Goal: Information Seeking & Learning: Learn about a topic

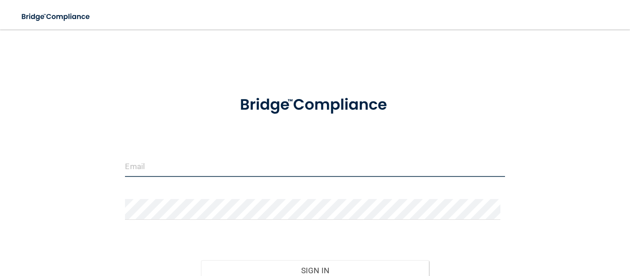
click at [286, 172] on input "email" at bounding box center [315, 166] width 380 height 21
type input "[PERSON_NAME][EMAIL_ADDRESS][PERSON_NAME][DOMAIN_NAME]"
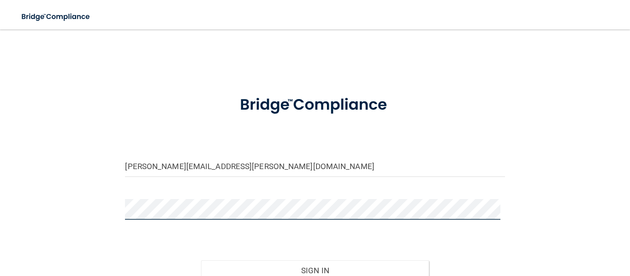
click at [201, 261] on button "Sign In" at bounding box center [315, 271] width 228 height 20
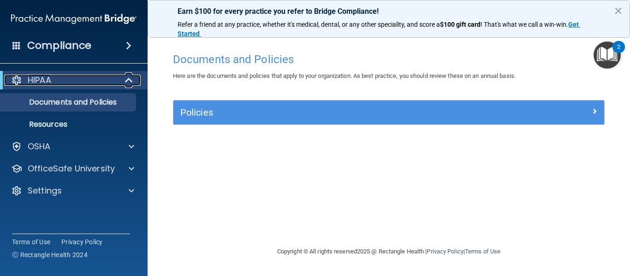
click at [36, 79] on p "HIPAA" at bounding box center [40, 80] width 24 height 11
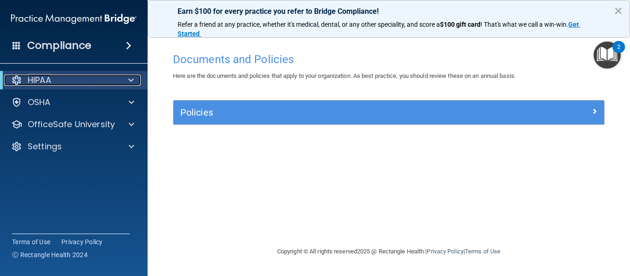
click at [36, 79] on p "HIPAA" at bounding box center [40, 80] width 24 height 11
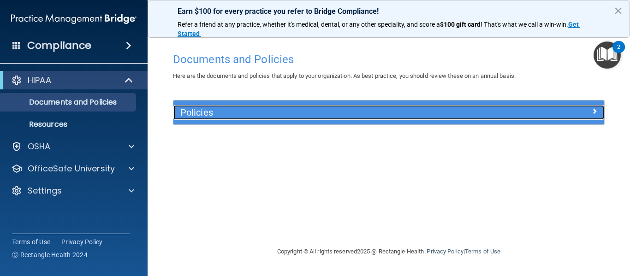
click at [201, 113] on h5 "Policies" at bounding box center [335, 113] width 310 height 10
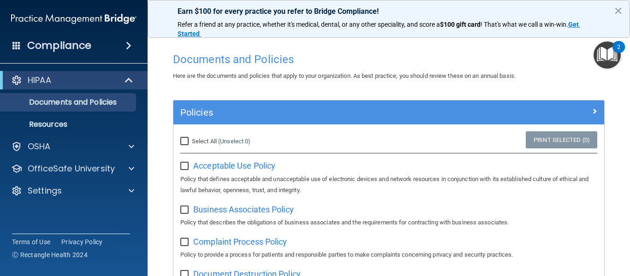
click at [613, 56] on img "Open Resource Center, 2 new notifications" at bounding box center [607, 55] width 27 height 27
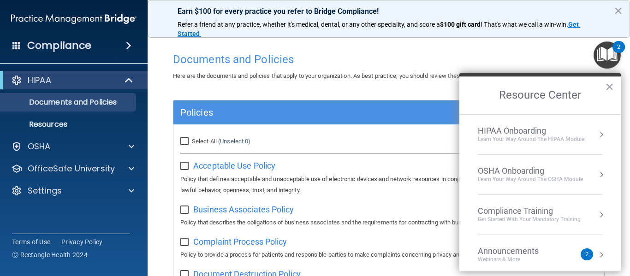
click at [508, 210] on div "Compliance Training" at bounding box center [529, 211] width 103 height 10
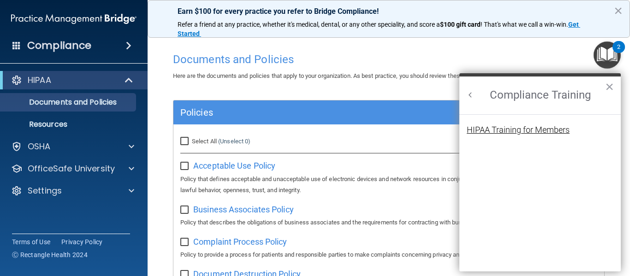
click at [513, 129] on div "HIPAA Training for Members" at bounding box center [518, 130] width 103 height 8
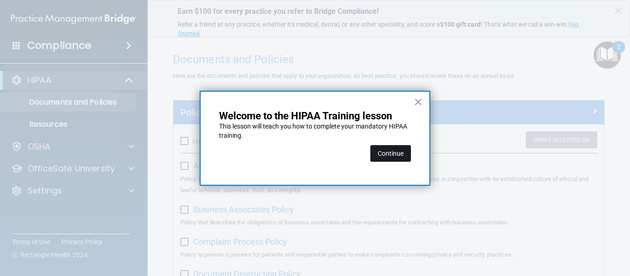
click at [393, 156] on button "Continue" at bounding box center [391, 153] width 41 height 17
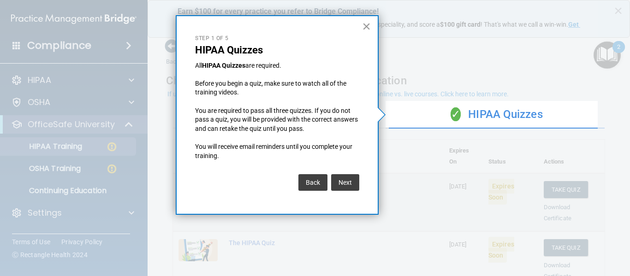
click at [365, 24] on button "×" at bounding box center [366, 26] width 9 height 15
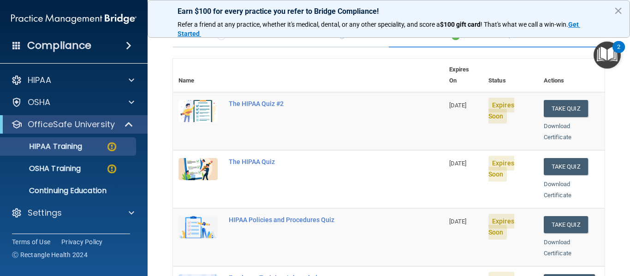
scroll to position [80, 0]
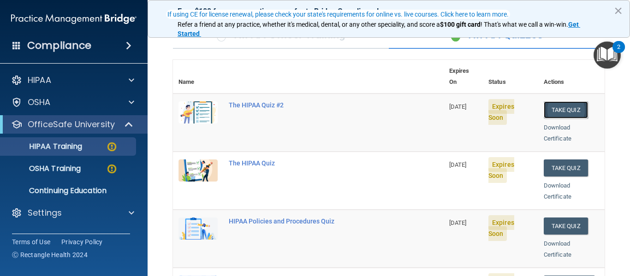
click at [544, 102] on button "Take Quiz" at bounding box center [566, 110] width 44 height 17
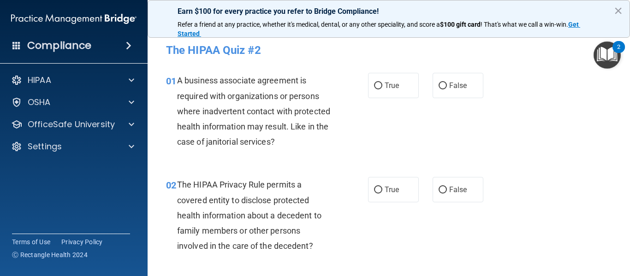
click at [625, 44] on div "2" at bounding box center [619, 47] width 12 height 12
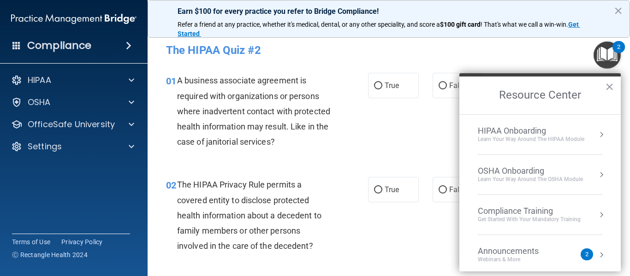
drag, startPoint x: 627, startPoint y: 45, endPoint x: 626, endPoint y: 90, distance: 44.8
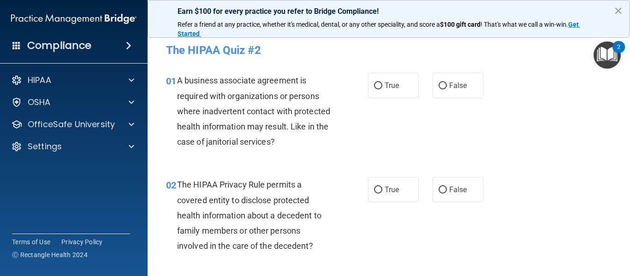
drag, startPoint x: 626, startPoint y: 90, endPoint x: 489, endPoint y: 50, distance: 142.8
drag, startPoint x: 489, startPoint y: 50, endPoint x: 628, endPoint y: 77, distance: 141.5
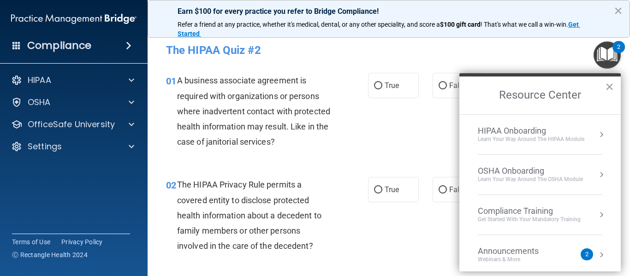
drag, startPoint x: 628, startPoint y: 77, endPoint x: 547, endPoint y: 52, distance: 84.7
click at [547, 52] on h4 "The HIPAA Quiz #2" at bounding box center [389, 50] width 446 height 12
click at [609, 85] on button "×" at bounding box center [609, 86] width 9 height 15
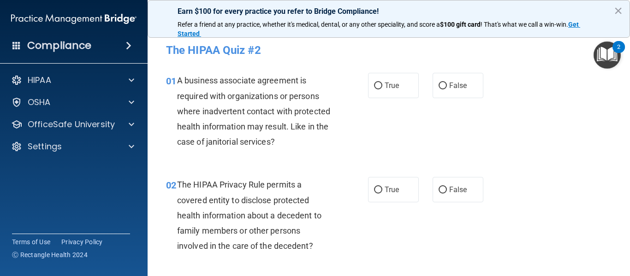
click at [583, 99] on div "01 A business associate agreement is required with organizations or persons whe…" at bounding box center [389, 113] width 460 height 104
click at [441, 191] on input "False" at bounding box center [443, 190] width 8 height 7
radio input "true"
click at [377, 86] on input "True" at bounding box center [378, 86] width 8 height 7
radio input "true"
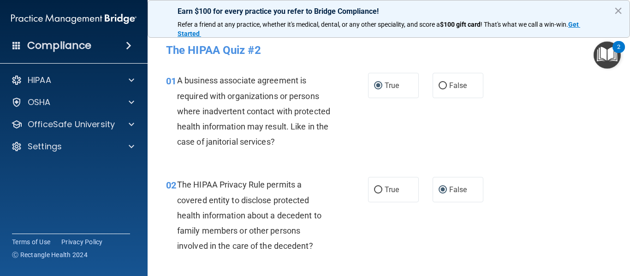
click at [462, 124] on div "01 A business associate agreement is required with organizations or persons whe…" at bounding box center [389, 113] width 460 height 104
click at [50, 40] on h4 "Compliance" at bounding box center [59, 45] width 64 height 13
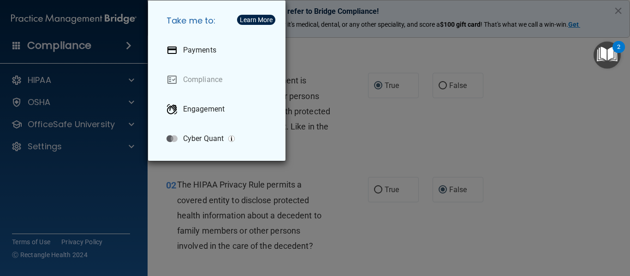
click at [52, 48] on div "Take me to: Payments Compliance Engagement Cyber Quant" at bounding box center [315, 138] width 630 height 276
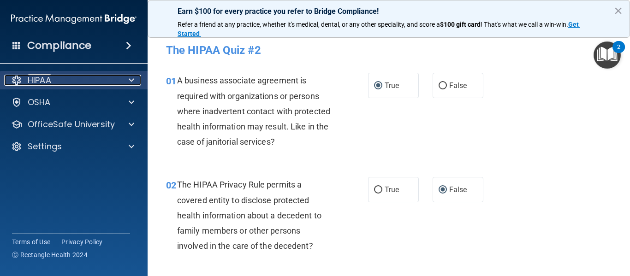
click at [39, 78] on p "HIPAA" at bounding box center [40, 80] width 24 height 11
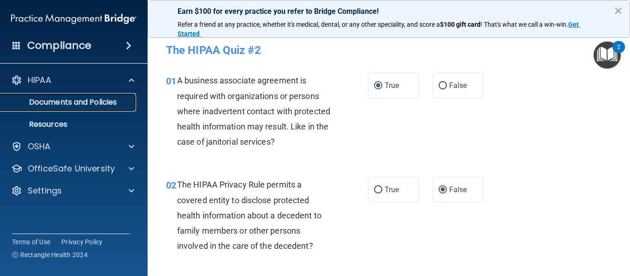
click at [50, 102] on p "Documents and Policies" at bounding box center [69, 102] width 126 height 9
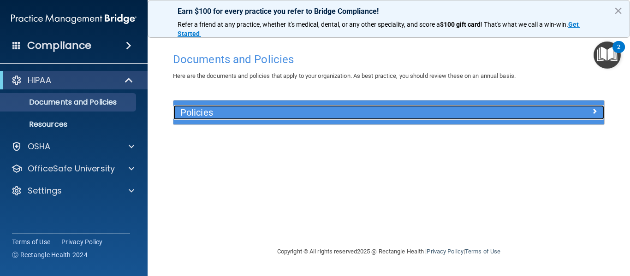
click at [189, 120] on div "Policies" at bounding box center [335, 112] width 323 height 15
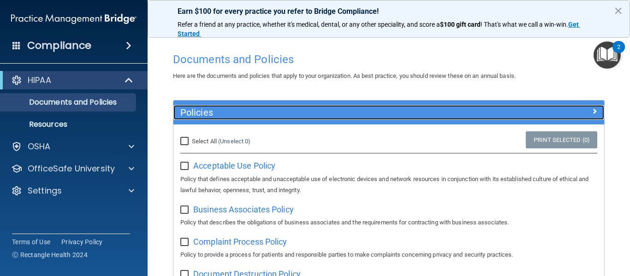
click at [189, 120] on div "Policies" at bounding box center [335, 112] width 323 height 15
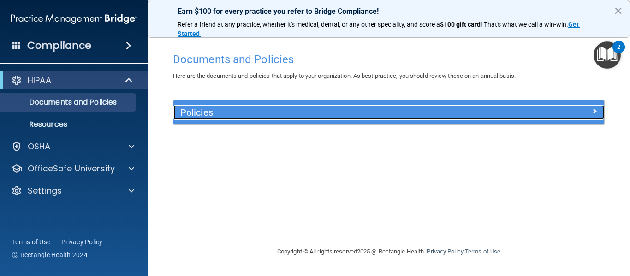
click at [203, 116] on h5 "Policies" at bounding box center [335, 113] width 310 height 10
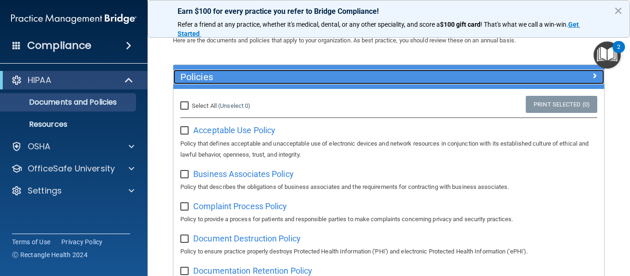
scroll to position [34, 0]
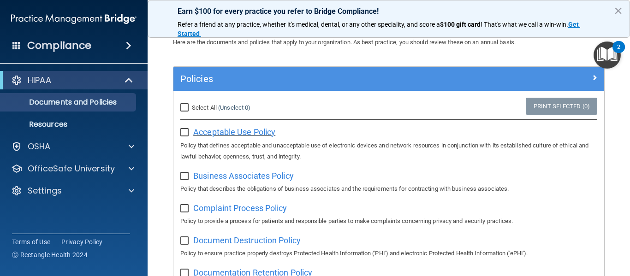
click at [224, 131] on span "Acceptable Use Policy" at bounding box center [234, 132] width 82 height 10
click at [42, 7] on div "Compliance" at bounding box center [73, 28] width 129 height 56
click at [63, 49] on h4 "Compliance" at bounding box center [59, 45] width 64 height 13
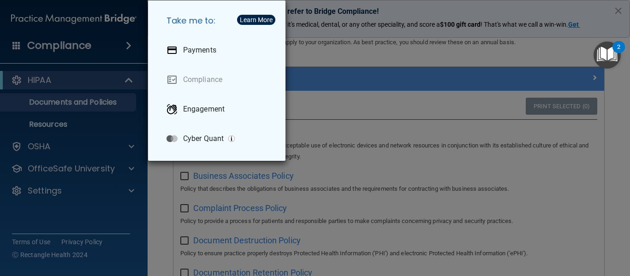
click at [57, 83] on div "Take me to: Payments Compliance Engagement Cyber Quant" at bounding box center [315, 138] width 630 height 276
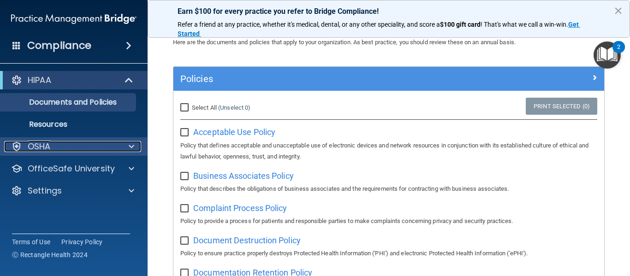
click at [47, 144] on p "OSHA" at bounding box center [39, 146] width 23 height 11
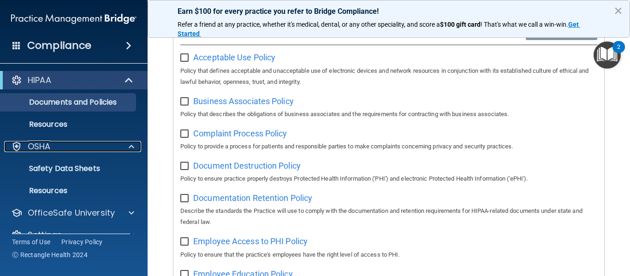
scroll to position [0, 0]
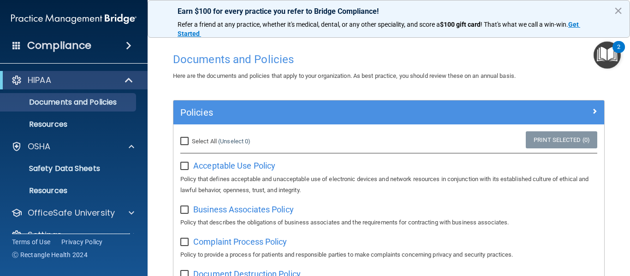
click at [18, 44] on span at bounding box center [16, 45] width 8 height 8
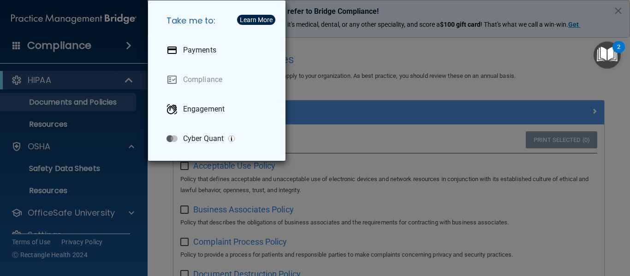
click at [127, 45] on div "Take me to: Payments Compliance Engagement Cyber Quant" at bounding box center [315, 138] width 630 height 276
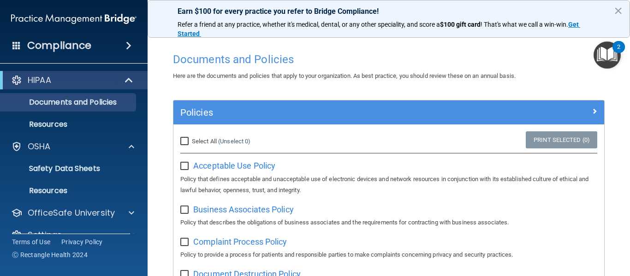
click at [127, 45] on span at bounding box center [129, 45] width 6 height 11
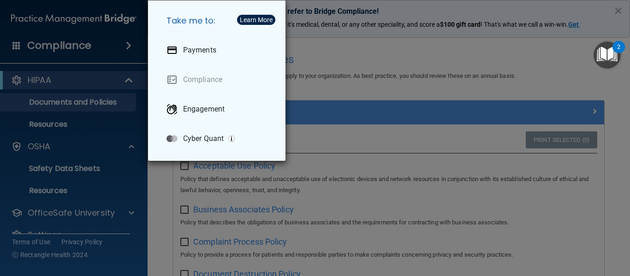
click at [94, 208] on div "Take me to: Payments Compliance Engagement Cyber Quant" at bounding box center [315, 138] width 630 height 276
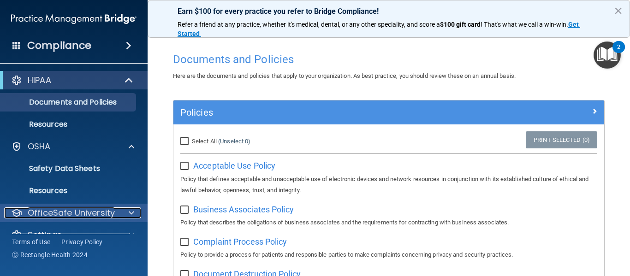
click at [94, 214] on p "OfficeSafe University" at bounding box center [71, 213] width 87 height 11
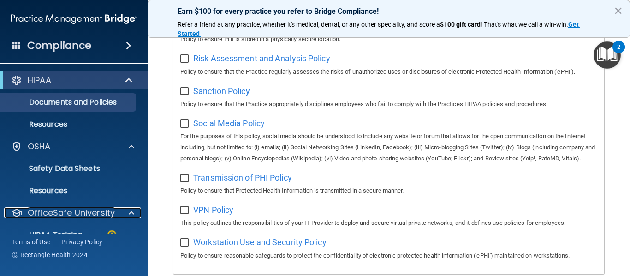
scroll to position [737, 0]
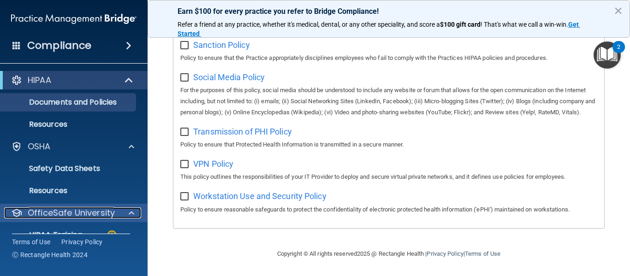
click at [65, 215] on p "OfficeSafe University" at bounding box center [71, 213] width 87 height 11
click at [73, 215] on p "OfficeSafe University" at bounding box center [71, 213] width 87 height 11
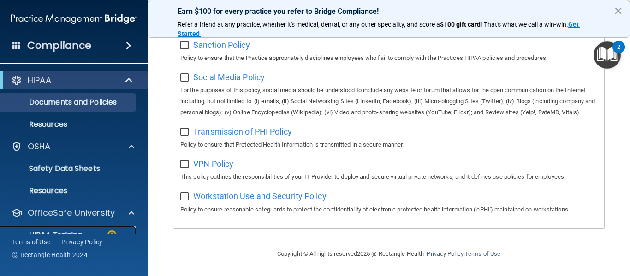
click at [71, 227] on link "HIPAA Training" at bounding box center [63, 235] width 145 height 18
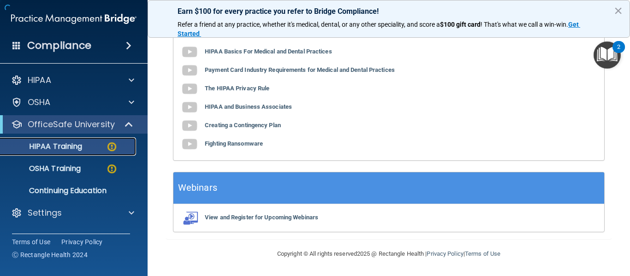
scroll to position [452, 0]
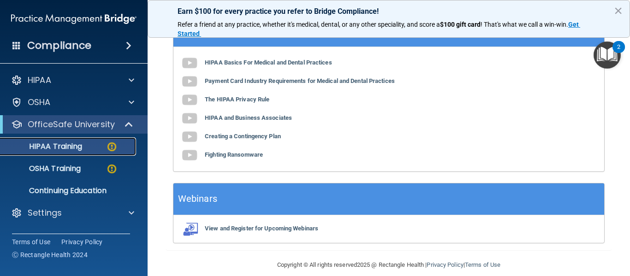
click at [55, 146] on p "HIPAA Training" at bounding box center [44, 146] width 76 height 9
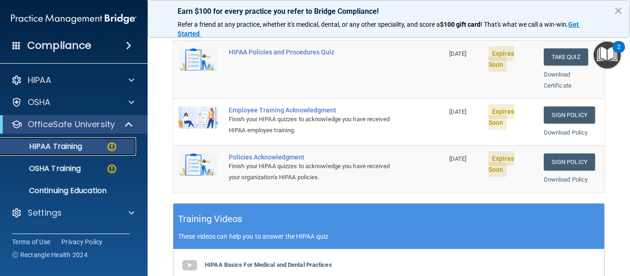
scroll to position [251, 0]
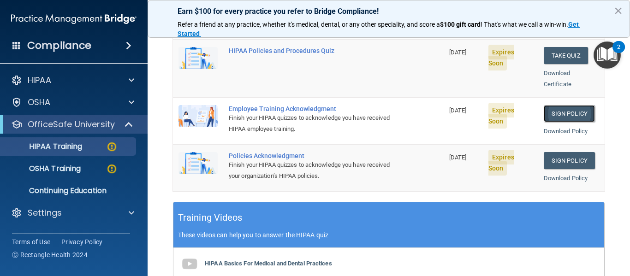
click at [547, 105] on link "Sign Policy" at bounding box center [569, 113] width 51 height 17
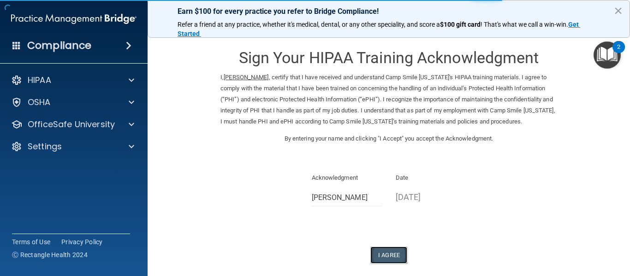
click at [384, 263] on button "I Agree" at bounding box center [389, 255] width 37 height 17
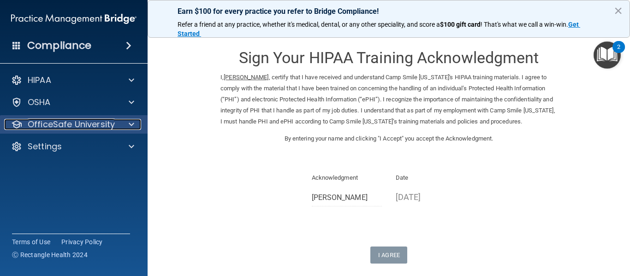
click at [53, 123] on p "OfficeSafe University" at bounding box center [71, 124] width 87 height 11
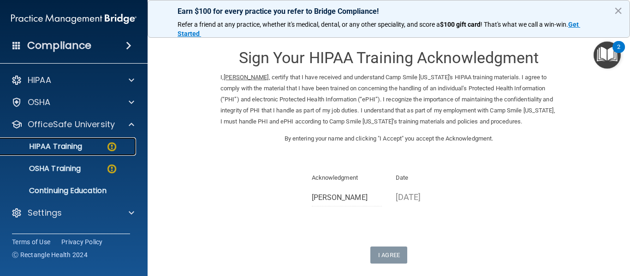
click at [52, 146] on p "HIPAA Training" at bounding box center [44, 146] width 76 height 9
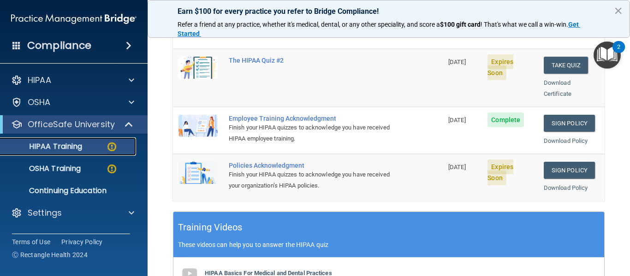
scroll to position [243, 0]
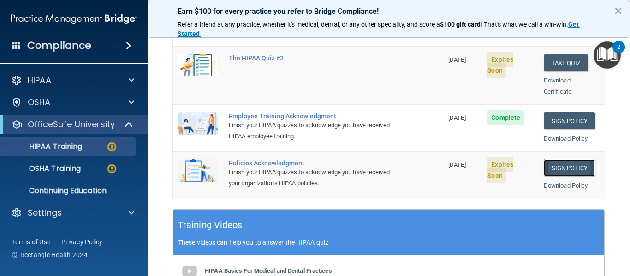
click at [557, 160] on link "Sign Policy" at bounding box center [569, 168] width 51 height 17
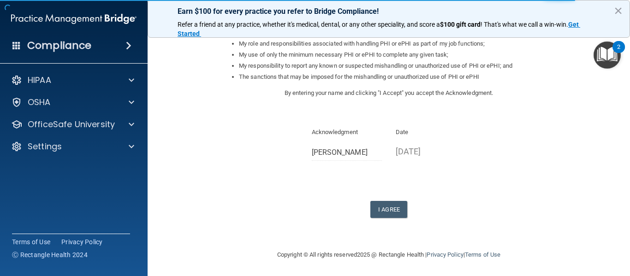
scroll to position [146, 0]
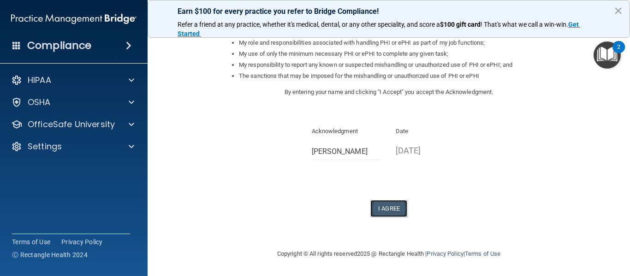
click at [390, 206] on button "I Agree" at bounding box center [389, 208] width 37 height 17
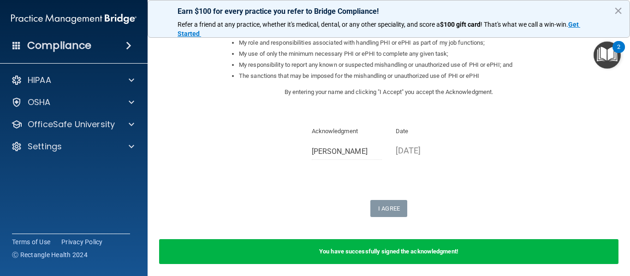
scroll to position [0, 0]
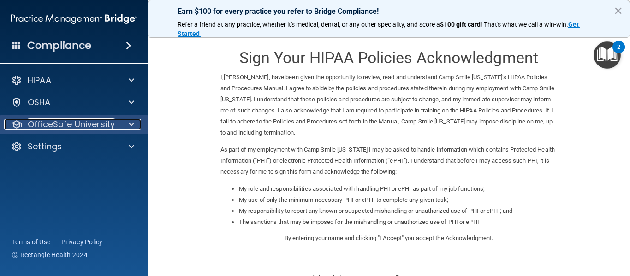
click at [76, 119] on p "OfficeSafe University" at bounding box center [71, 124] width 87 height 11
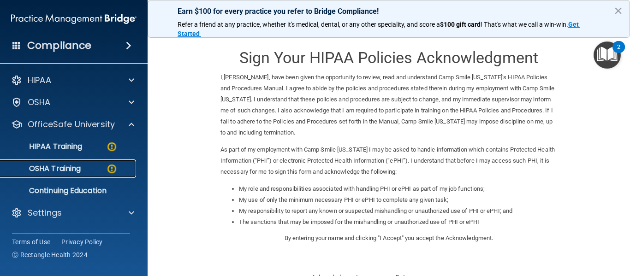
click at [67, 167] on p "OSHA Training" at bounding box center [43, 168] width 75 height 9
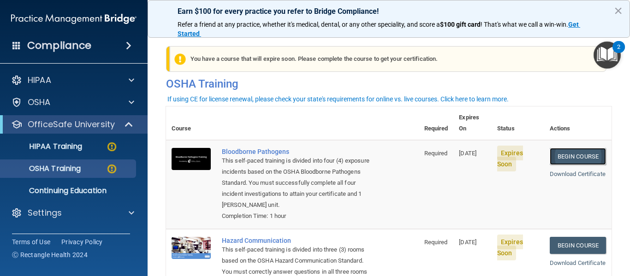
click at [563, 148] on link "Begin Course" at bounding box center [578, 156] width 56 height 17
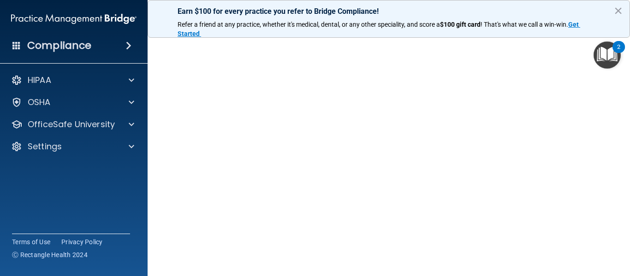
scroll to position [50, 0]
drag, startPoint x: 627, startPoint y: 111, endPoint x: 623, endPoint y: 177, distance: 66.6
click at [623, 177] on main "Bloodborne Pathogens Training This course doesn’t expire until 09/27/2025. Are …" at bounding box center [389, 153] width 483 height 247
click at [623, 107] on main "Bloodborne Pathogens Training This course doesn’t expire until 09/27/2025. Are …" at bounding box center [389, 153] width 483 height 247
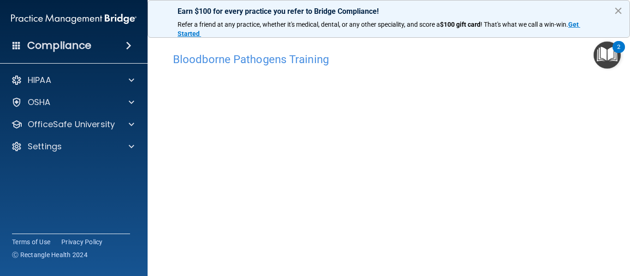
click at [616, 8] on button "×" at bounding box center [618, 10] width 9 height 15
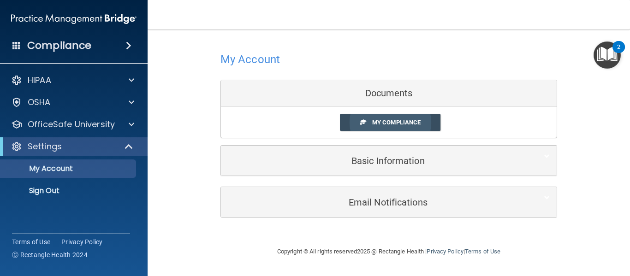
click at [381, 123] on span "My Compliance" at bounding box center [396, 122] width 48 height 7
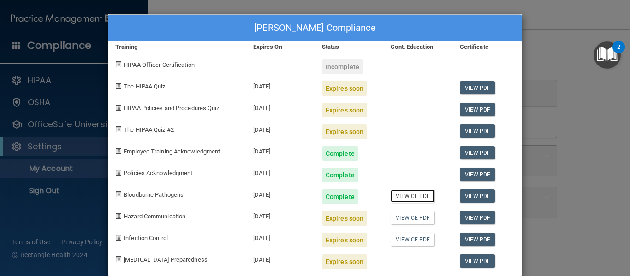
click at [408, 195] on link "View CE PDF" at bounding box center [413, 196] width 44 height 13
click at [478, 215] on link "View PDF" at bounding box center [478, 217] width 36 height 13
click at [550, 15] on div "Danielle Butler's Compliance Training Expires On Status Cont. Education Certifi…" at bounding box center [315, 138] width 630 height 276
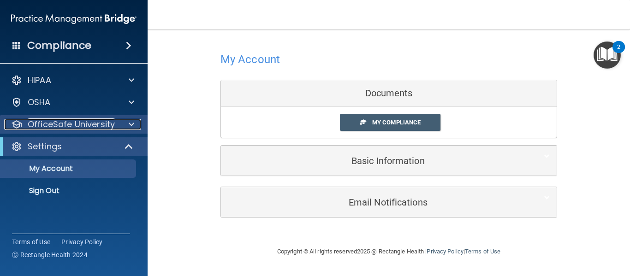
click at [79, 122] on p "OfficeSafe University" at bounding box center [71, 124] width 87 height 11
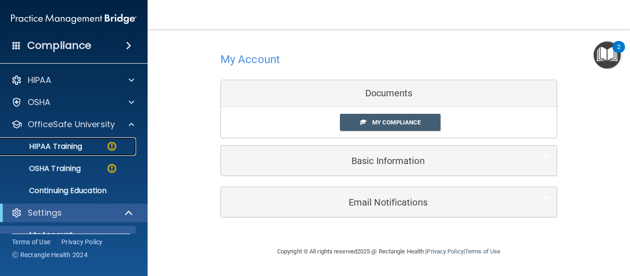
click at [71, 149] on p "HIPAA Training" at bounding box center [44, 146] width 76 height 9
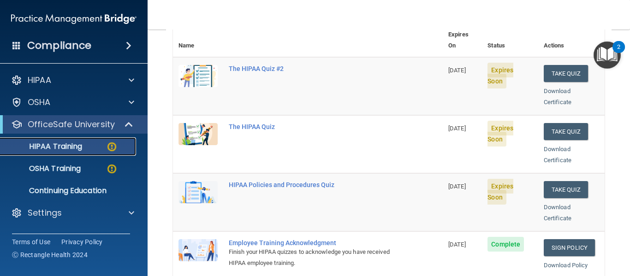
scroll to position [112, 0]
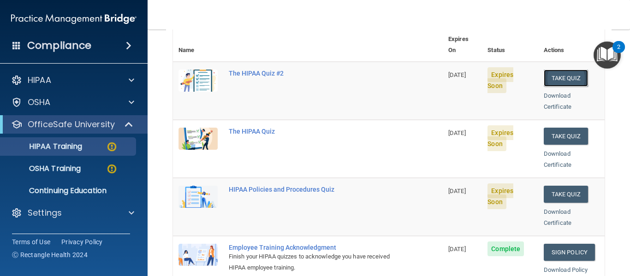
click at [569, 70] on button "Take Quiz" at bounding box center [566, 78] width 44 height 17
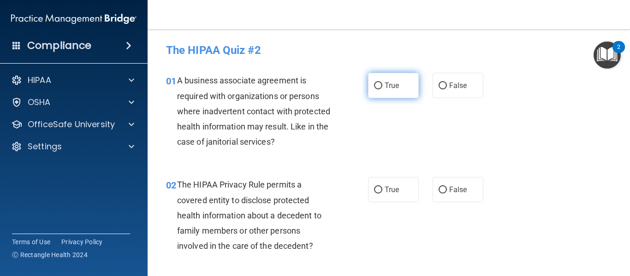
click at [377, 86] on input "True" at bounding box center [378, 86] width 8 height 7
radio input "true"
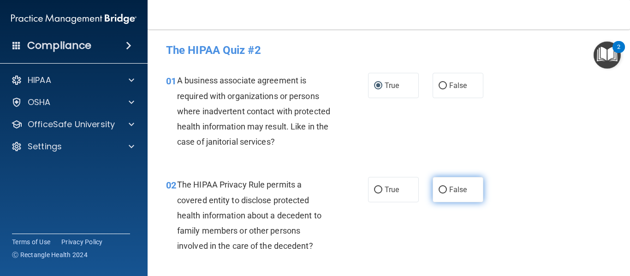
click at [439, 189] on input "False" at bounding box center [443, 190] width 8 height 7
radio input "true"
drag, startPoint x: 628, startPoint y: 45, endPoint x: 627, endPoint y: 54, distance: 9.3
click at [627, 54] on body "Compliance HIPAA Documents and Policies Report an Incident Business Associates …" at bounding box center [315, 138] width 630 height 276
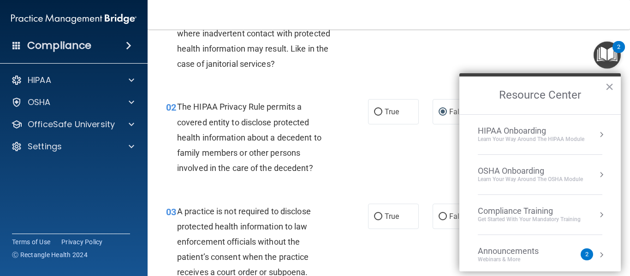
scroll to position [95, 0]
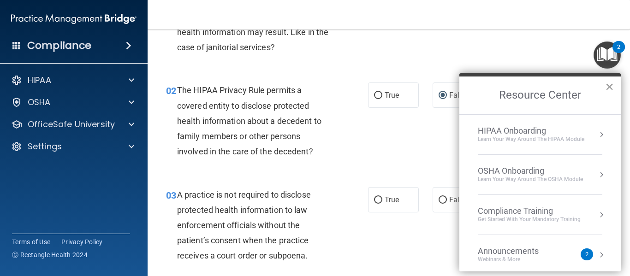
click at [611, 87] on button "×" at bounding box center [609, 86] width 9 height 15
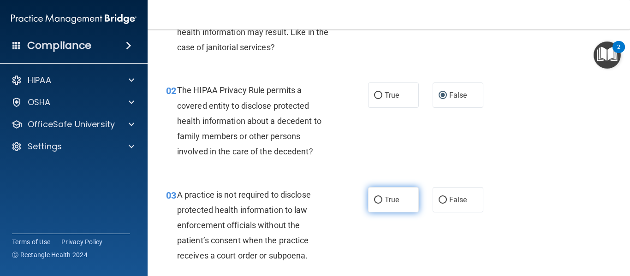
click at [379, 198] on label "True" at bounding box center [393, 199] width 51 height 25
click at [379, 198] on input "True" at bounding box center [378, 200] width 8 height 7
radio input "true"
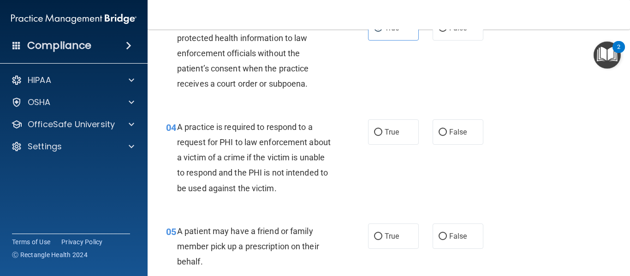
scroll to position [273, 0]
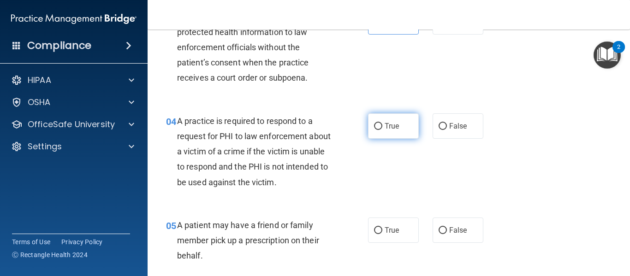
click at [375, 127] on input "True" at bounding box center [378, 126] width 8 height 7
radio input "true"
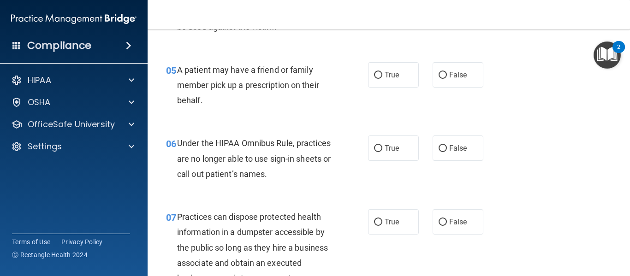
scroll to position [434, 0]
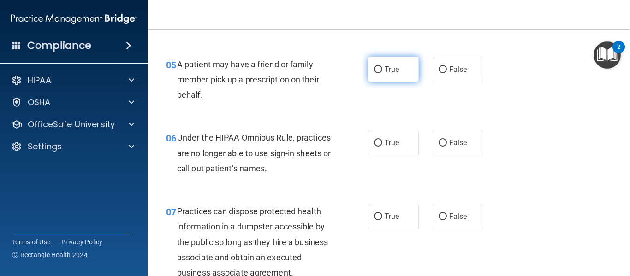
click at [375, 71] on input "True" at bounding box center [378, 69] width 8 height 7
radio input "true"
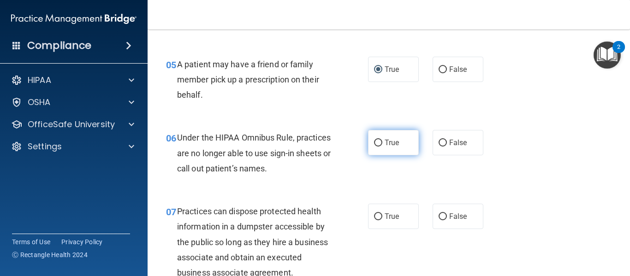
click at [375, 145] on input "True" at bounding box center [378, 143] width 8 height 7
radio input "true"
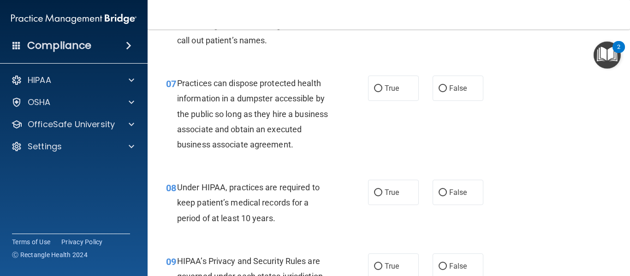
scroll to position [568, 0]
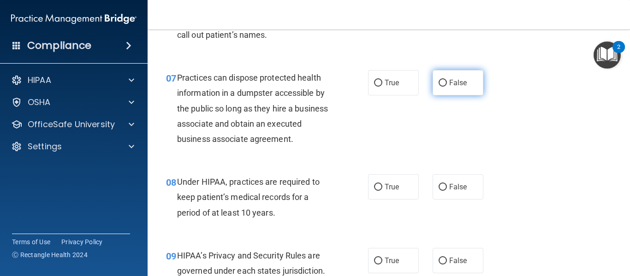
click at [439, 85] on input "False" at bounding box center [443, 83] width 8 height 7
radio input "true"
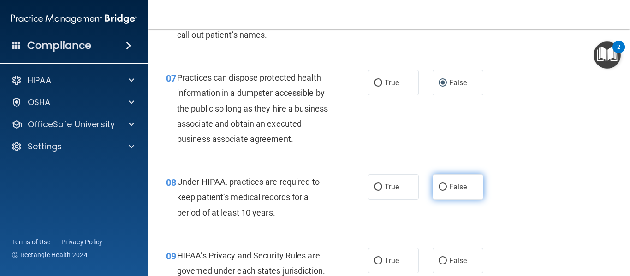
click at [439, 188] on input "False" at bounding box center [443, 187] width 8 height 7
radio input "true"
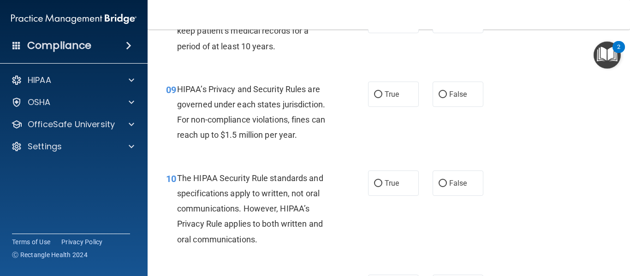
scroll to position [745, 0]
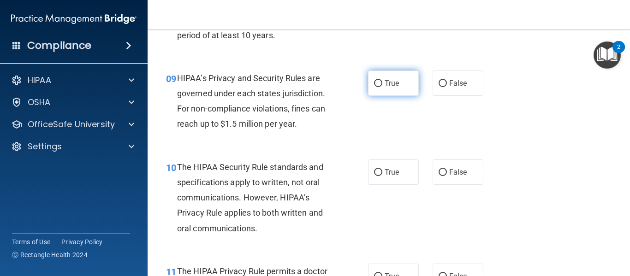
click at [376, 84] on input "True" at bounding box center [378, 83] width 8 height 7
radio input "true"
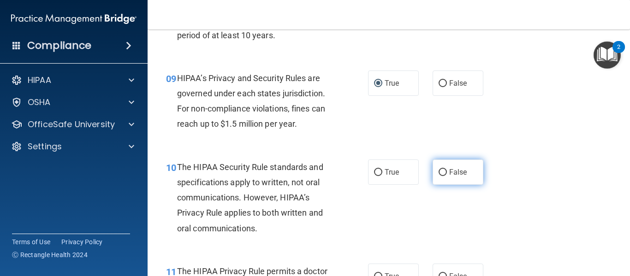
click at [439, 174] on input "False" at bounding box center [443, 172] width 8 height 7
radio input "true"
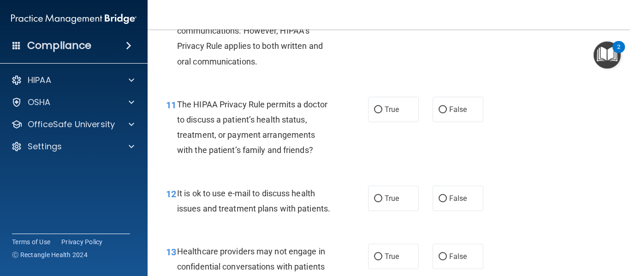
scroll to position [929, 0]
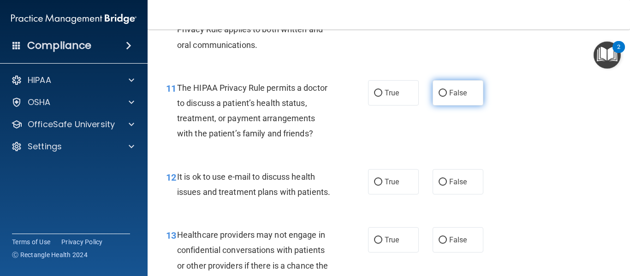
click at [439, 93] on input "False" at bounding box center [443, 93] width 8 height 7
radio input "true"
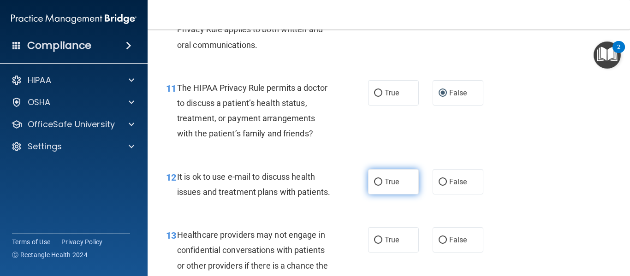
click at [376, 181] on input "True" at bounding box center [378, 182] width 8 height 7
radio input "true"
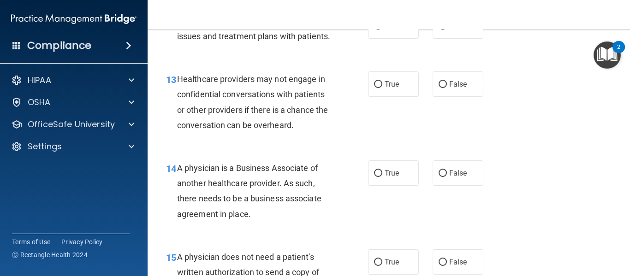
scroll to position [1090, 0]
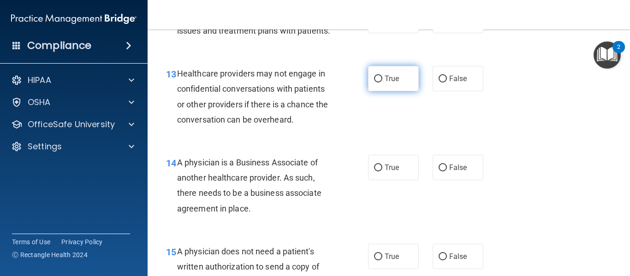
click at [377, 83] on input "True" at bounding box center [378, 79] width 8 height 7
radio input "true"
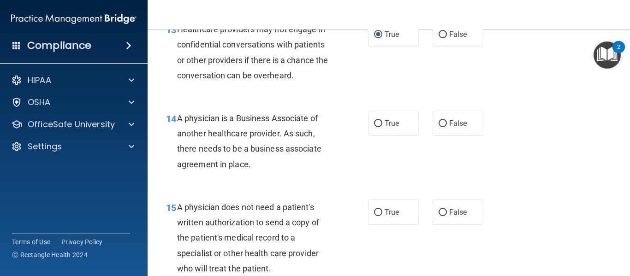
scroll to position [1140, 0]
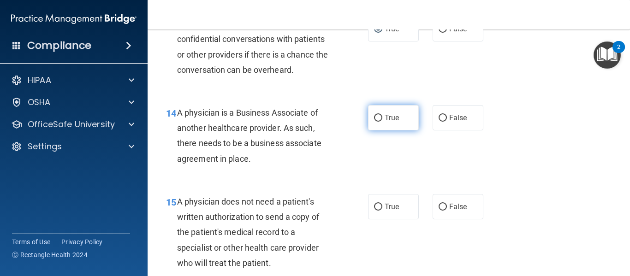
click at [374, 122] on input "True" at bounding box center [378, 118] width 8 height 7
radio input "true"
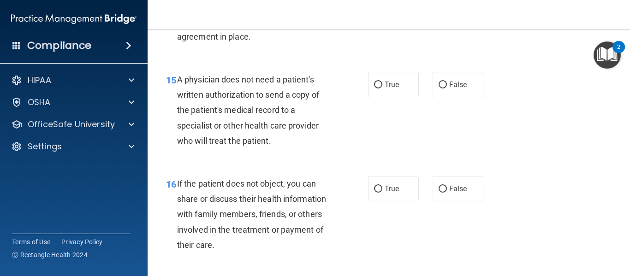
scroll to position [1268, 0]
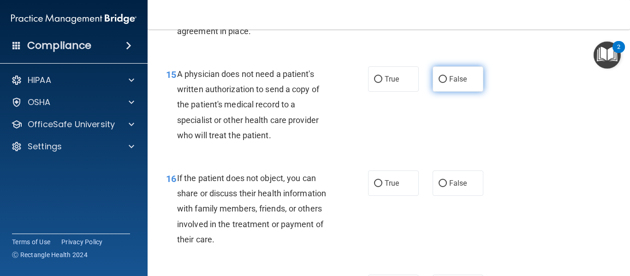
click at [439, 83] on input "False" at bounding box center [443, 79] width 8 height 7
radio input "true"
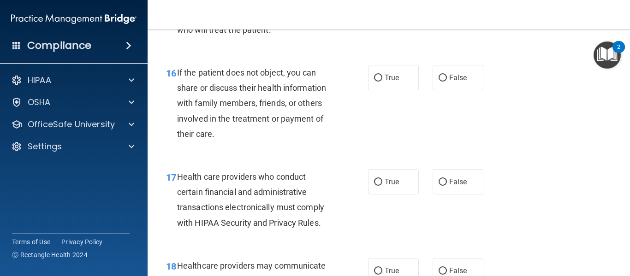
scroll to position [1390, 0]
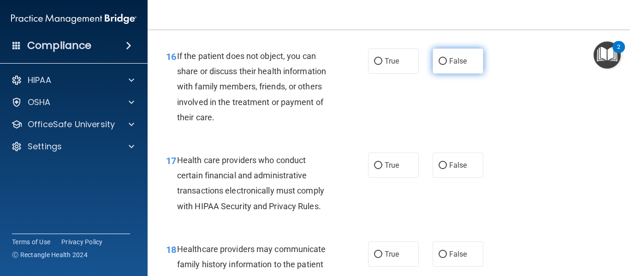
click at [439, 65] on input "False" at bounding box center [443, 61] width 8 height 7
radio input "true"
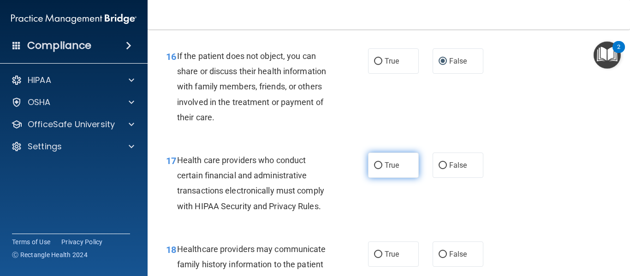
click at [375, 169] on input "True" at bounding box center [378, 165] width 8 height 7
radio input "true"
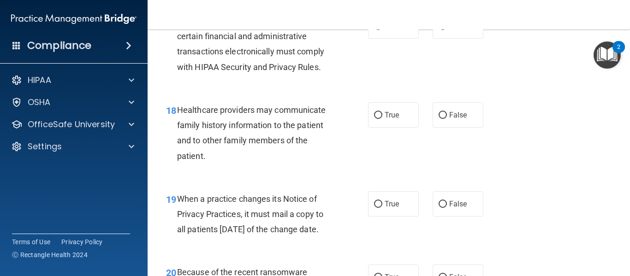
scroll to position [1541, 0]
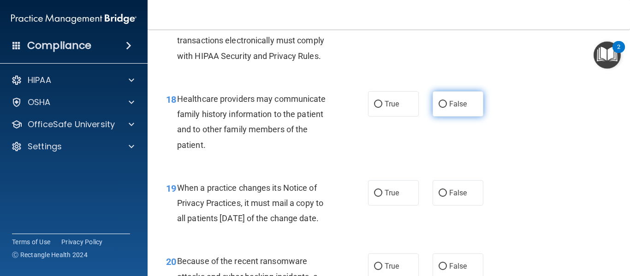
click at [440, 108] on input "False" at bounding box center [443, 104] width 8 height 7
radio input "true"
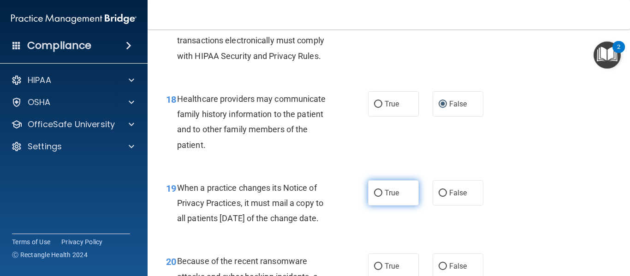
click at [376, 197] on input "True" at bounding box center [378, 193] width 8 height 7
radio input "true"
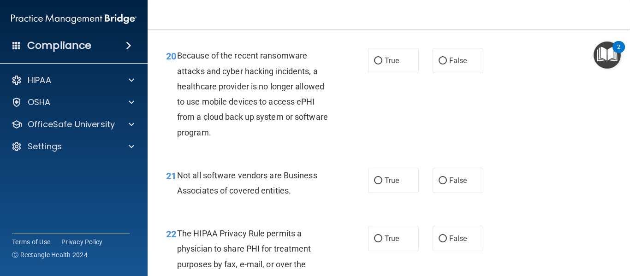
scroll to position [1752, 0]
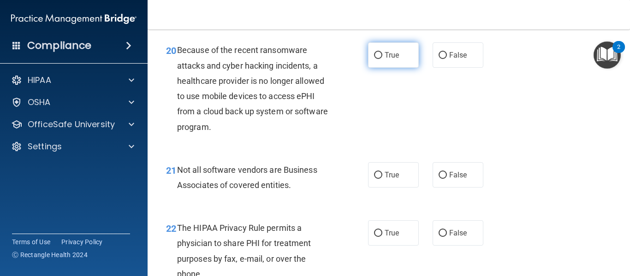
click at [375, 59] on input "True" at bounding box center [378, 55] width 8 height 7
radio input "true"
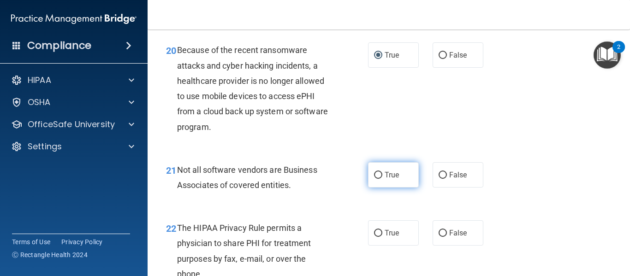
click at [376, 179] on input "True" at bounding box center [378, 175] width 8 height 7
radio input "true"
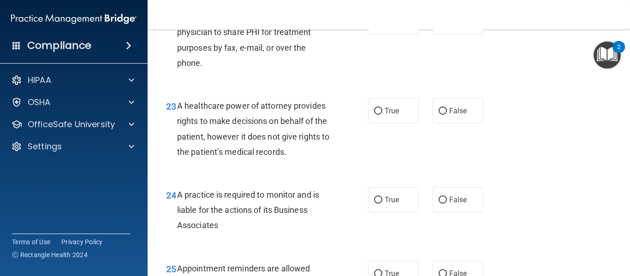
scroll to position [1969, 0]
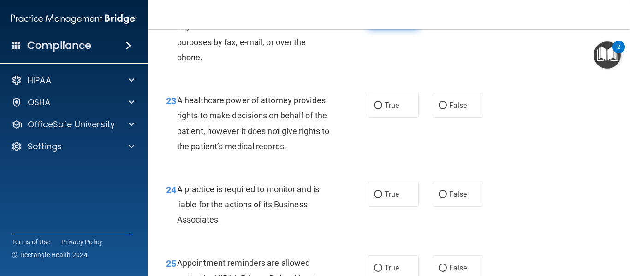
click at [374, 20] on input "True" at bounding box center [378, 16] width 8 height 7
radio input "true"
click at [375, 109] on input "True" at bounding box center [378, 105] width 8 height 7
radio input "true"
click at [374, 198] on input "True" at bounding box center [378, 195] width 8 height 7
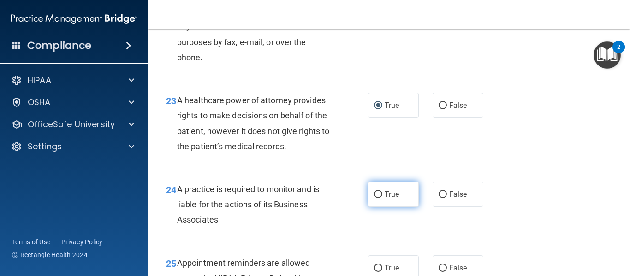
radio input "true"
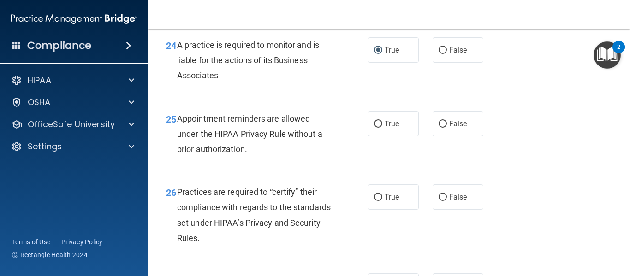
scroll to position [2119, 0]
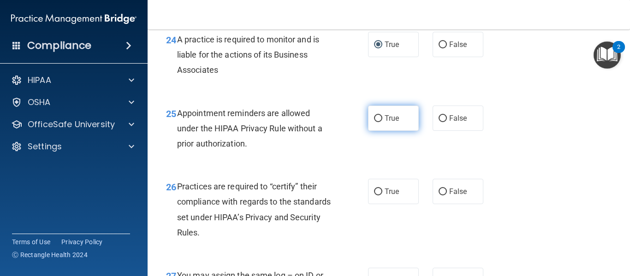
click at [376, 122] on input "True" at bounding box center [378, 118] width 8 height 7
radio input "true"
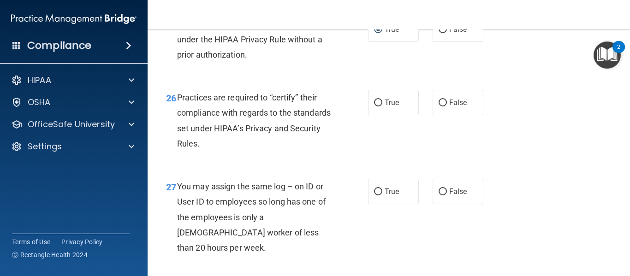
scroll to position [2214, 0]
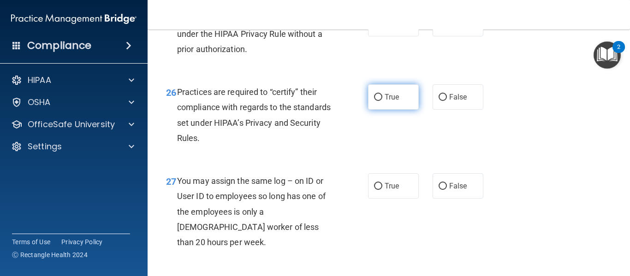
click at [375, 101] on input "True" at bounding box center [378, 97] width 8 height 7
radio input "true"
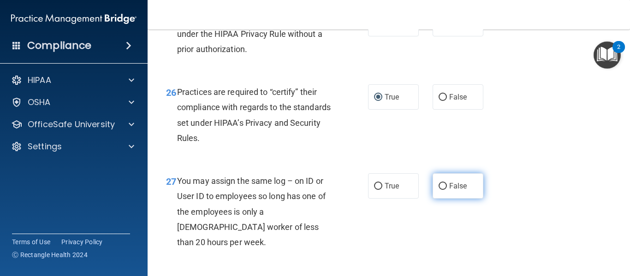
click at [443, 190] on input "False" at bounding box center [443, 186] width 8 height 7
radio input "true"
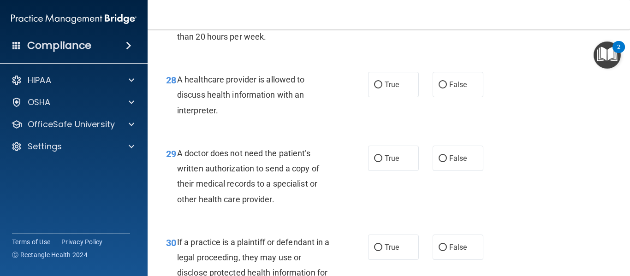
scroll to position [2431, 0]
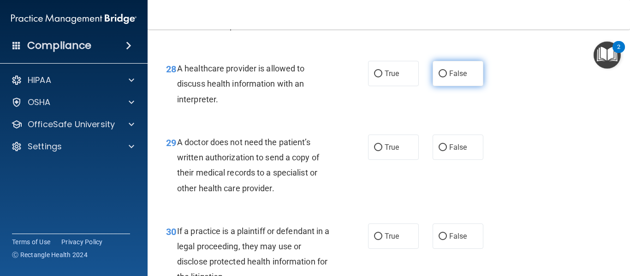
click at [439, 78] on input "False" at bounding box center [443, 74] width 8 height 7
radio input "true"
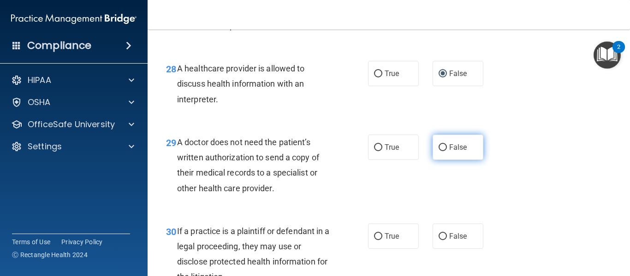
click at [439, 151] on input "False" at bounding box center [443, 147] width 8 height 7
radio input "true"
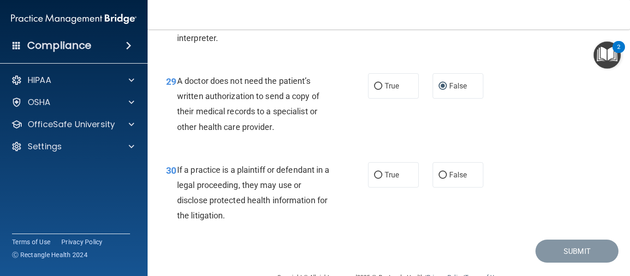
scroll to position [2503, 0]
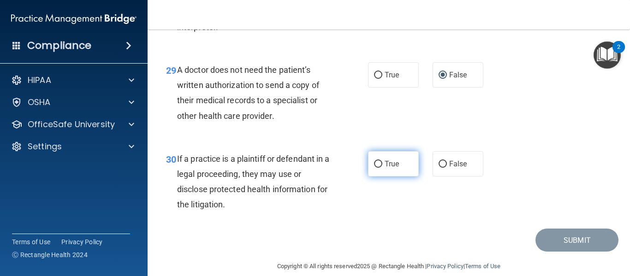
click at [377, 168] on input "True" at bounding box center [378, 164] width 8 height 7
radio input "true"
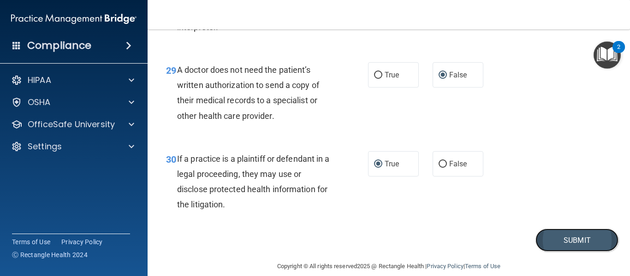
click at [565, 252] on button "Submit" at bounding box center [577, 241] width 83 height 24
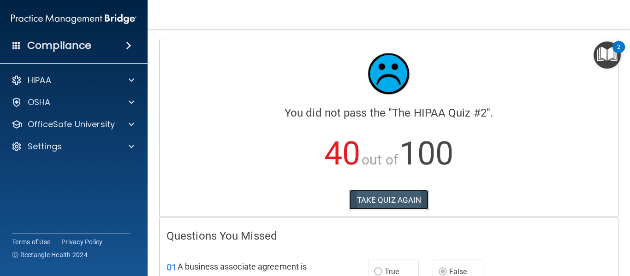
click at [385, 197] on button "TAKE QUIZ AGAIN" at bounding box center [389, 200] width 80 height 20
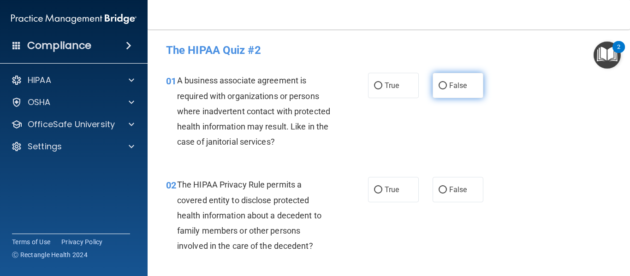
click at [441, 86] on input "False" at bounding box center [443, 86] width 8 height 7
radio input "true"
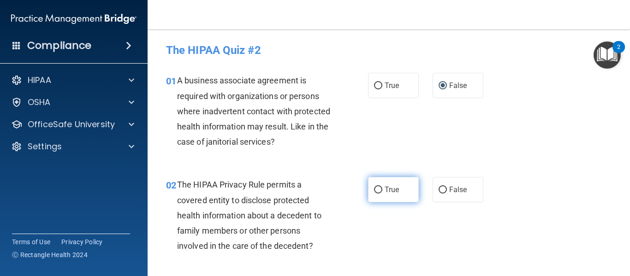
click at [374, 190] on input "True" at bounding box center [378, 190] width 8 height 7
radio input "true"
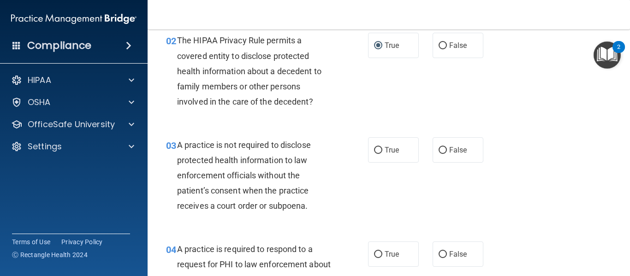
scroll to position [150, 0]
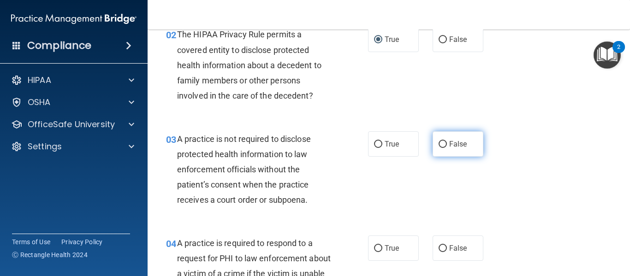
click at [440, 145] on input "False" at bounding box center [443, 144] width 8 height 7
radio input "true"
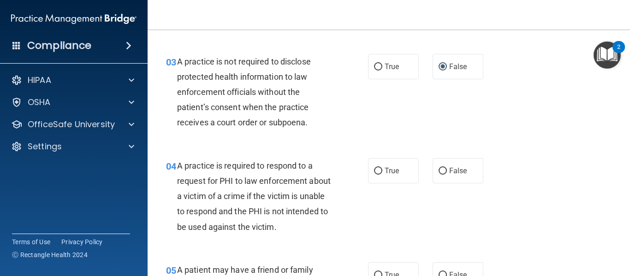
scroll to position [239, 0]
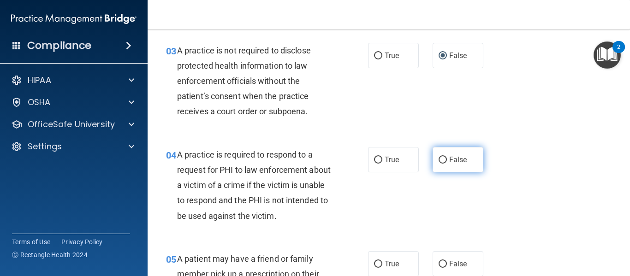
click at [440, 163] on input "False" at bounding box center [443, 160] width 8 height 7
radio input "true"
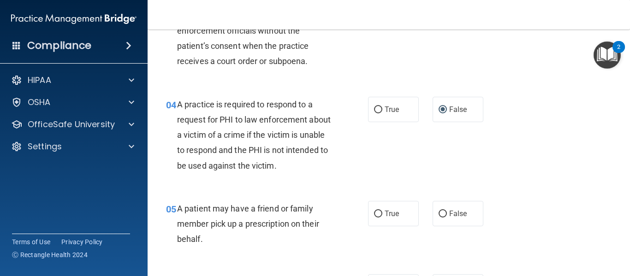
scroll to position [295, 0]
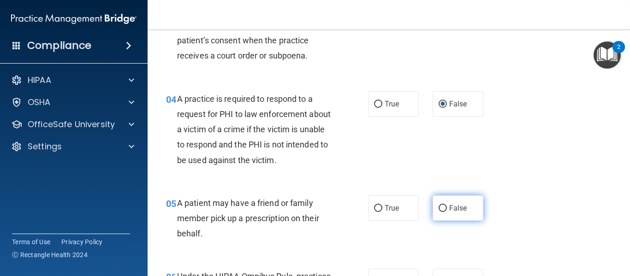
click at [441, 210] on input "False" at bounding box center [443, 208] width 8 height 7
radio input "true"
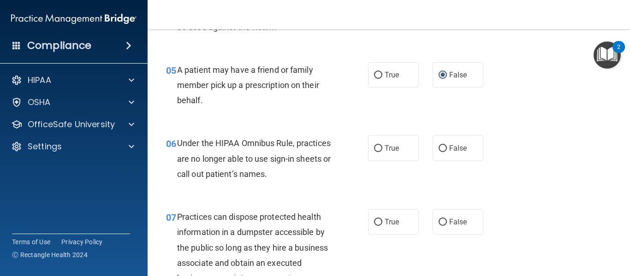
scroll to position [434, 0]
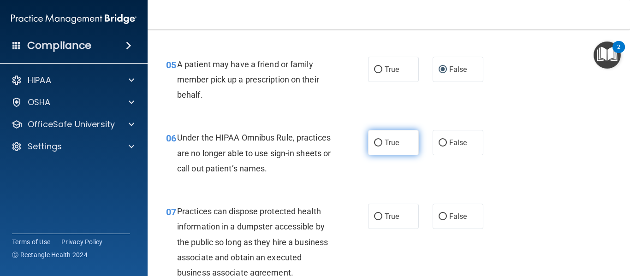
click at [374, 144] on input "True" at bounding box center [378, 143] width 8 height 7
radio input "true"
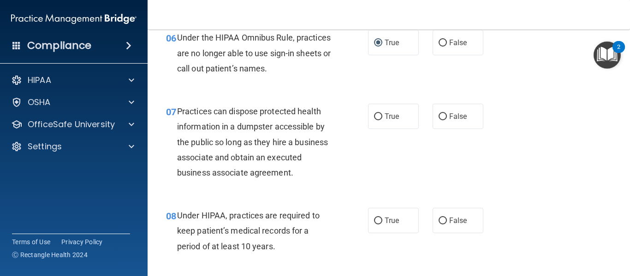
scroll to position [551, 0]
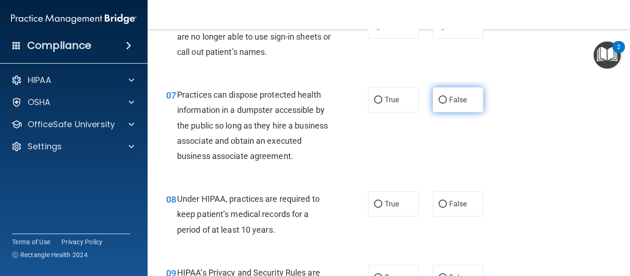
click at [439, 98] on input "False" at bounding box center [443, 100] width 8 height 7
radio input "true"
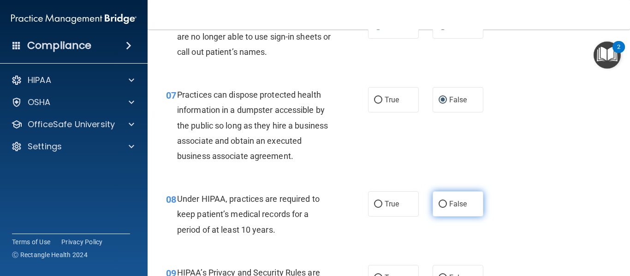
click at [439, 205] on input "False" at bounding box center [443, 204] width 8 height 7
radio input "true"
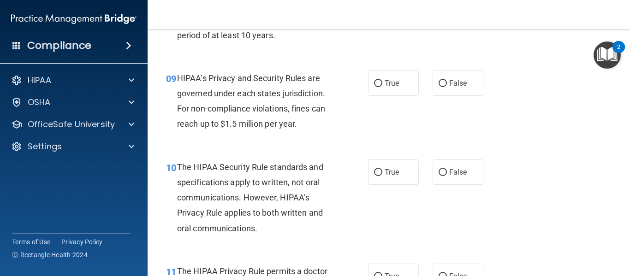
scroll to position [751, 0]
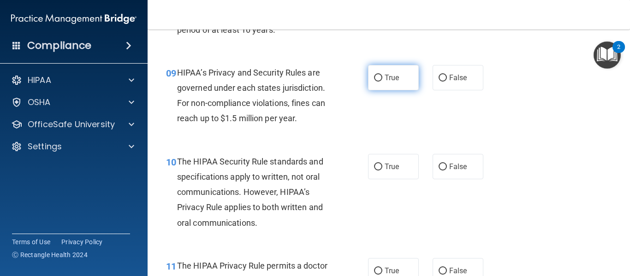
click at [375, 77] on input "True" at bounding box center [378, 78] width 8 height 7
radio input "true"
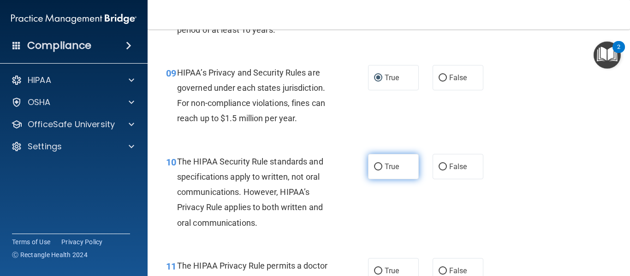
click at [375, 167] on input "True" at bounding box center [378, 167] width 8 height 7
radio input "true"
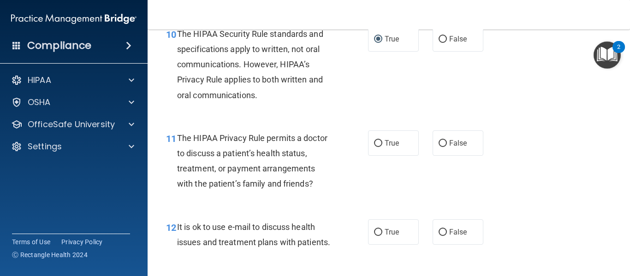
scroll to position [890, 0]
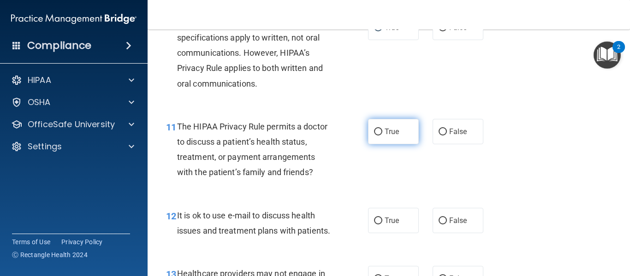
click at [375, 132] on input "True" at bounding box center [378, 132] width 8 height 7
radio input "true"
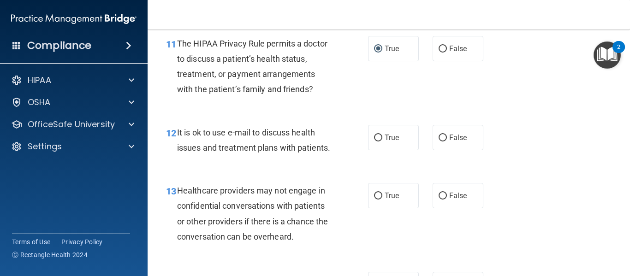
scroll to position [979, 0]
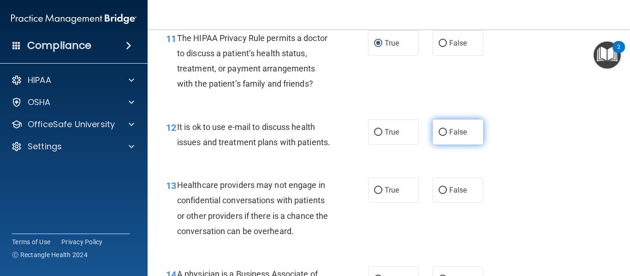
click at [439, 134] on input "False" at bounding box center [443, 132] width 8 height 7
radio input "true"
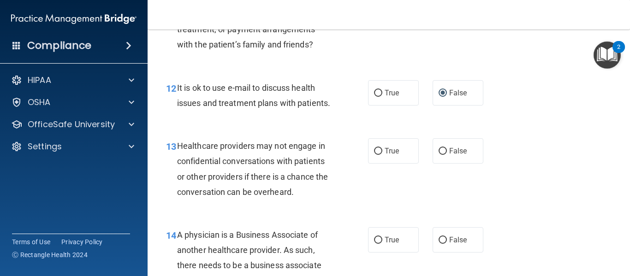
scroll to position [1035, 0]
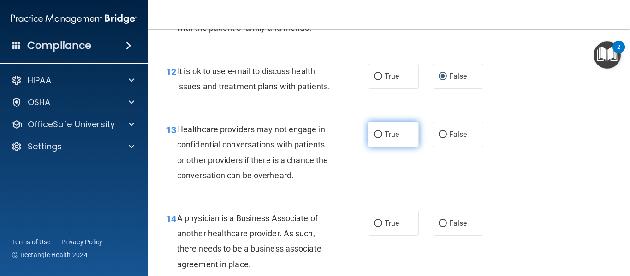
click at [374, 138] on input "True" at bounding box center [378, 135] width 8 height 7
radio input "true"
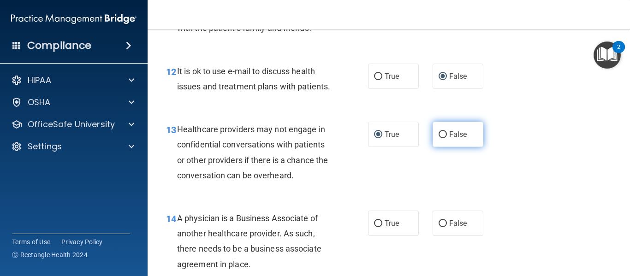
click at [439, 138] on input "False" at bounding box center [443, 135] width 8 height 7
radio input "true"
radio input "false"
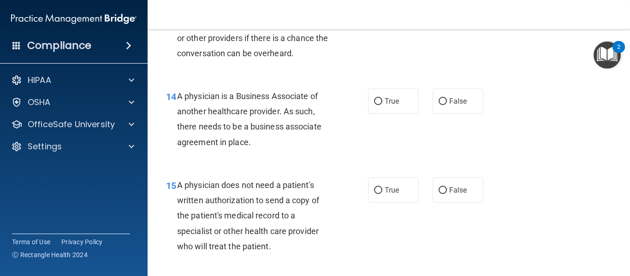
scroll to position [1162, 0]
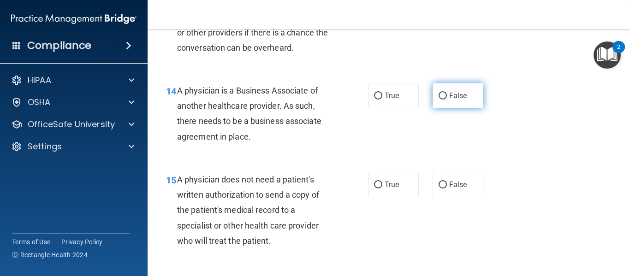
click at [439, 100] on input "False" at bounding box center [443, 96] width 8 height 7
radio input "true"
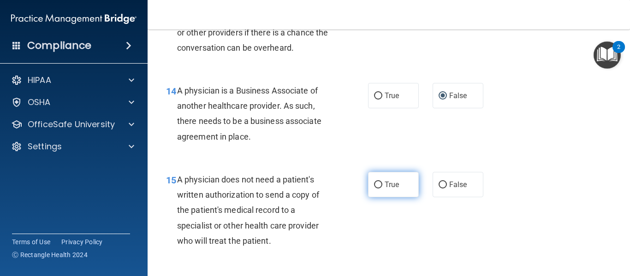
click at [377, 189] on input "True" at bounding box center [378, 185] width 8 height 7
radio input "true"
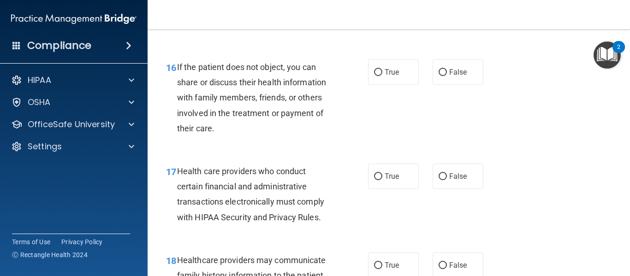
scroll to position [1396, 0]
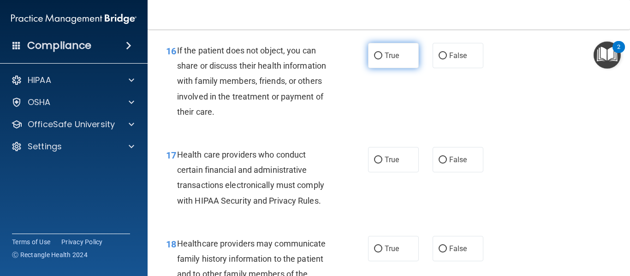
click at [375, 60] on input "True" at bounding box center [378, 56] width 8 height 7
radio input "true"
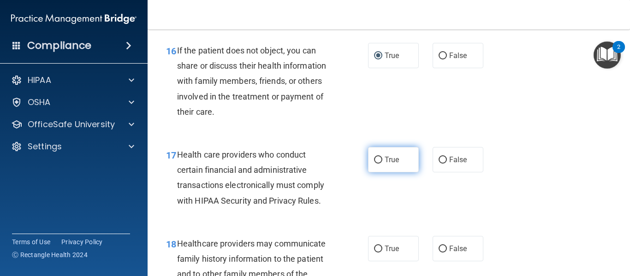
click at [377, 164] on input "True" at bounding box center [378, 160] width 8 height 7
radio input "true"
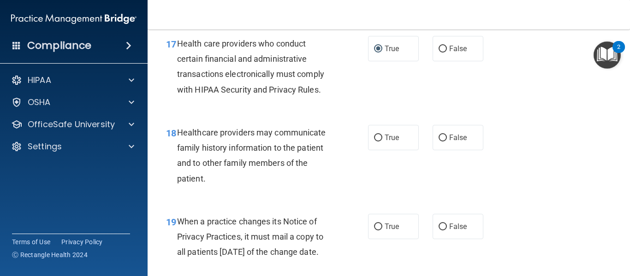
scroll to position [1513, 0]
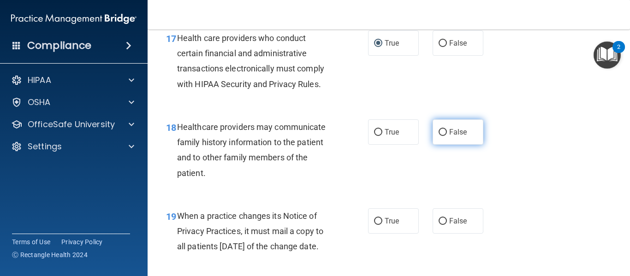
click at [439, 136] on input "False" at bounding box center [443, 132] width 8 height 7
radio input "true"
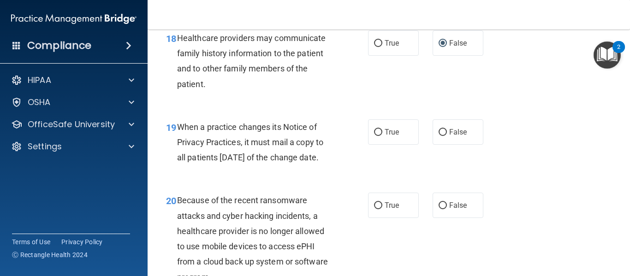
scroll to position [1607, 0]
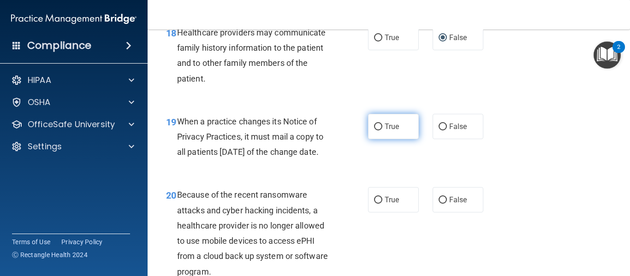
click at [376, 131] on input "True" at bounding box center [378, 127] width 8 height 7
radio input "true"
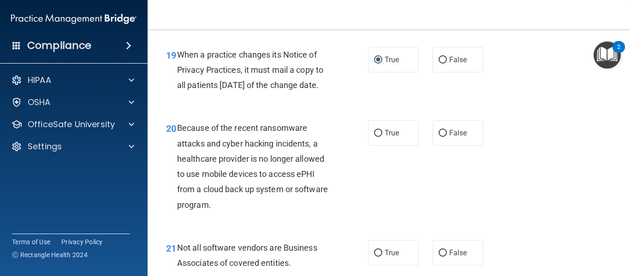
scroll to position [1691, 0]
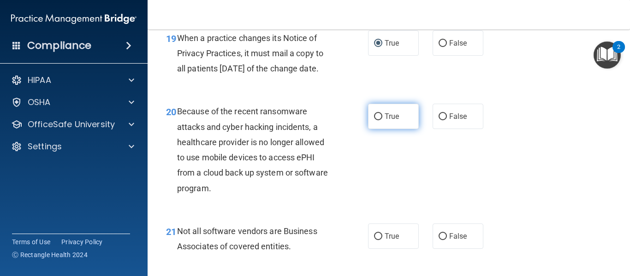
click at [375, 120] on input "True" at bounding box center [378, 117] width 8 height 7
radio input "true"
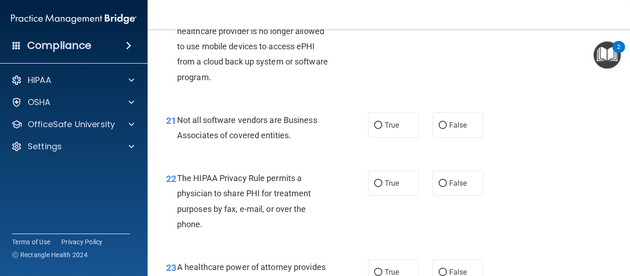
scroll to position [1819, 0]
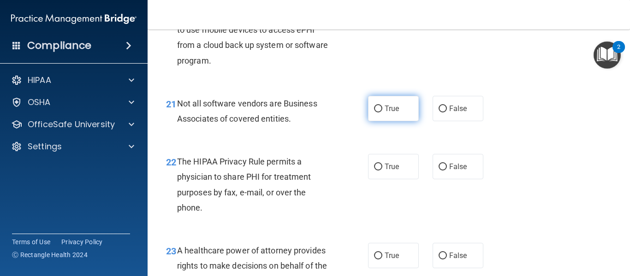
click at [376, 113] on input "True" at bounding box center [378, 109] width 8 height 7
radio input "true"
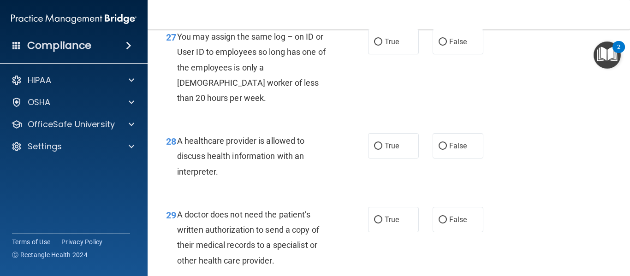
scroll to position [2392, 0]
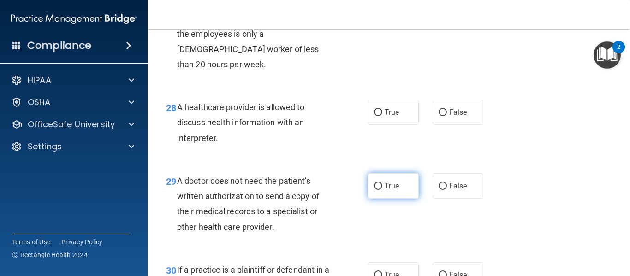
click at [375, 190] on input "True" at bounding box center [378, 186] width 8 height 7
radio input "true"
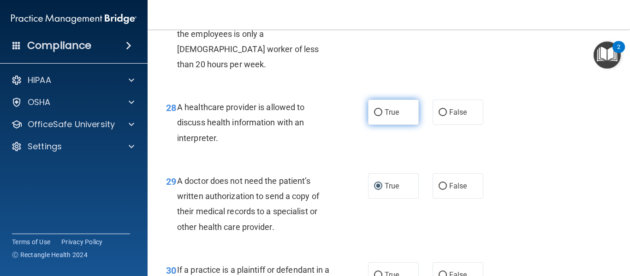
click at [375, 116] on input "True" at bounding box center [378, 112] width 8 height 7
radio input "true"
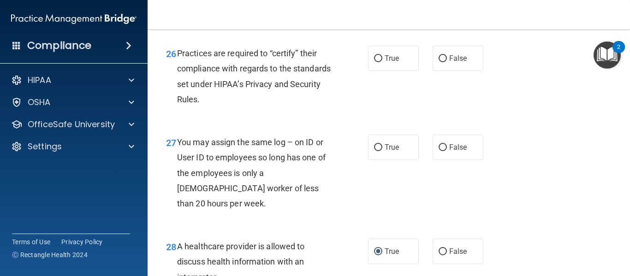
scroll to position [2241, 0]
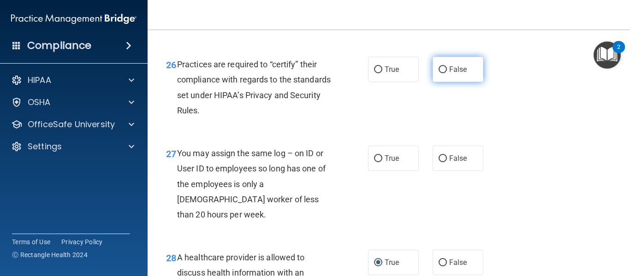
click at [439, 73] on input "False" at bounding box center [443, 69] width 8 height 7
radio input "true"
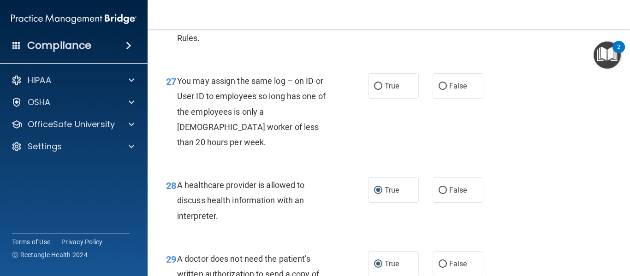
scroll to position [2325, 0]
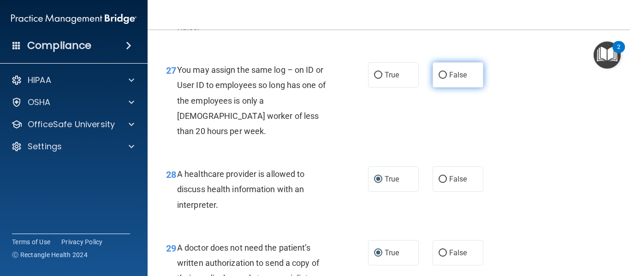
click at [440, 79] on input "False" at bounding box center [443, 75] width 8 height 7
radio input "true"
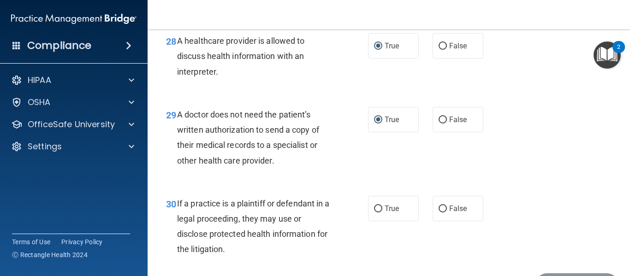
scroll to position [2531, 0]
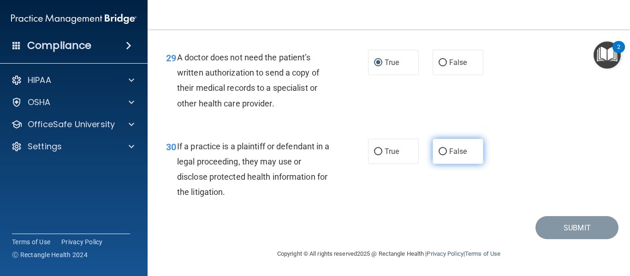
click at [439, 151] on input "False" at bounding box center [443, 152] width 8 height 7
radio input "true"
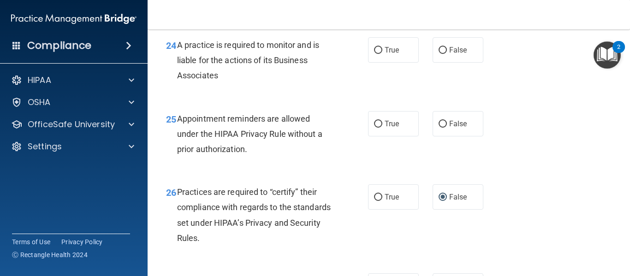
scroll to position [2108, 0]
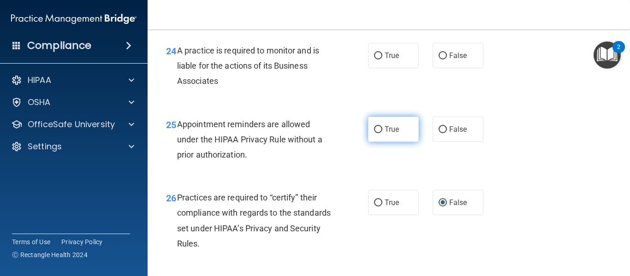
click at [374, 133] on input "True" at bounding box center [378, 129] width 8 height 7
radio input "true"
click at [374, 105] on div "24 A practice is required to monitor and is liable for the actions of its Busin…" at bounding box center [389, 68] width 460 height 74
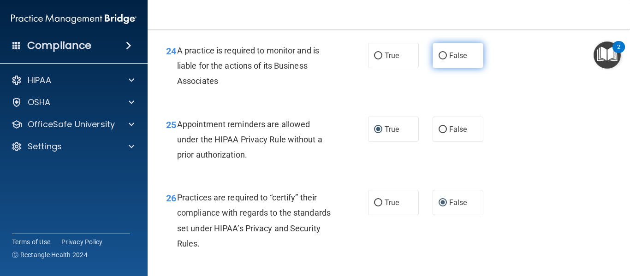
click at [439, 60] on input "False" at bounding box center [443, 56] width 8 height 7
radio input "true"
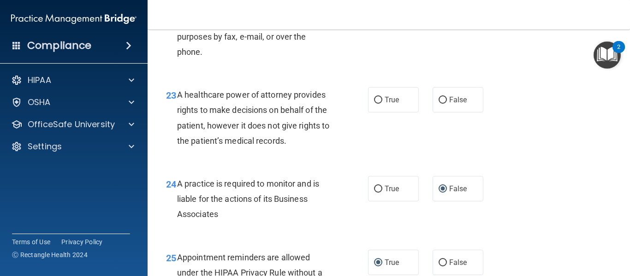
scroll to position [1953, 0]
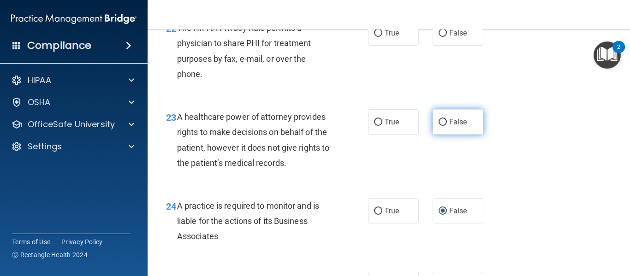
click at [439, 126] on input "False" at bounding box center [443, 122] width 8 height 7
radio input "true"
click at [439, 37] on input "False" at bounding box center [443, 33] width 8 height 7
radio input "true"
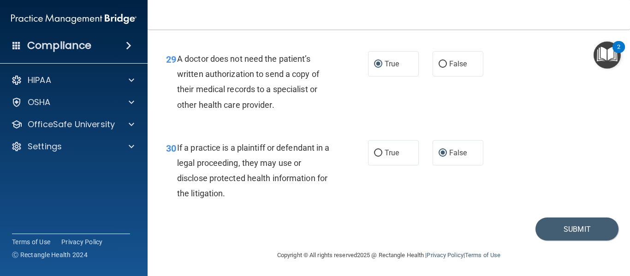
scroll to position [2531, 0]
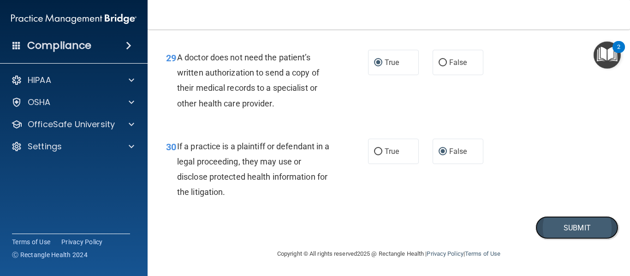
click at [563, 227] on button "Submit" at bounding box center [577, 228] width 83 height 24
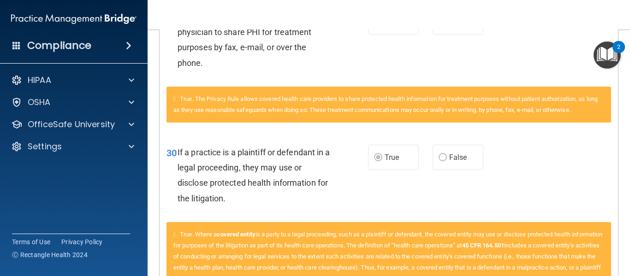
scroll to position [1252, 0]
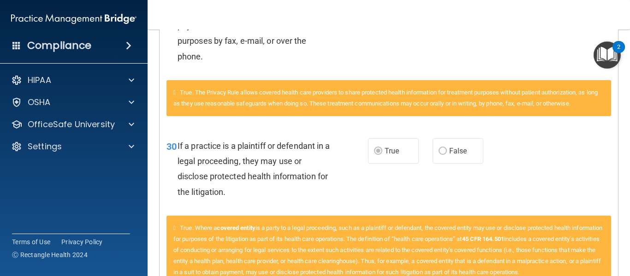
click at [626, 238] on main "Calculating your score.... You did not pass the " The HIPAA Quiz #2 ". 70 out o…" at bounding box center [389, 153] width 483 height 247
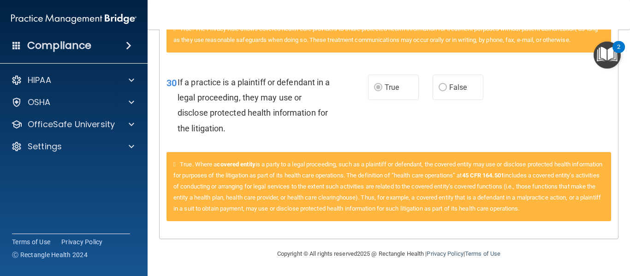
scroll to position [0, 0]
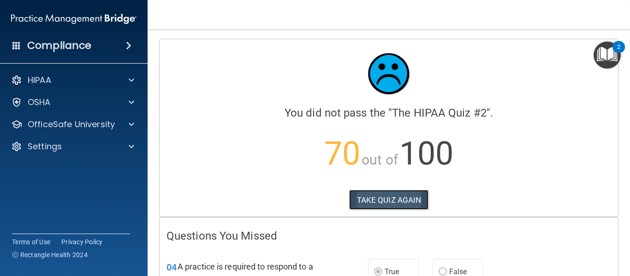
click at [381, 199] on button "TAKE QUIZ AGAIN" at bounding box center [389, 200] width 80 height 20
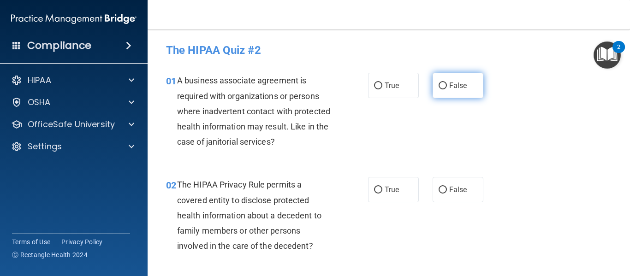
click at [440, 87] on input "False" at bounding box center [443, 86] width 8 height 7
radio input "true"
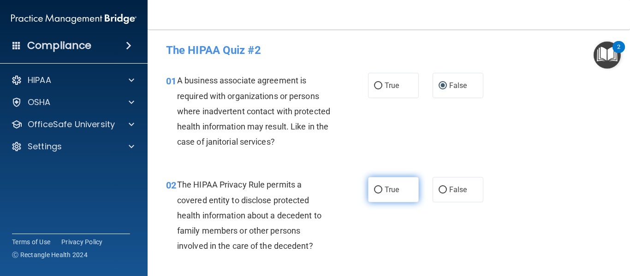
click at [375, 190] on input "True" at bounding box center [378, 190] width 8 height 7
radio input "true"
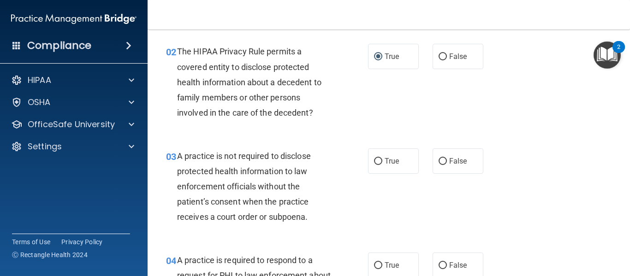
scroll to position [139, 0]
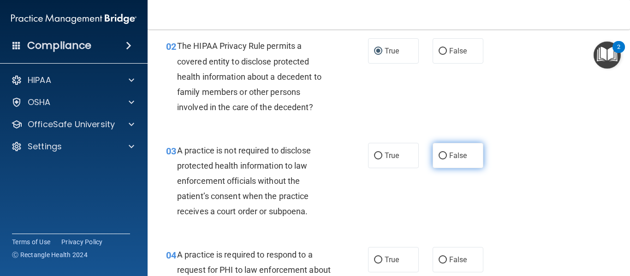
click at [439, 156] on input "False" at bounding box center [443, 156] width 8 height 7
radio input "true"
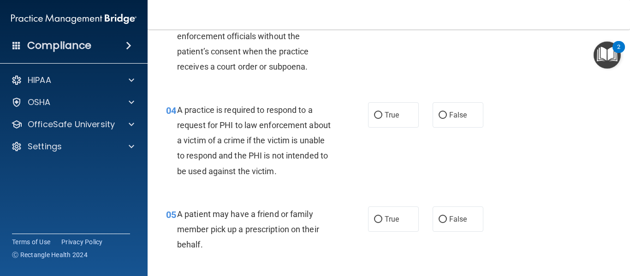
scroll to position [289, 0]
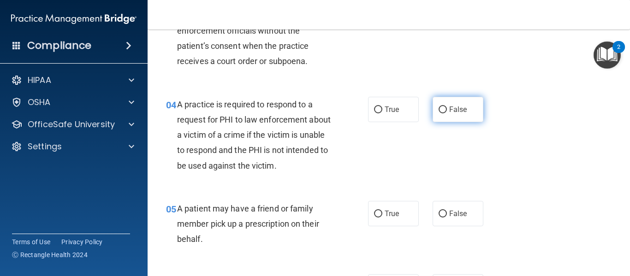
click at [439, 111] on input "False" at bounding box center [443, 110] width 8 height 7
radio input "true"
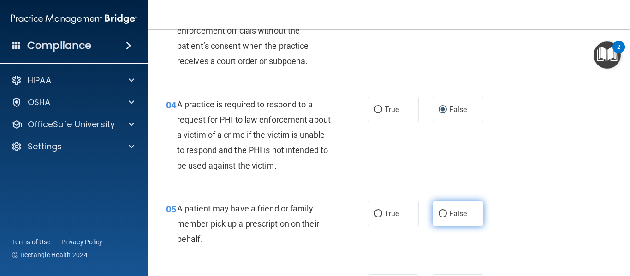
click at [440, 216] on input "False" at bounding box center [443, 214] width 8 height 7
radio input "true"
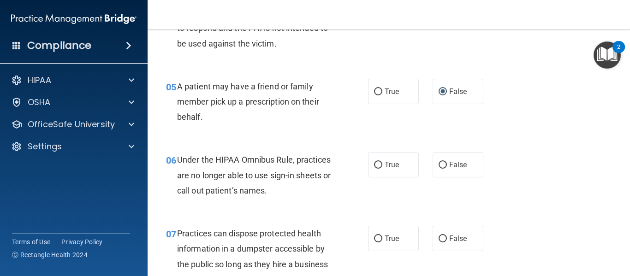
scroll to position [434, 0]
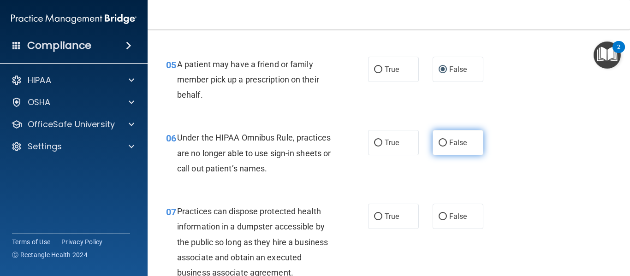
click at [439, 142] on input "False" at bounding box center [443, 143] width 8 height 7
radio input "true"
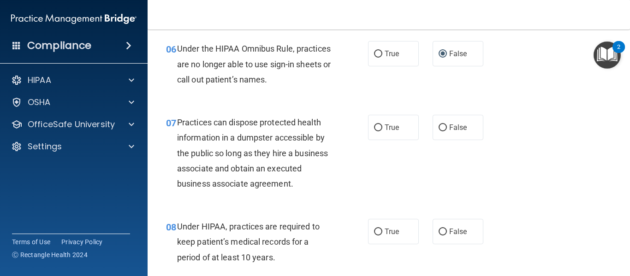
scroll to position [534, 0]
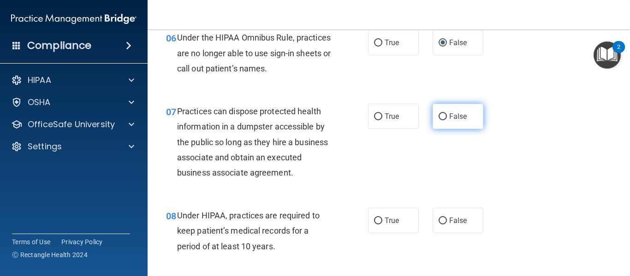
click at [439, 116] on input "False" at bounding box center [443, 117] width 8 height 7
radio input "true"
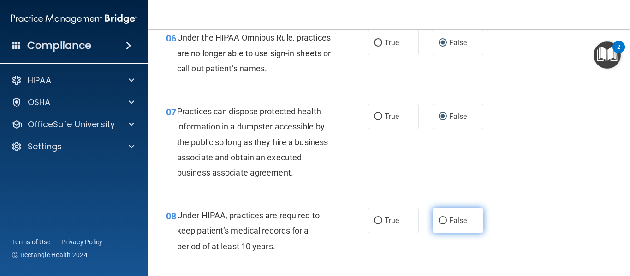
click at [440, 220] on input "False" at bounding box center [443, 221] width 8 height 7
radio input "true"
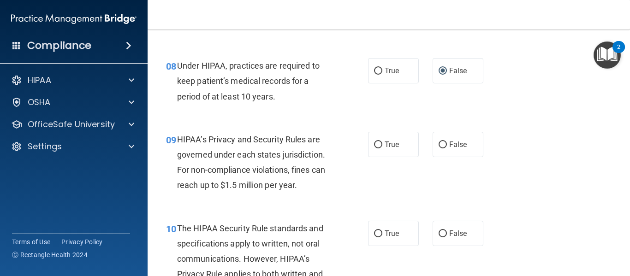
scroll to position [689, 0]
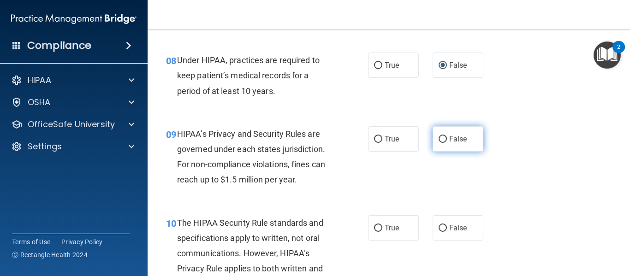
click at [440, 141] on input "False" at bounding box center [443, 139] width 8 height 7
radio input "true"
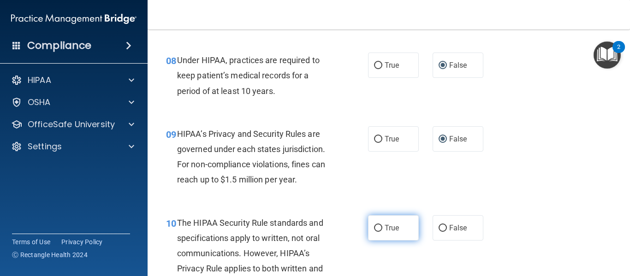
click at [374, 228] on input "True" at bounding box center [378, 228] width 8 height 7
radio input "true"
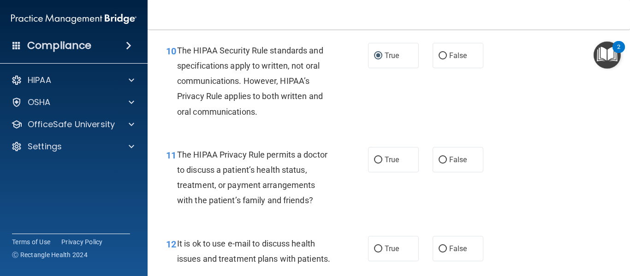
scroll to position [884, 0]
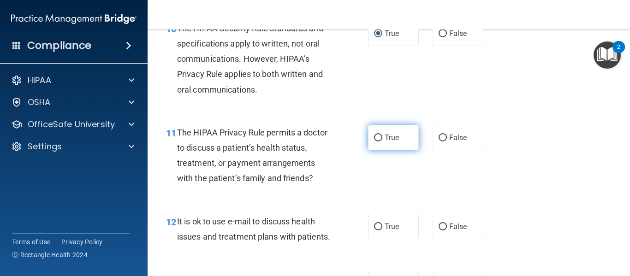
click at [375, 138] on input "True" at bounding box center [378, 138] width 8 height 7
radio input "true"
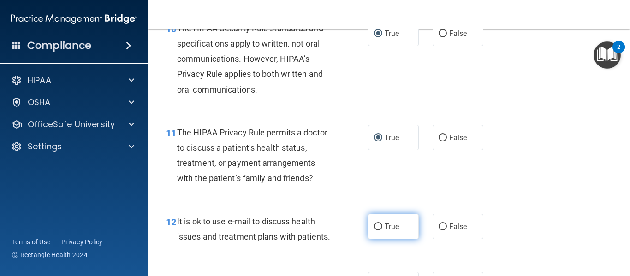
click at [374, 228] on input "True" at bounding box center [378, 227] width 8 height 7
radio input "true"
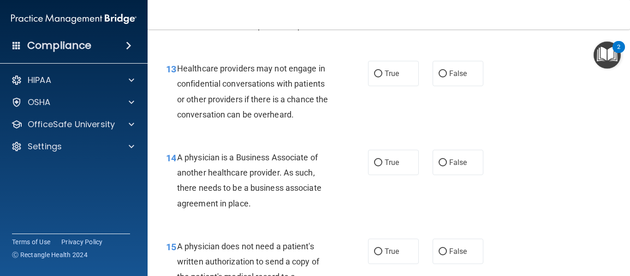
scroll to position [1107, 0]
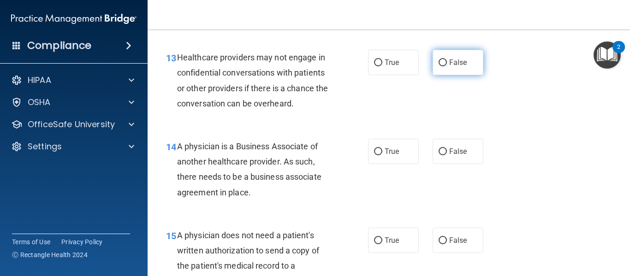
click at [439, 66] on input "False" at bounding box center [443, 63] width 8 height 7
radio input "true"
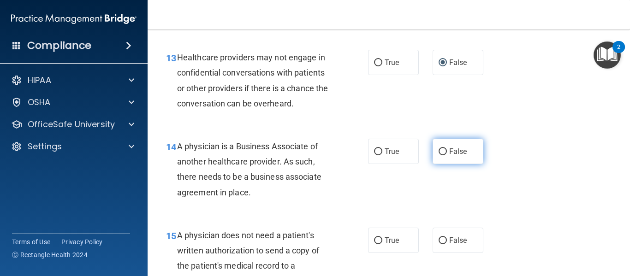
click at [439, 156] on input "False" at bounding box center [443, 152] width 8 height 7
radio input "true"
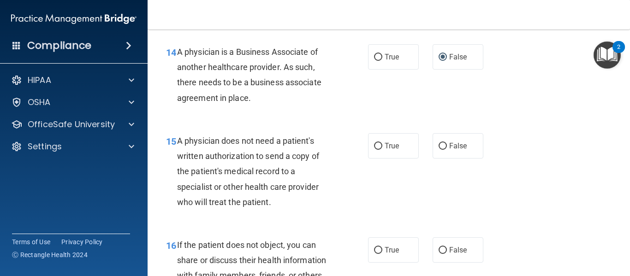
scroll to position [1229, 0]
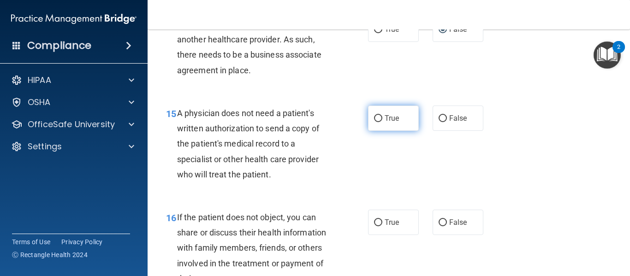
click at [377, 122] on input "True" at bounding box center [378, 118] width 8 height 7
radio input "true"
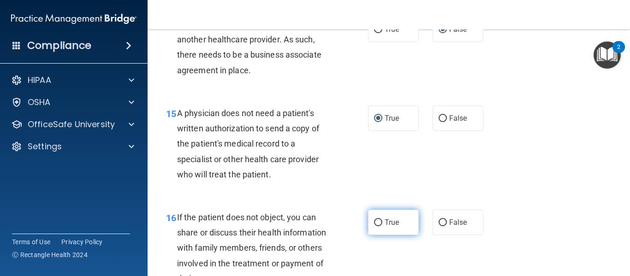
click at [376, 227] on input "True" at bounding box center [378, 223] width 8 height 7
radio input "true"
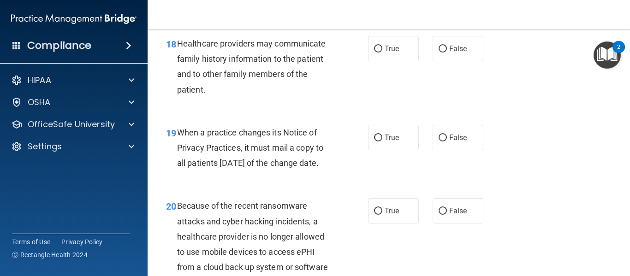
scroll to position [1618, 0]
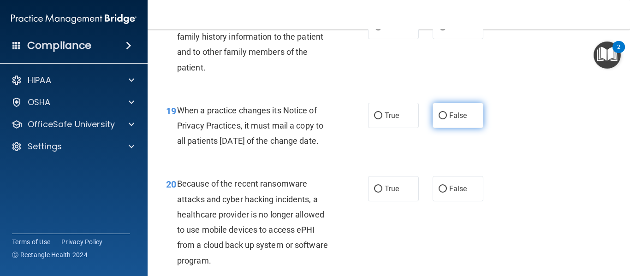
click at [439, 120] on input "False" at bounding box center [443, 116] width 8 height 7
radio input "true"
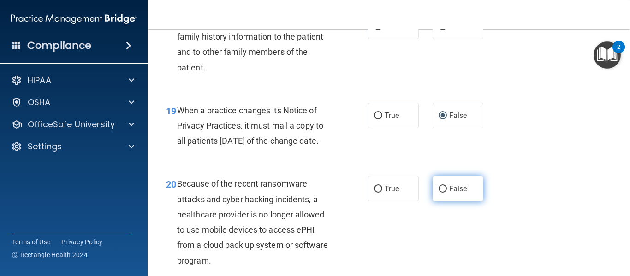
click at [439, 193] on input "False" at bounding box center [443, 189] width 8 height 7
radio input "true"
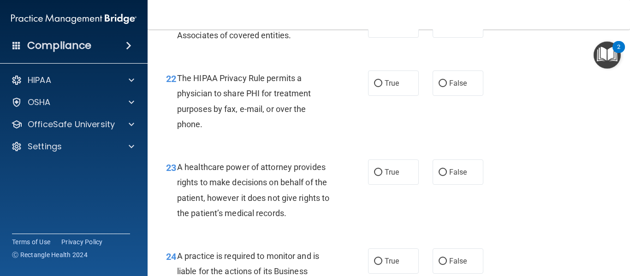
scroll to position [1913, 0]
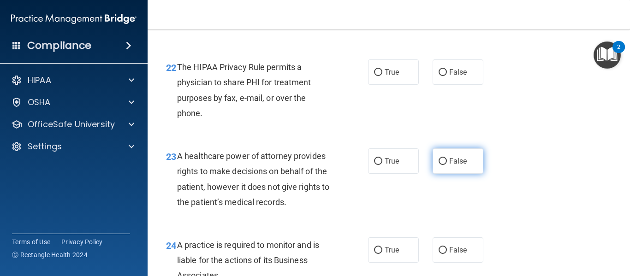
click at [439, 165] on input "False" at bounding box center [443, 161] width 8 height 7
radio input "true"
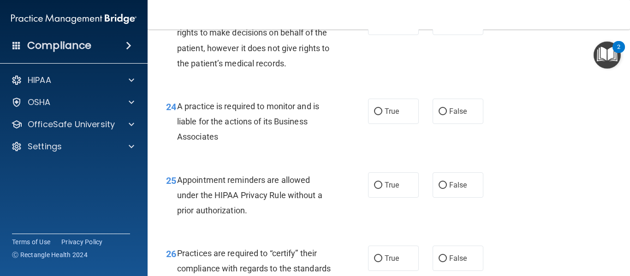
scroll to position [2058, 0]
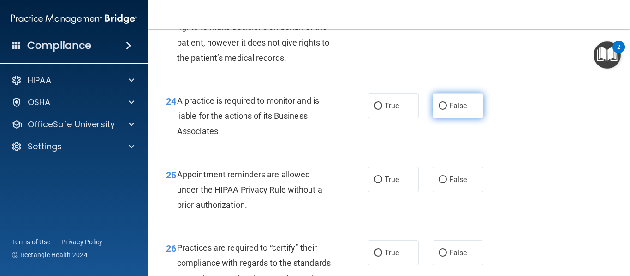
click at [439, 110] on input "False" at bounding box center [443, 106] width 8 height 7
radio input "true"
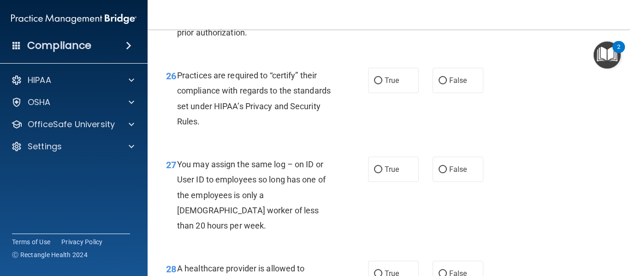
scroll to position [2247, 0]
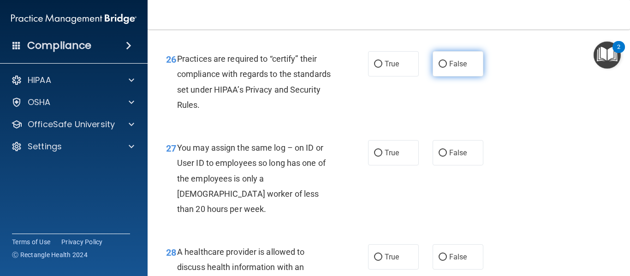
click at [439, 68] on input "False" at bounding box center [443, 64] width 8 height 7
radio input "true"
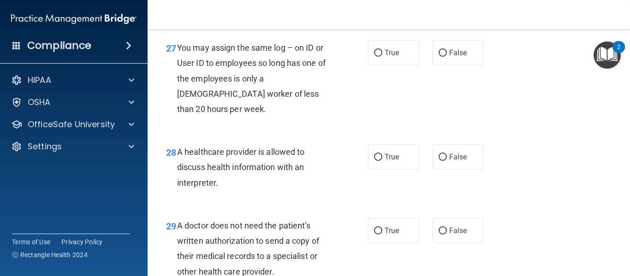
scroll to position [2369, 0]
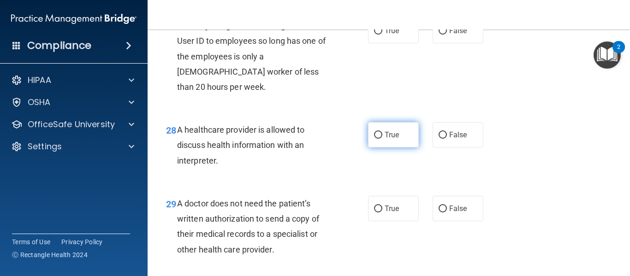
click at [374, 139] on input "True" at bounding box center [378, 135] width 8 height 7
radio input "true"
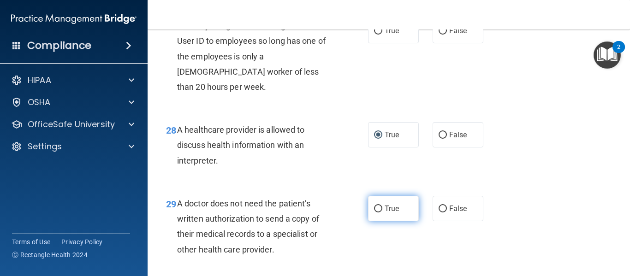
click at [375, 213] on input "True" at bounding box center [378, 209] width 8 height 7
radio input "true"
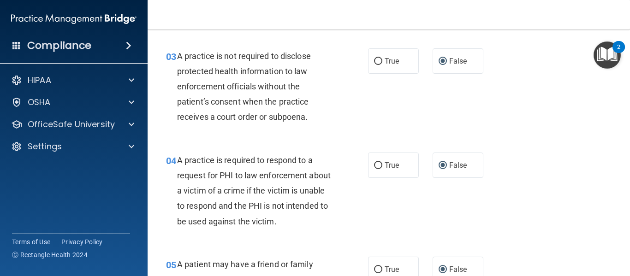
scroll to position [256, 0]
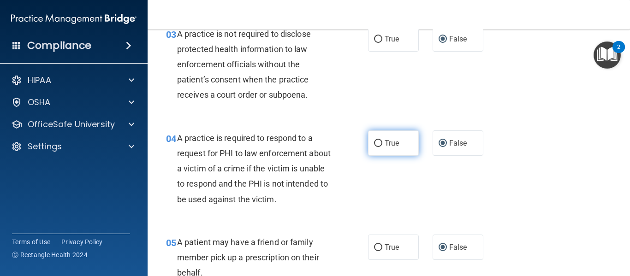
click at [377, 141] on input "True" at bounding box center [378, 143] width 8 height 7
radio input "true"
radio input "false"
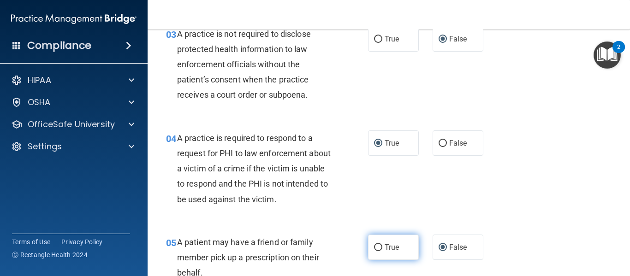
click at [376, 246] on input "True" at bounding box center [378, 248] width 8 height 7
radio input "true"
radio input "false"
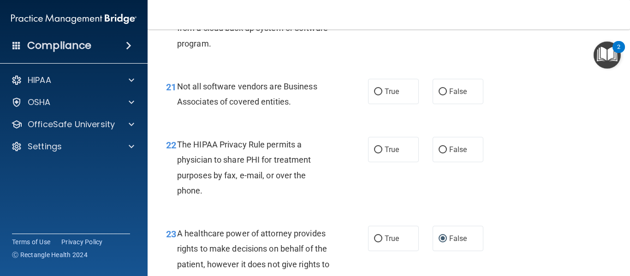
scroll to position [1852, 0]
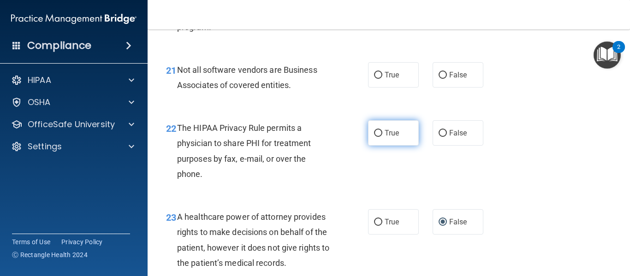
click at [375, 137] on input "True" at bounding box center [378, 133] width 8 height 7
radio input "true"
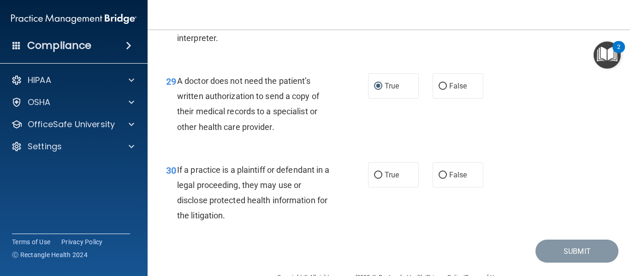
scroll to position [2531, 0]
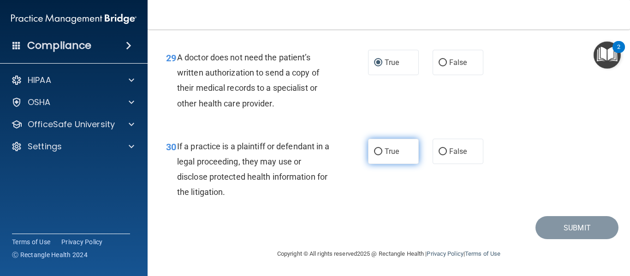
click at [374, 153] on input "True" at bounding box center [378, 152] width 8 height 7
radio input "true"
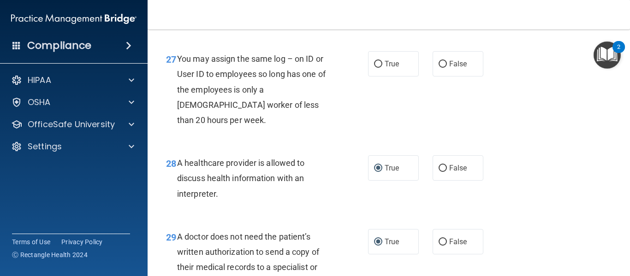
scroll to position [2330, 0]
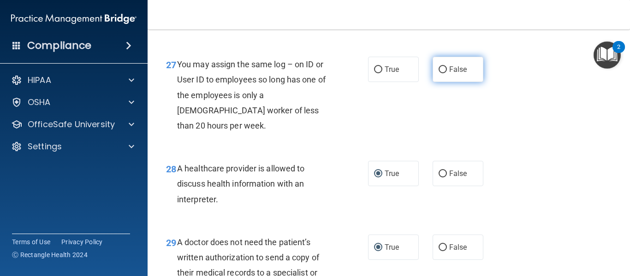
click at [440, 73] on input "False" at bounding box center [443, 69] width 8 height 7
radio input "true"
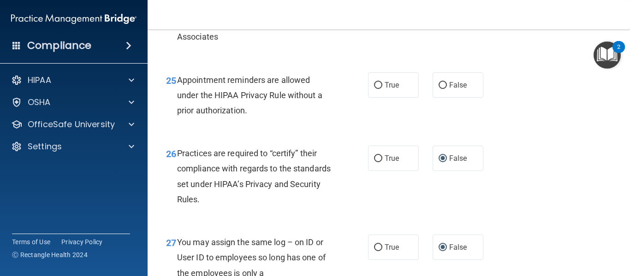
scroll to position [2147, 0]
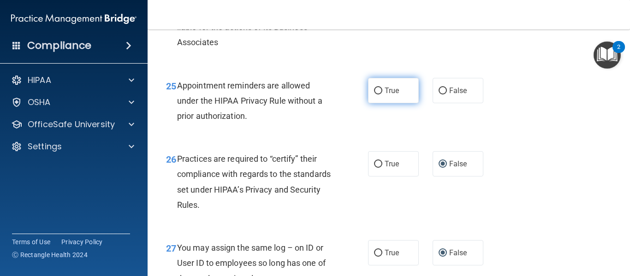
click at [376, 95] on input "True" at bounding box center [378, 91] width 8 height 7
radio input "true"
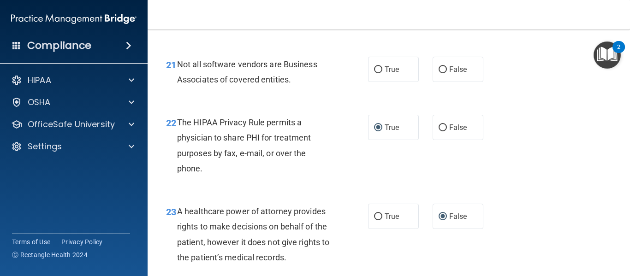
scroll to position [1841, 0]
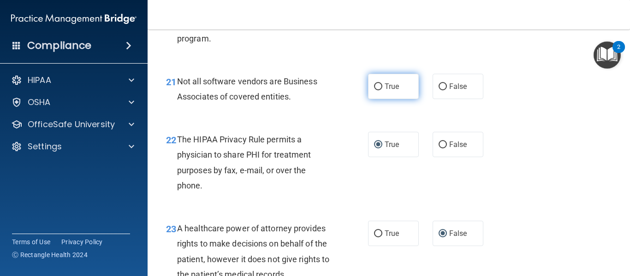
click at [374, 90] on input "True" at bounding box center [378, 87] width 8 height 7
radio input "true"
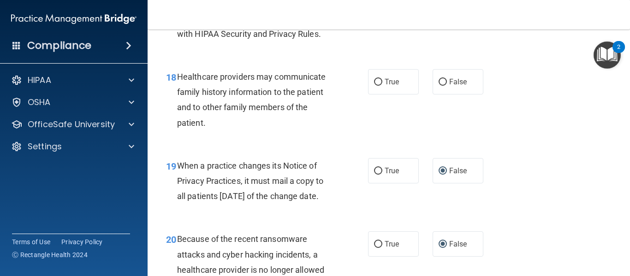
scroll to position [1524, 0]
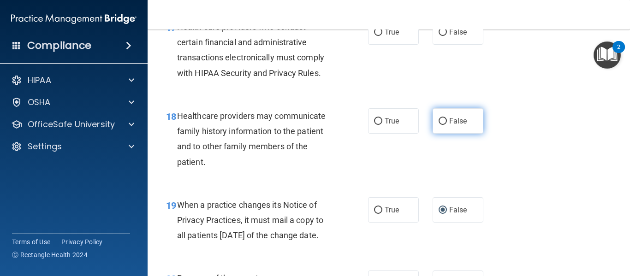
click at [439, 125] on input "False" at bounding box center [443, 121] width 8 height 7
radio input "true"
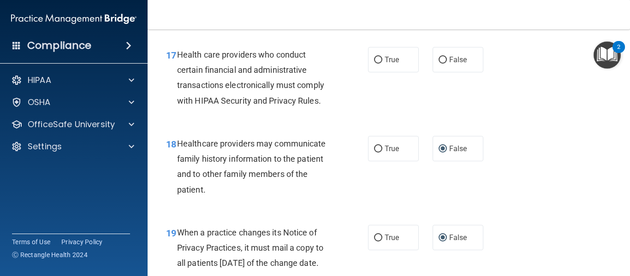
scroll to position [1491, 0]
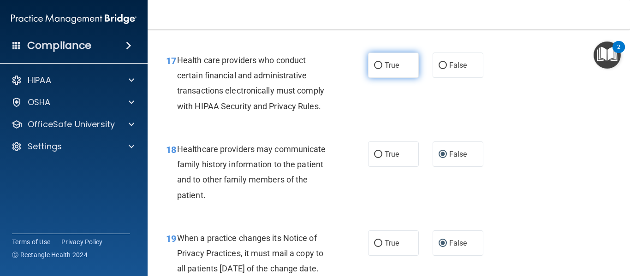
click at [374, 69] on input "True" at bounding box center [378, 65] width 8 height 7
radio input "true"
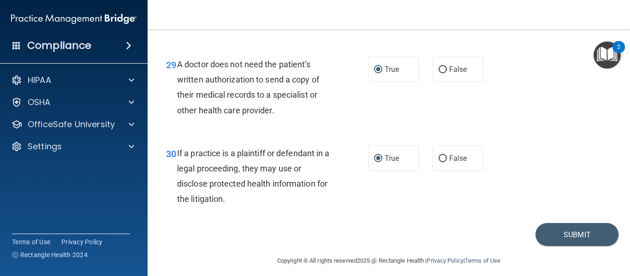
scroll to position [2531, 0]
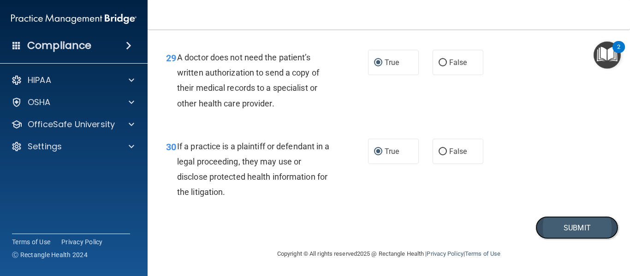
click at [560, 224] on button "Submit" at bounding box center [577, 228] width 83 height 24
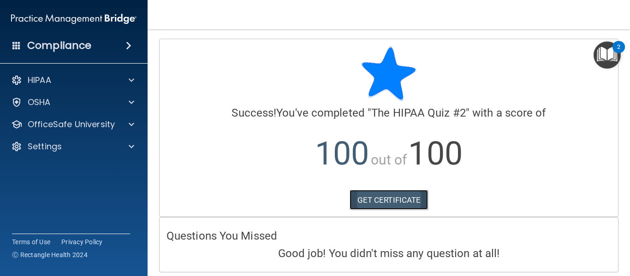
click at [383, 201] on link "GET CERTIFICATE" at bounding box center [389, 200] width 79 height 20
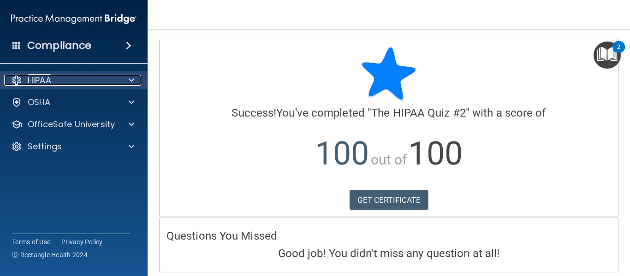
click at [52, 84] on div "HIPAA" at bounding box center [61, 80] width 114 height 11
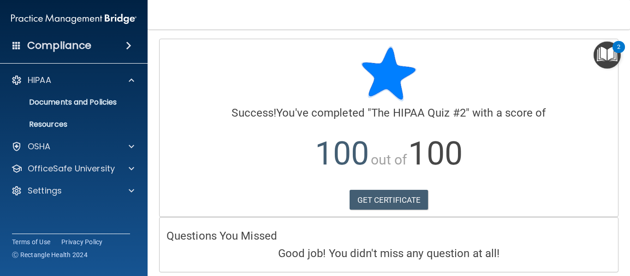
click at [79, 44] on h4 "Compliance" at bounding box center [59, 45] width 64 height 13
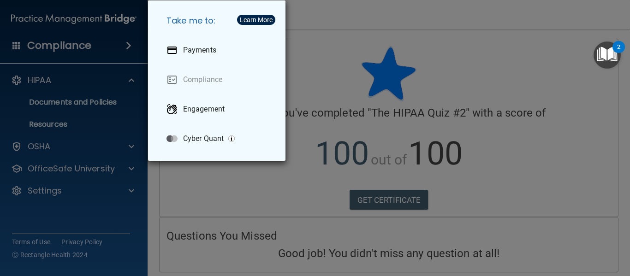
click at [79, 44] on div "Take me to: Payments Compliance Engagement Cyber Quant" at bounding box center [315, 138] width 630 height 276
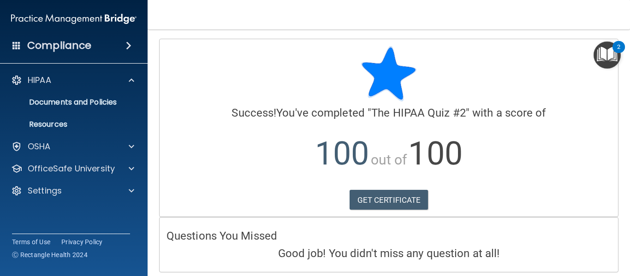
click at [16, 47] on span at bounding box center [16, 45] width 8 height 8
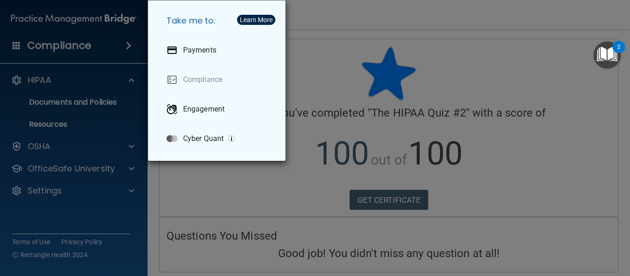
click at [16, 47] on div "Take me to: Payments Compliance Engagement Cyber Quant" at bounding box center [315, 138] width 630 height 276
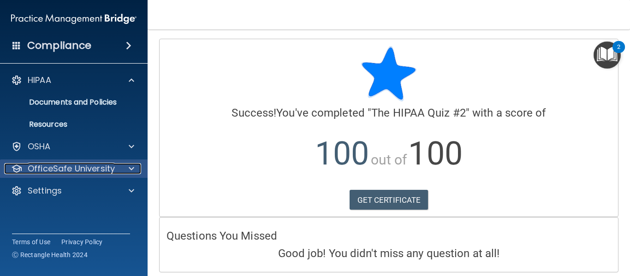
click at [63, 164] on p "OfficeSafe University" at bounding box center [71, 168] width 87 height 11
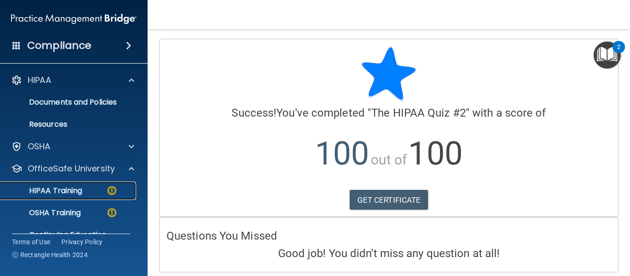
click at [56, 192] on p "HIPAA Training" at bounding box center [44, 190] width 76 height 9
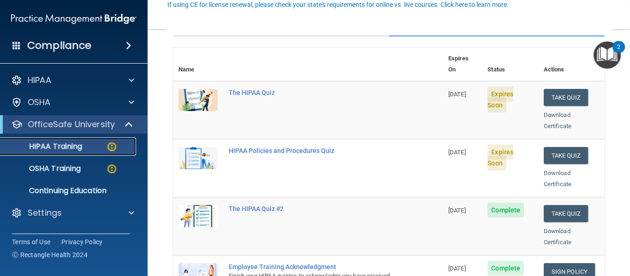
scroll to position [90, 0]
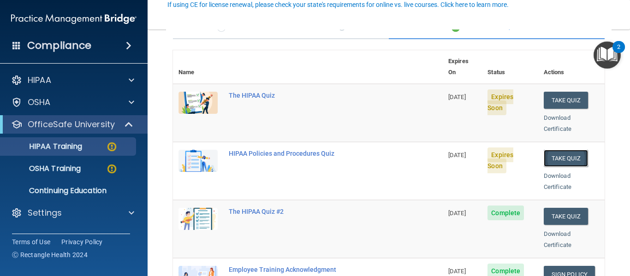
click at [562, 150] on button "Take Quiz" at bounding box center [566, 158] width 44 height 17
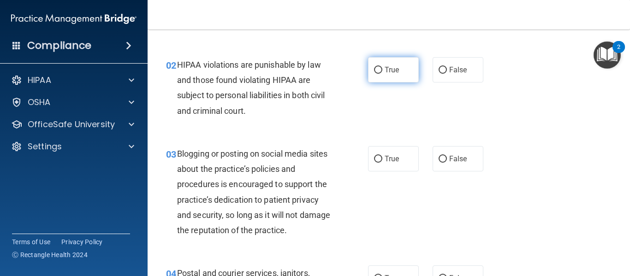
click at [376, 69] on input "True" at bounding box center [378, 70] width 8 height 7
radio input "true"
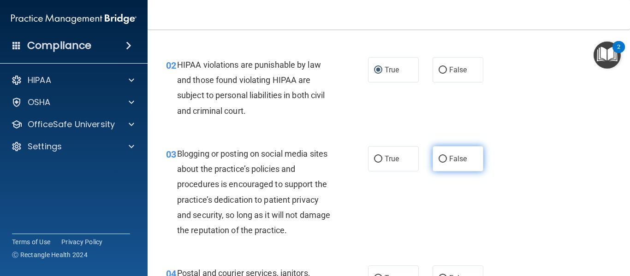
click at [439, 159] on input "False" at bounding box center [443, 159] width 8 height 7
radio input "true"
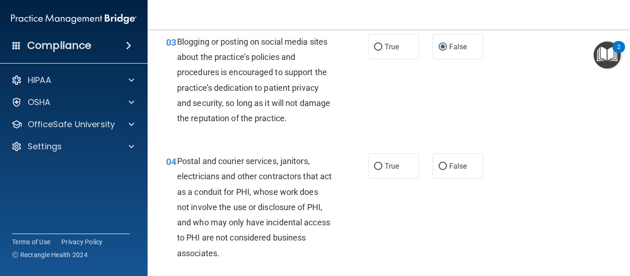
scroll to position [220, 0]
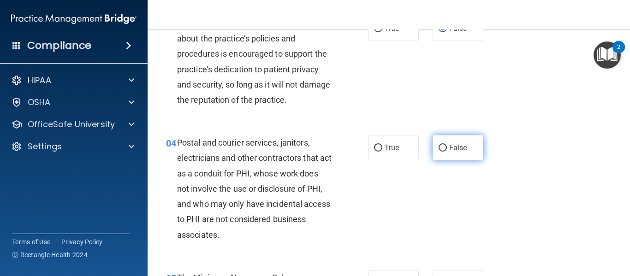
click at [439, 148] on input "False" at bounding box center [443, 148] width 8 height 7
radio input "true"
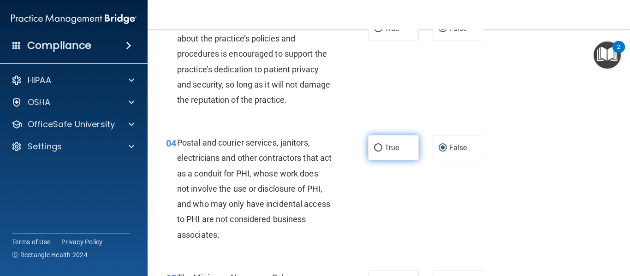
click at [376, 148] on input "True" at bounding box center [378, 148] width 8 height 7
radio input "true"
radio input "false"
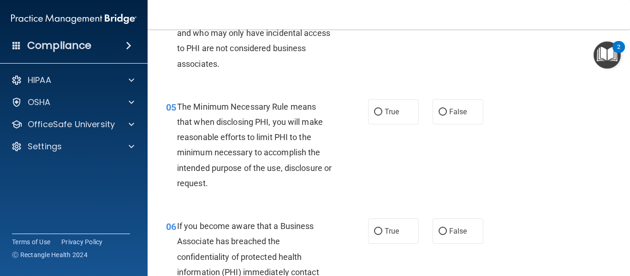
scroll to position [403, 0]
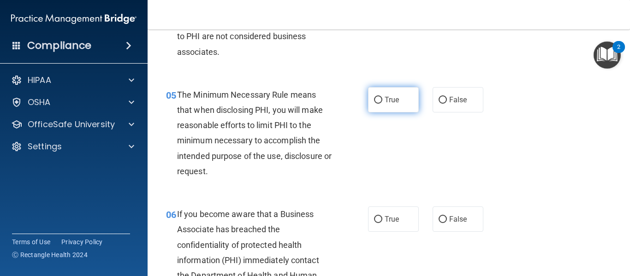
click at [374, 99] on input "True" at bounding box center [378, 100] width 8 height 7
radio input "true"
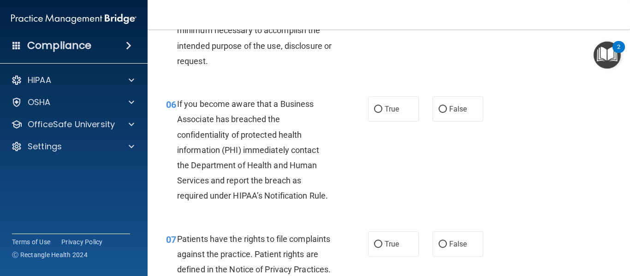
scroll to position [520, 0]
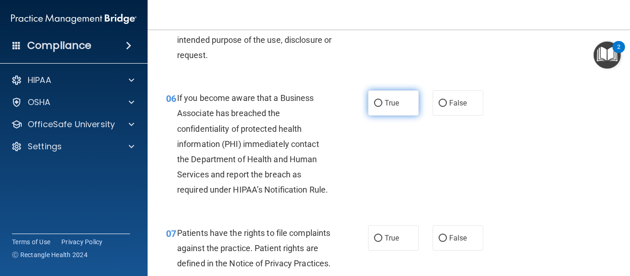
click at [375, 105] on input "True" at bounding box center [378, 103] width 8 height 7
radio input "true"
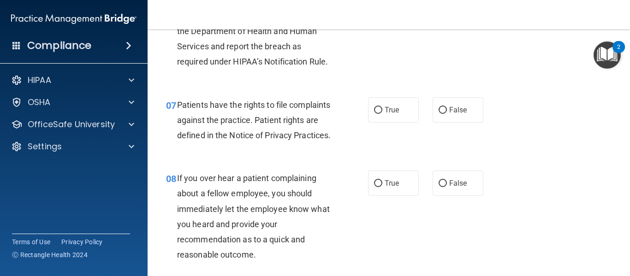
scroll to position [666, 0]
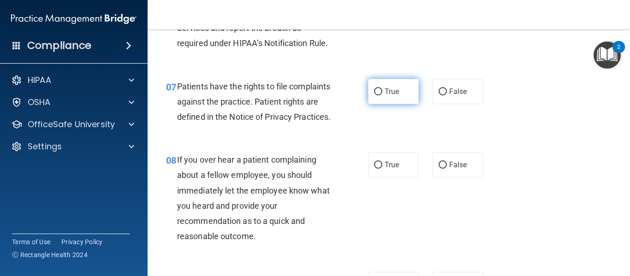
click at [375, 91] on input "True" at bounding box center [378, 92] width 8 height 7
radio input "true"
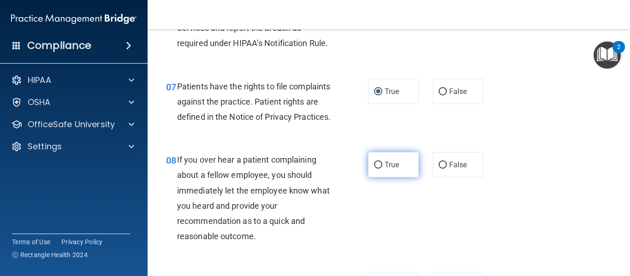
click at [377, 169] on input "True" at bounding box center [378, 165] width 8 height 7
radio input "true"
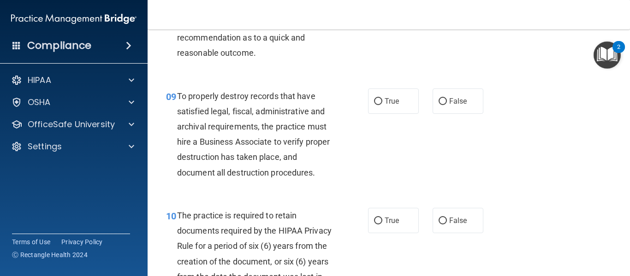
scroll to position [862, 0]
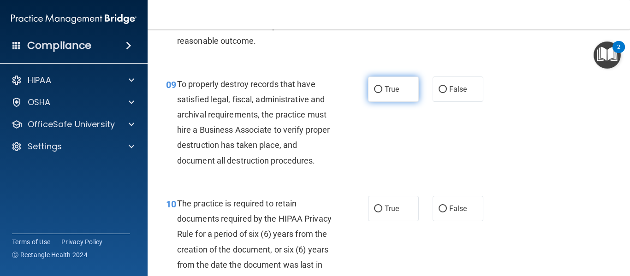
click at [377, 93] on input "True" at bounding box center [378, 89] width 8 height 7
radio input "true"
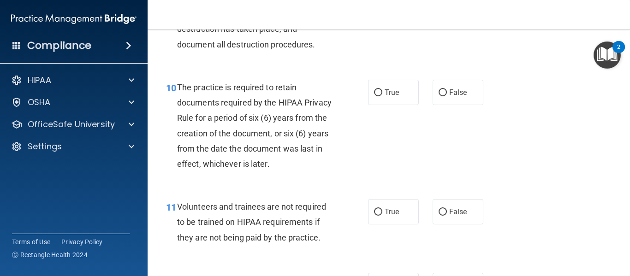
scroll to position [990, 0]
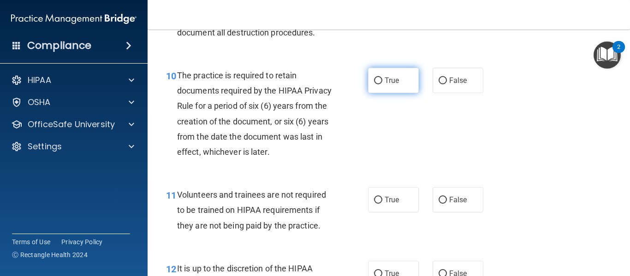
click at [375, 84] on input "True" at bounding box center [378, 81] width 8 height 7
radio input "true"
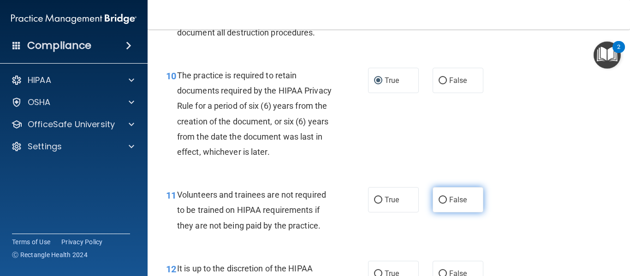
click at [439, 204] on input "False" at bounding box center [443, 200] width 8 height 7
radio input "true"
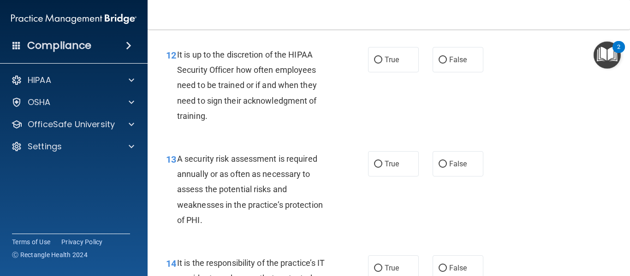
scroll to position [1210, 0]
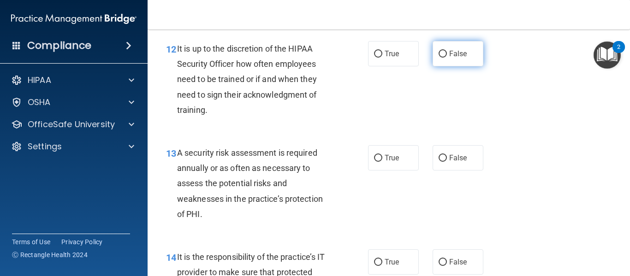
click at [439, 58] on input "False" at bounding box center [443, 54] width 8 height 7
radio input "true"
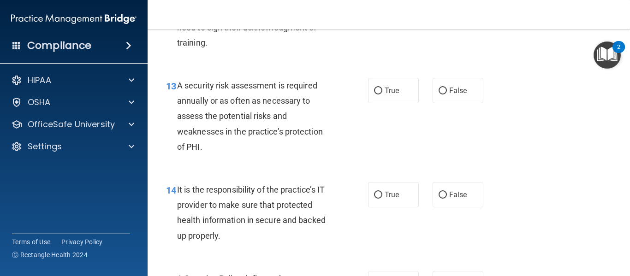
scroll to position [1296, 0]
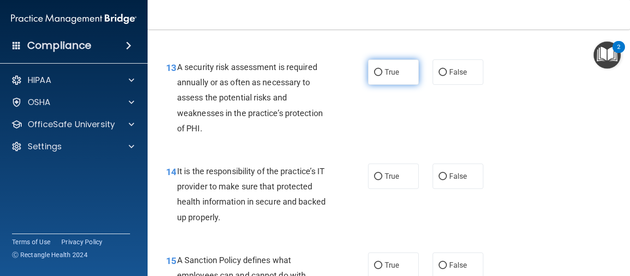
click at [376, 76] on input "True" at bounding box center [378, 72] width 8 height 7
radio input "true"
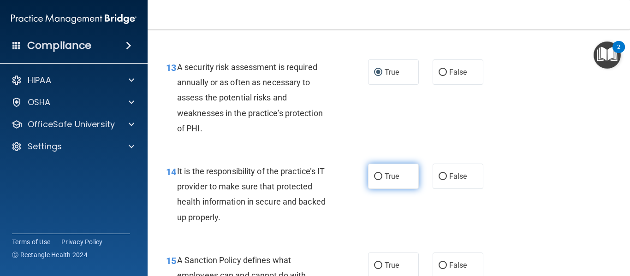
click at [374, 180] on input "True" at bounding box center [378, 177] width 8 height 7
radio input "true"
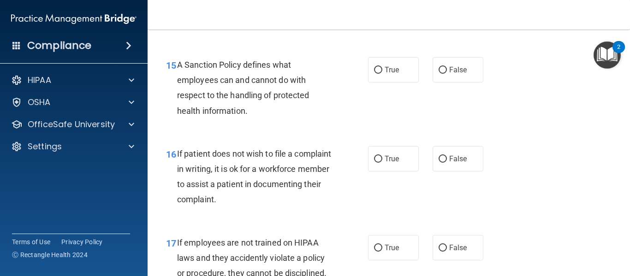
scroll to position [1510, 0]
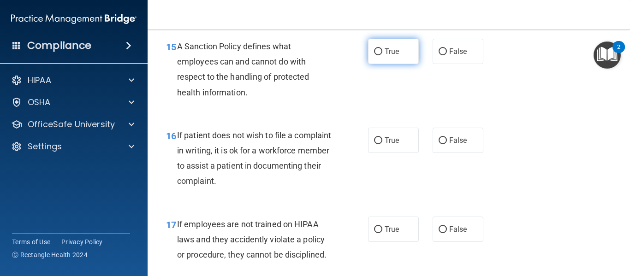
click at [375, 55] on input "True" at bounding box center [378, 51] width 8 height 7
radio input "true"
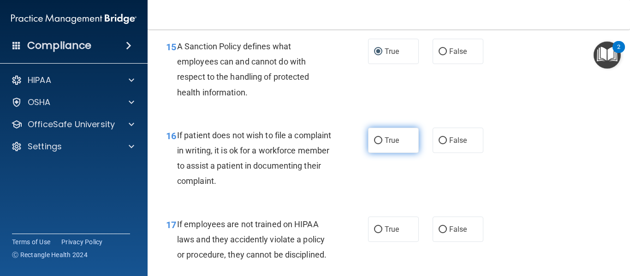
click at [374, 144] on input "True" at bounding box center [378, 141] width 8 height 7
radio input "true"
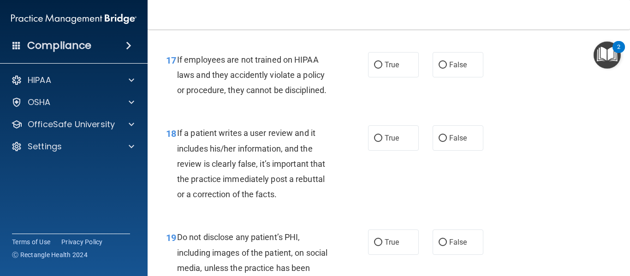
scroll to position [1706, 0]
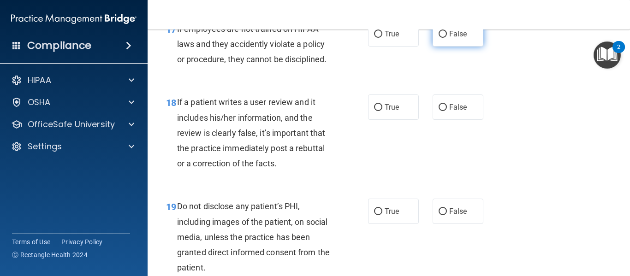
click at [439, 38] on input "False" at bounding box center [443, 34] width 8 height 7
radio input "true"
click at [374, 111] on input "True" at bounding box center [378, 107] width 8 height 7
radio input "true"
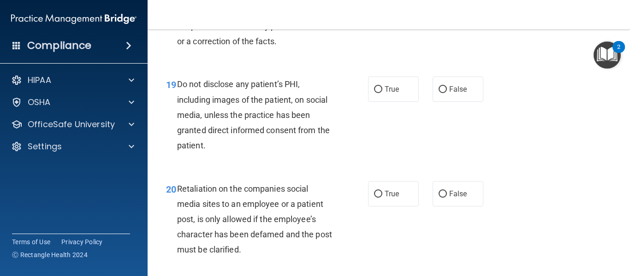
scroll to position [1840, 0]
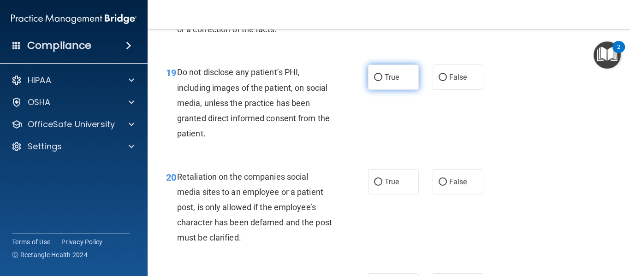
click at [374, 81] on input "True" at bounding box center [378, 77] width 8 height 7
radio input "true"
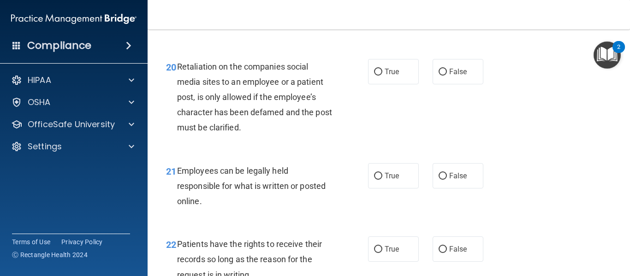
scroll to position [1969, 0]
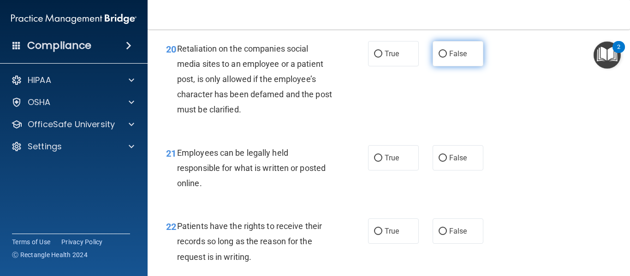
click at [439, 58] on input "False" at bounding box center [443, 54] width 8 height 7
radio input "true"
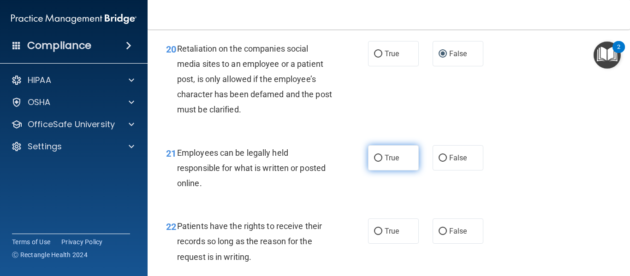
click at [374, 168] on label "True" at bounding box center [393, 157] width 51 height 25
click at [374, 162] on input "True" at bounding box center [378, 158] width 8 height 7
radio input "true"
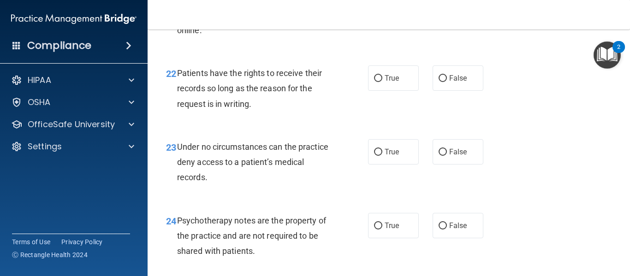
scroll to position [2134, 0]
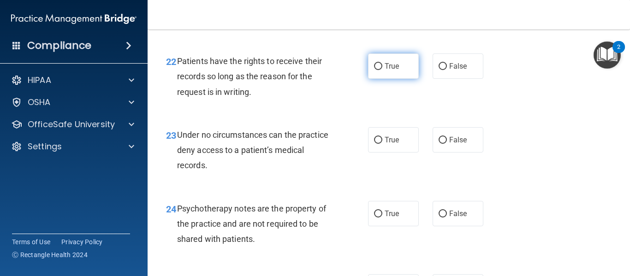
click at [375, 70] on input "True" at bounding box center [378, 66] width 8 height 7
radio input "true"
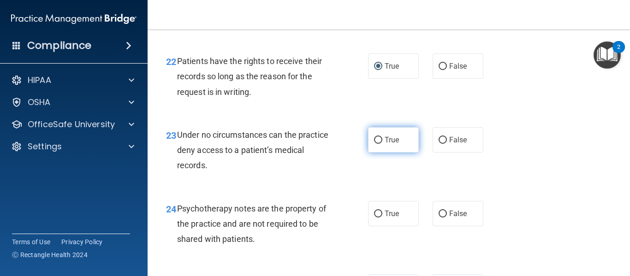
click at [377, 144] on input "True" at bounding box center [378, 140] width 8 height 7
radio input "true"
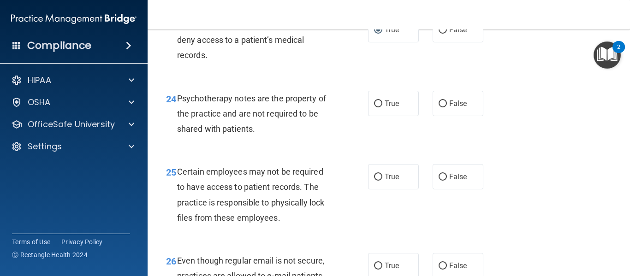
scroll to position [2262, 0]
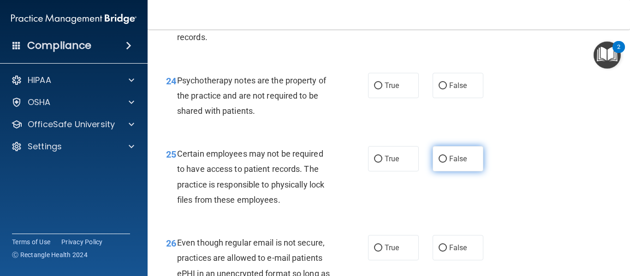
click at [439, 163] on input "False" at bounding box center [443, 159] width 8 height 7
radio input "true"
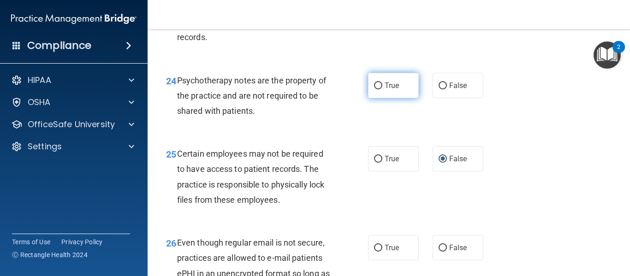
click at [375, 90] on input "True" at bounding box center [378, 86] width 8 height 7
radio input "true"
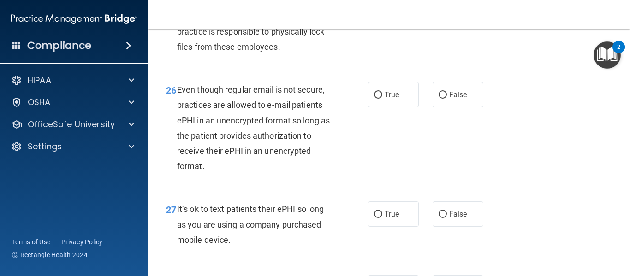
scroll to position [2427, 0]
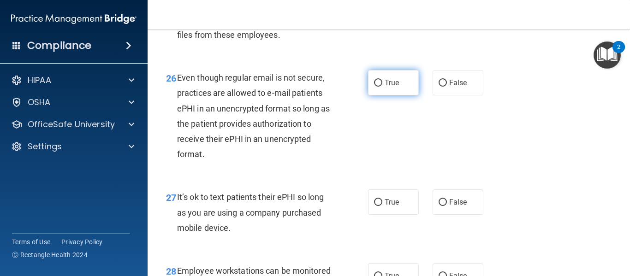
click at [374, 87] on input "True" at bounding box center [378, 83] width 8 height 7
radio input "true"
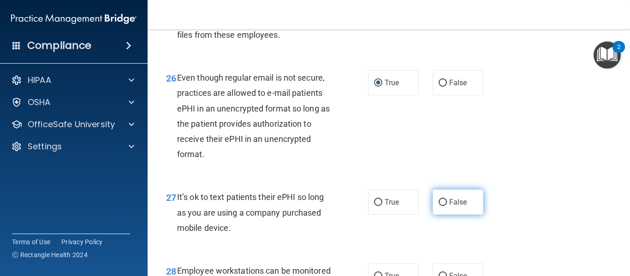
click at [441, 206] on input "False" at bounding box center [443, 202] width 8 height 7
radio input "true"
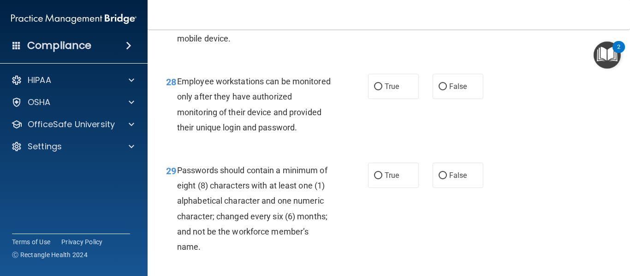
scroll to position [2629, 0]
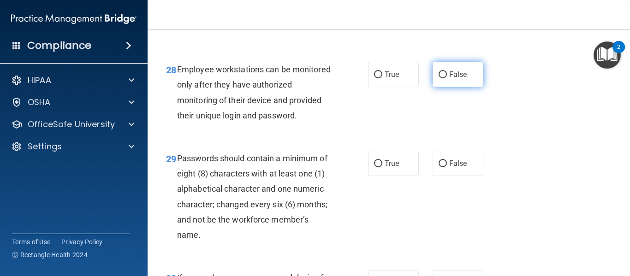
click at [439, 78] on input "False" at bounding box center [443, 75] width 8 height 7
radio input "true"
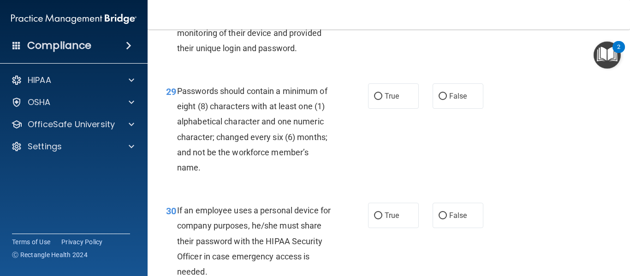
scroll to position [2709, 0]
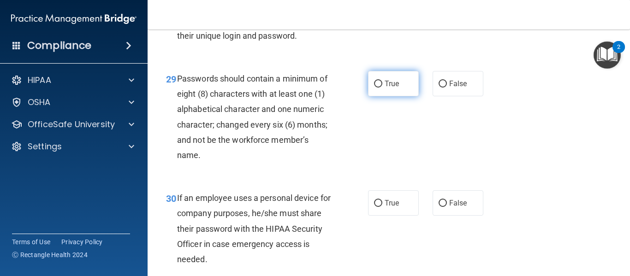
click at [374, 88] on input "True" at bounding box center [378, 84] width 8 height 7
radio input "true"
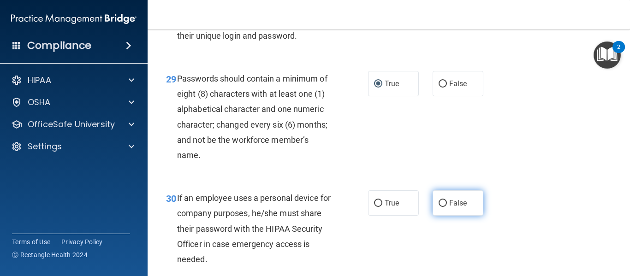
click at [440, 207] on input "False" at bounding box center [443, 203] width 8 height 7
radio input "true"
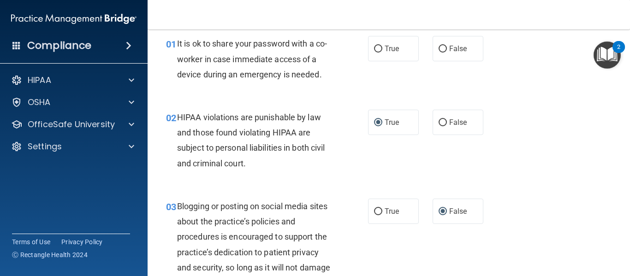
scroll to position [0, 0]
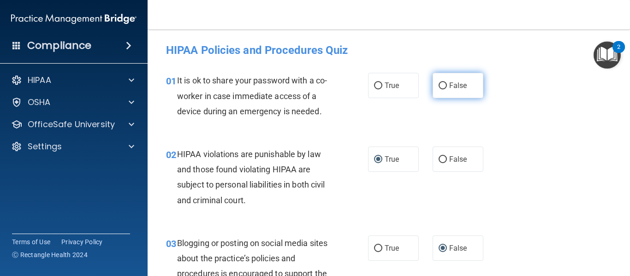
click at [441, 83] on input "False" at bounding box center [443, 86] width 8 height 7
radio input "true"
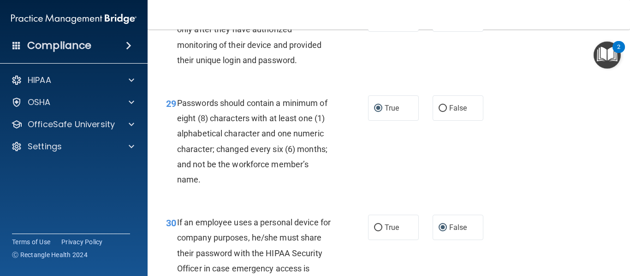
scroll to position [2807, 0]
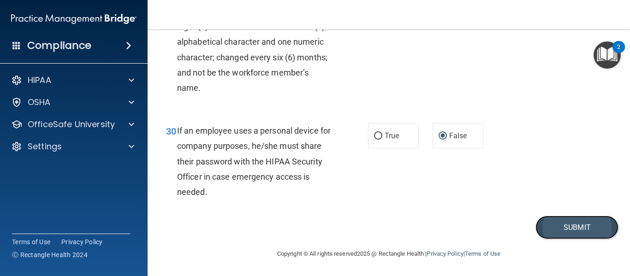
click at [567, 222] on button "Submit" at bounding box center [577, 228] width 83 height 24
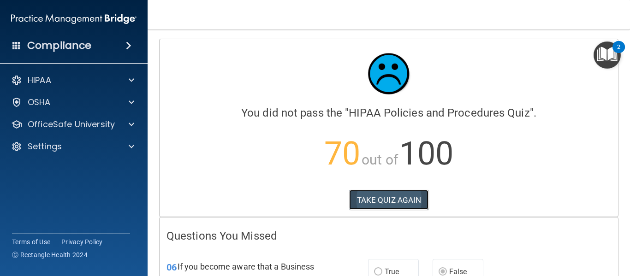
click at [376, 199] on button "TAKE QUIZ AGAIN" at bounding box center [389, 200] width 80 height 20
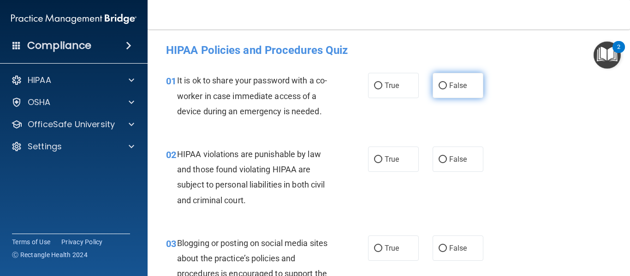
click at [441, 87] on input "False" at bounding box center [443, 86] width 8 height 7
radio input "true"
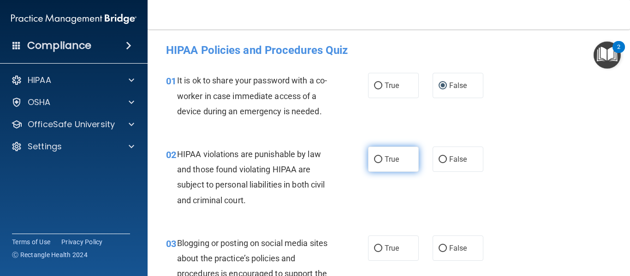
click at [375, 158] on input "True" at bounding box center [378, 159] width 8 height 7
radio input "true"
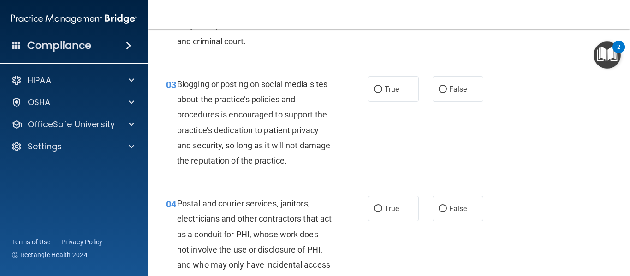
scroll to position [165, 0]
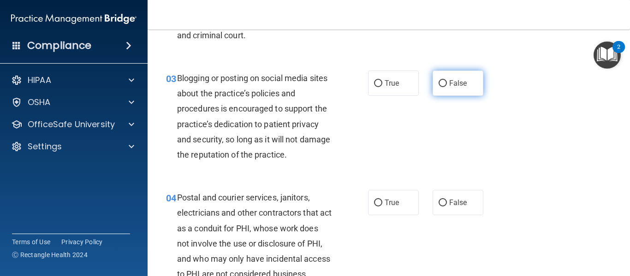
click at [440, 83] on input "False" at bounding box center [443, 83] width 8 height 7
radio input "true"
click at [452, 141] on div "03 Blogging or posting on social media sites about the practice’s policies and …" at bounding box center [389, 119] width 460 height 120
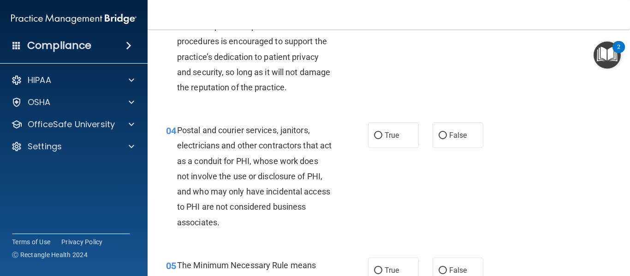
scroll to position [245, 0]
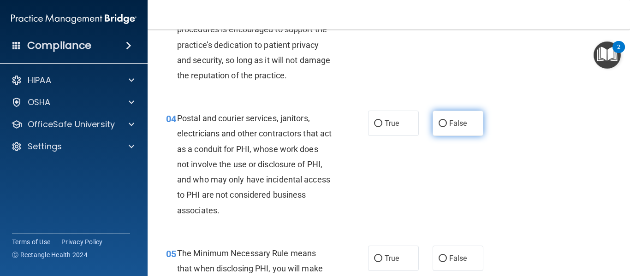
click at [439, 123] on input "False" at bounding box center [443, 123] width 8 height 7
radio input "true"
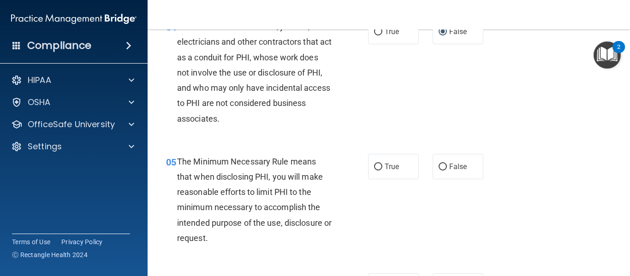
scroll to position [342, 0]
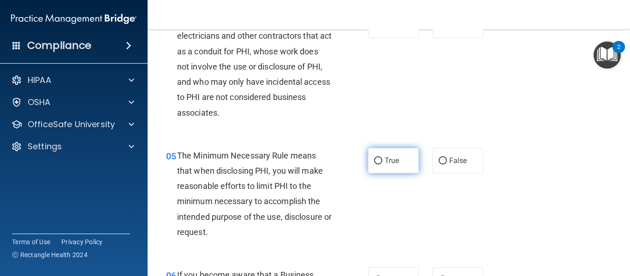
click at [377, 162] on input "True" at bounding box center [378, 161] width 8 height 7
radio input "true"
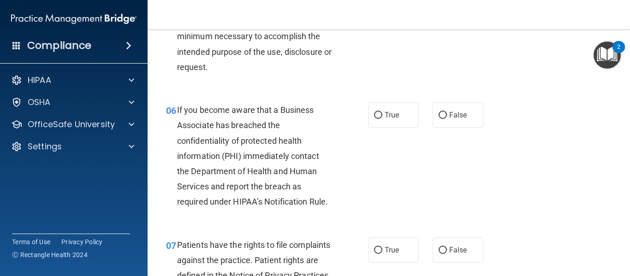
scroll to position [514, 0]
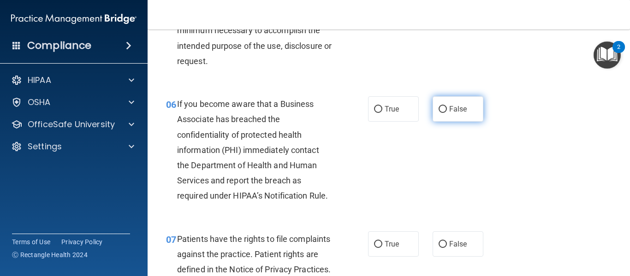
click at [439, 110] on input "False" at bounding box center [443, 109] width 8 height 7
radio input "true"
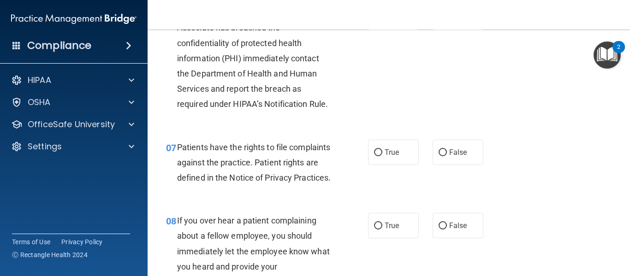
scroll to position [611, 0]
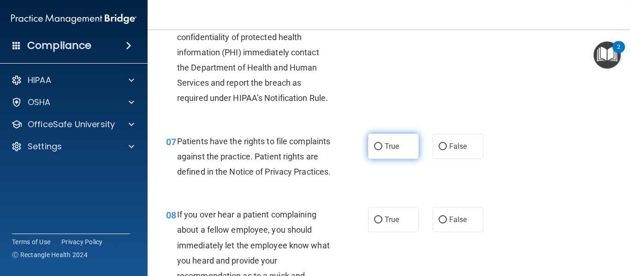
click at [376, 146] on input "True" at bounding box center [378, 147] width 8 height 7
radio input "true"
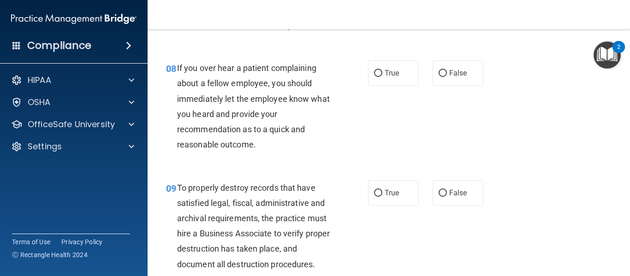
scroll to position [771, 0]
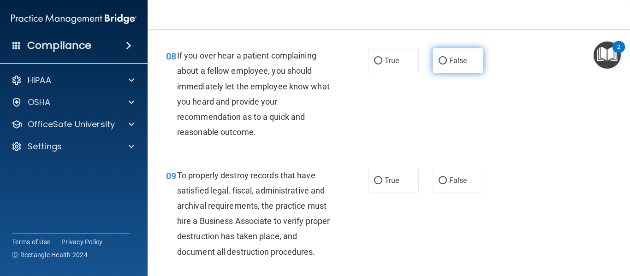
click at [439, 65] on input "False" at bounding box center [443, 61] width 8 height 7
radio input "true"
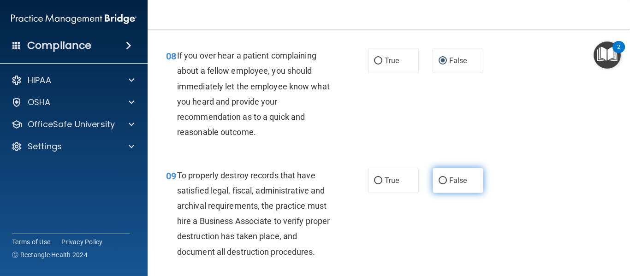
click at [439, 185] on input "False" at bounding box center [443, 181] width 8 height 7
radio input "true"
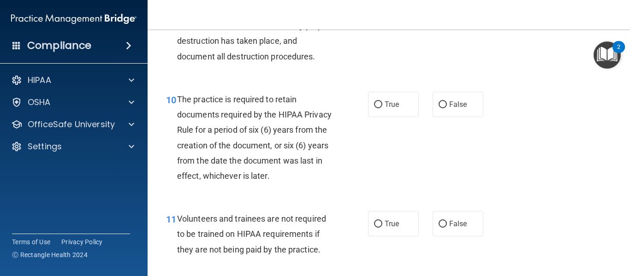
scroll to position [972, 0]
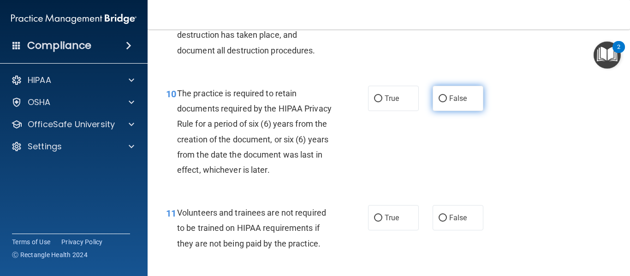
click at [439, 102] on input "False" at bounding box center [443, 99] width 8 height 7
radio input "true"
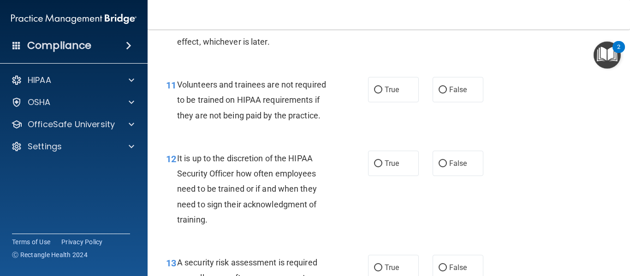
scroll to position [1107, 0]
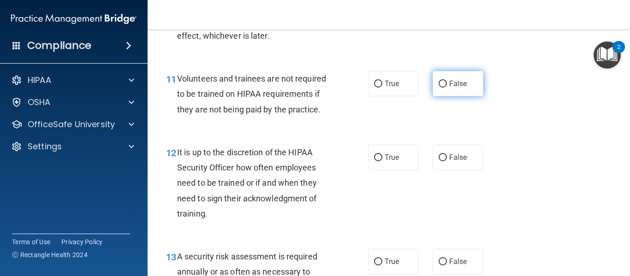
click at [440, 88] on input "False" at bounding box center [443, 84] width 8 height 7
radio input "true"
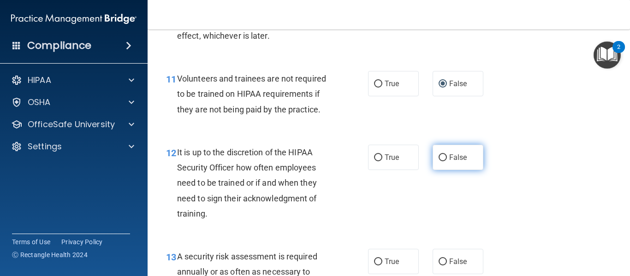
click at [439, 162] on input "False" at bounding box center [443, 158] width 8 height 7
radio input "true"
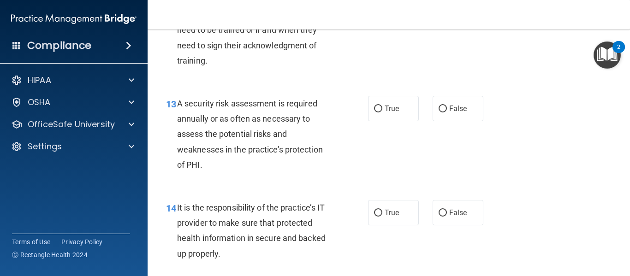
scroll to position [1266, 0]
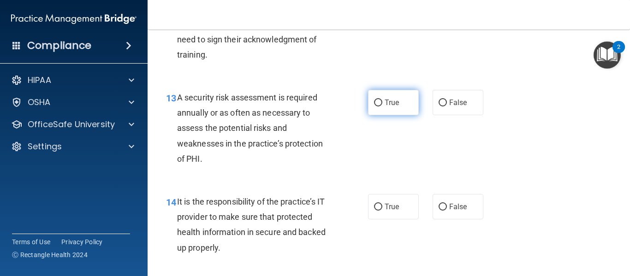
click at [376, 107] on input "True" at bounding box center [378, 103] width 8 height 7
radio input "true"
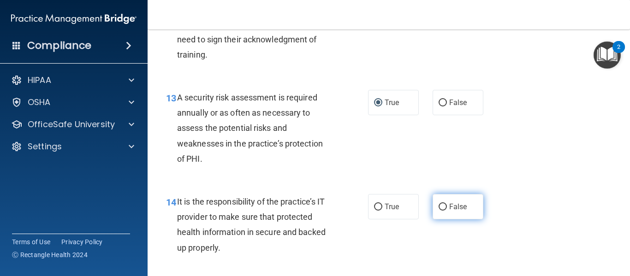
click at [439, 211] on input "False" at bounding box center [443, 207] width 8 height 7
radio input "true"
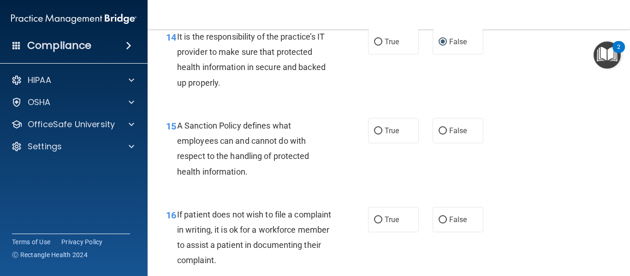
scroll to position [1437, 0]
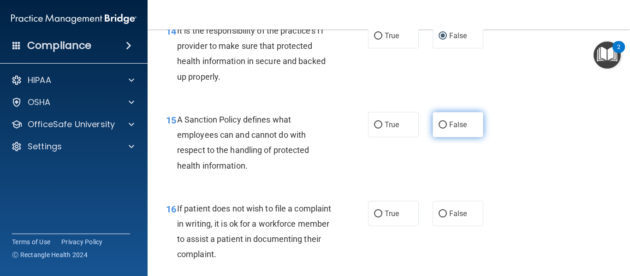
click at [440, 129] on input "False" at bounding box center [443, 125] width 8 height 7
radio input "true"
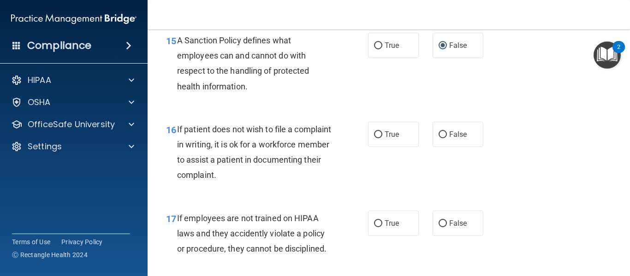
scroll to position [1522, 0]
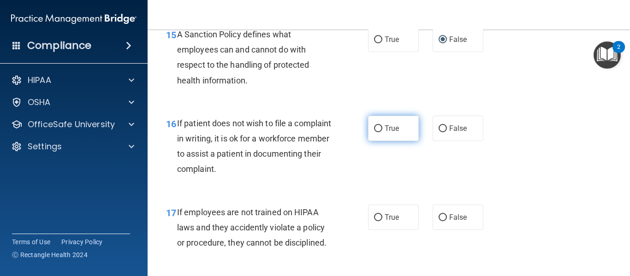
click at [376, 132] on input "True" at bounding box center [378, 129] width 8 height 7
radio input "true"
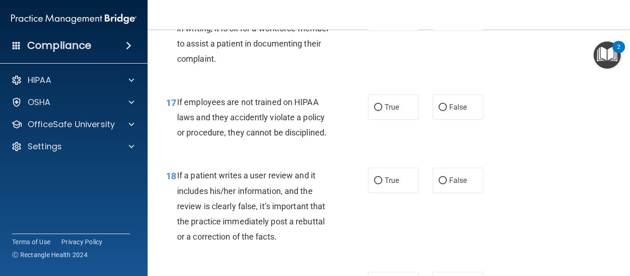
scroll to position [1645, 0]
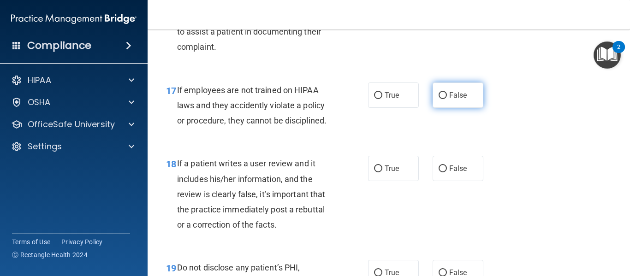
click at [439, 99] on input "False" at bounding box center [443, 95] width 8 height 7
radio input "true"
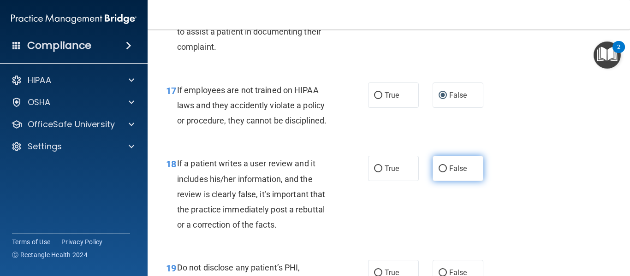
click at [439, 173] on input "False" at bounding box center [443, 169] width 8 height 7
radio input "true"
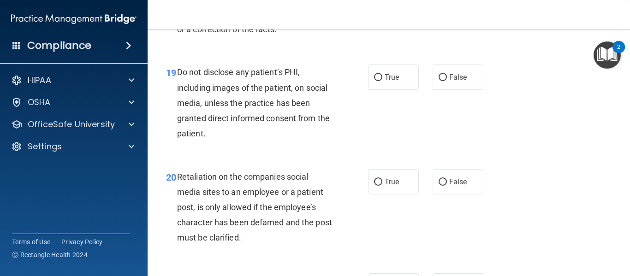
scroll to position [1853, 0]
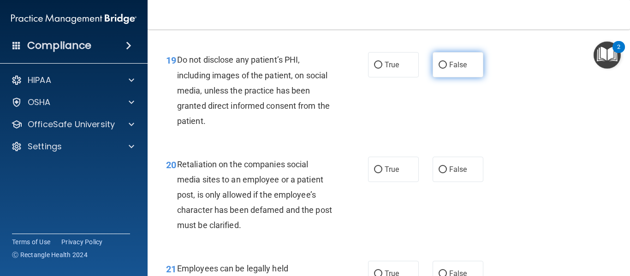
click at [439, 69] on input "False" at bounding box center [443, 65] width 8 height 7
radio input "true"
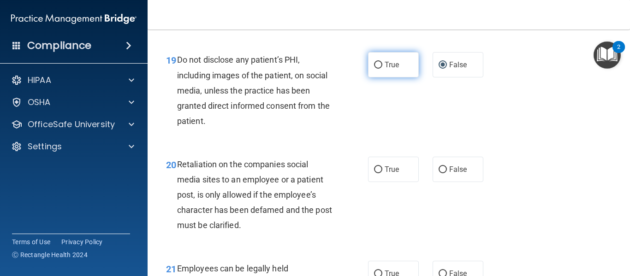
click at [374, 69] on input "True" at bounding box center [378, 65] width 8 height 7
radio input "true"
radio input "false"
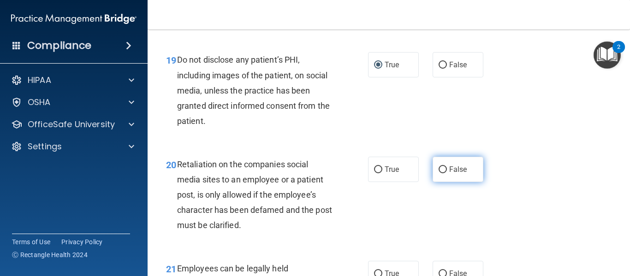
click at [440, 174] on input "False" at bounding box center [443, 170] width 8 height 7
radio input "true"
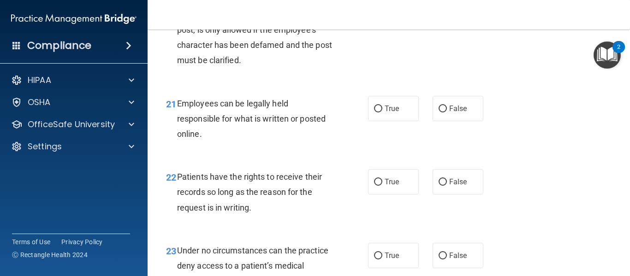
scroll to position [2024, 0]
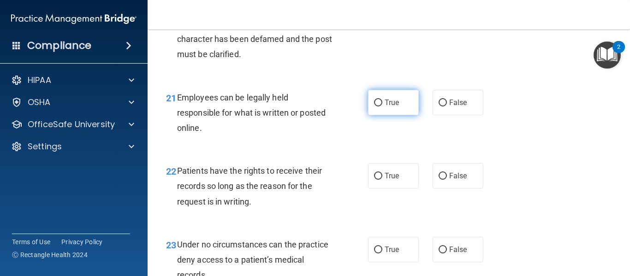
click at [374, 107] on input "True" at bounding box center [378, 103] width 8 height 7
radio input "true"
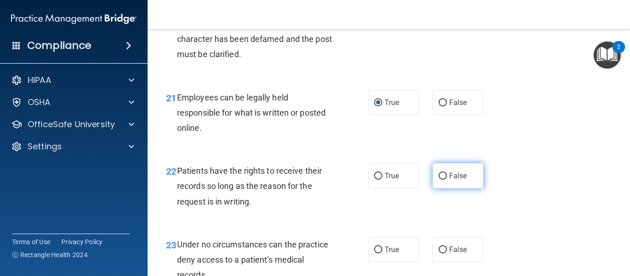
click at [441, 180] on input "False" at bounding box center [443, 176] width 8 height 7
radio input "true"
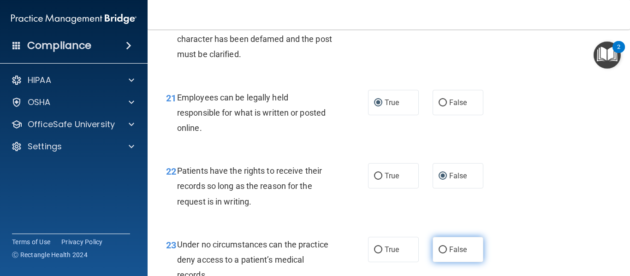
click at [439, 254] on input "False" at bounding box center [443, 250] width 8 height 7
radio input "true"
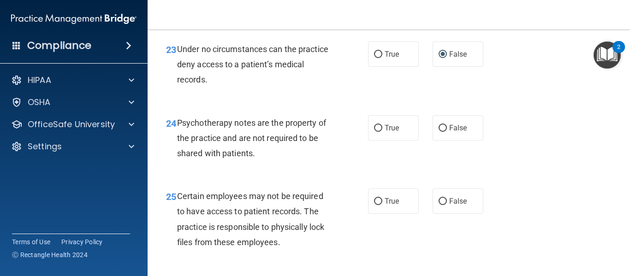
scroll to position [2238, 0]
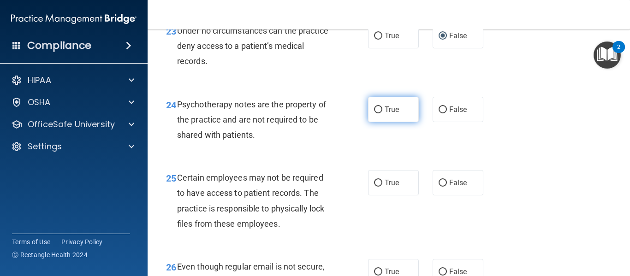
click at [377, 114] on input "True" at bounding box center [378, 110] width 8 height 7
radio input "true"
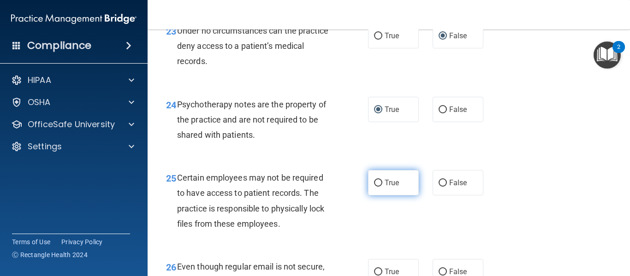
click at [375, 187] on input "True" at bounding box center [378, 183] width 8 height 7
radio input "true"
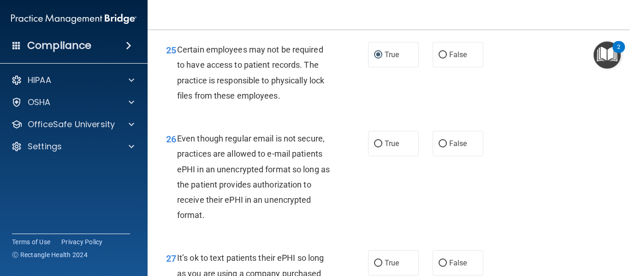
scroll to position [2385, 0]
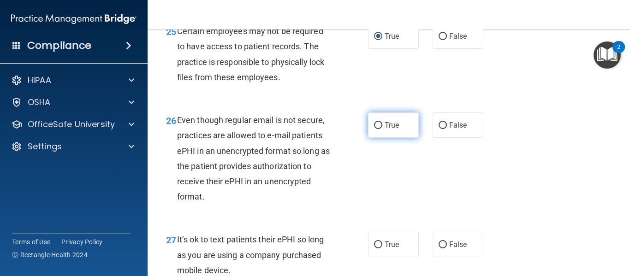
click at [375, 129] on input "True" at bounding box center [378, 125] width 8 height 7
radio input "true"
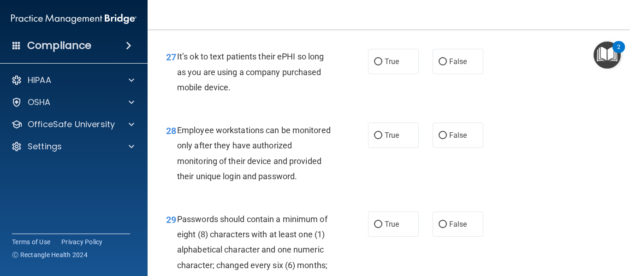
scroll to position [2581, 0]
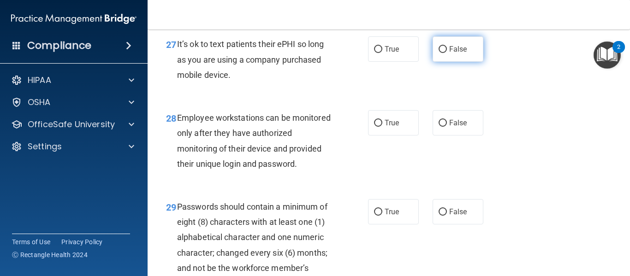
click at [439, 53] on input "False" at bounding box center [443, 49] width 8 height 7
radio input "true"
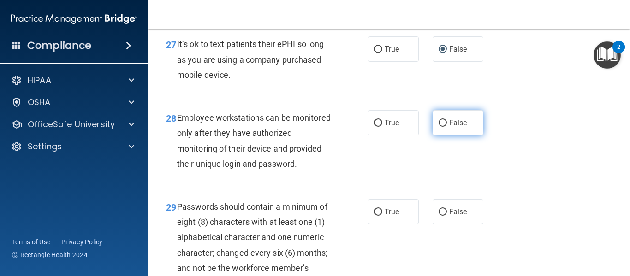
click at [440, 127] on input "False" at bounding box center [443, 123] width 8 height 7
radio input "true"
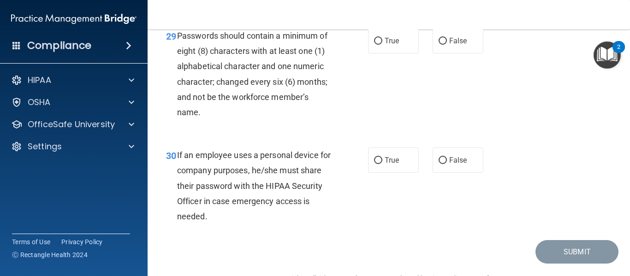
scroll to position [2770, 0]
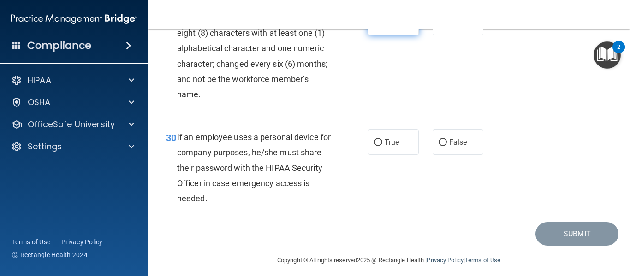
click at [374, 27] on input "True" at bounding box center [378, 23] width 8 height 7
radio input "true"
click at [439, 146] on input "False" at bounding box center [443, 142] width 8 height 7
radio input "true"
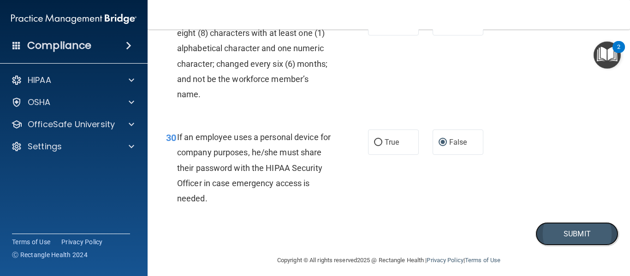
click at [568, 246] on button "Submit" at bounding box center [577, 234] width 83 height 24
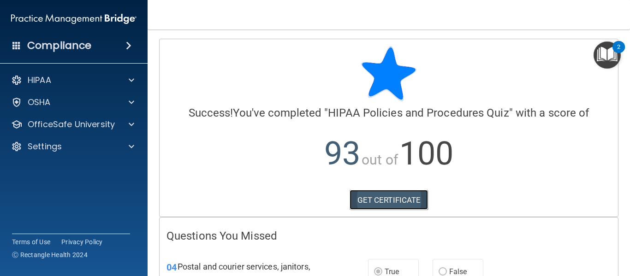
click at [372, 195] on link "GET CERTIFICATE" at bounding box center [389, 200] width 79 height 20
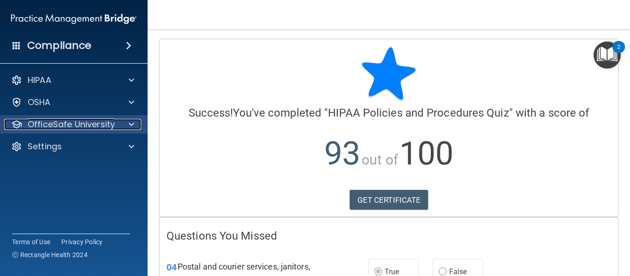
click at [55, 126] on p "OfficeSafe University" at bounding box center [71, 124] width 87 height 11
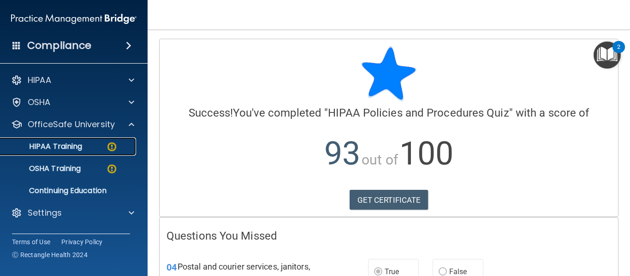
click at [52, 144] on p "HIPAA Training" at bounding box center [44, 146] width 76 height 9
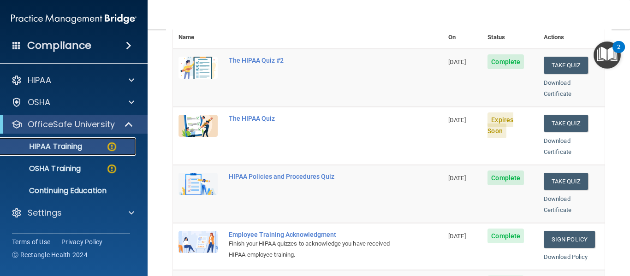
scroll to position [119, 0]
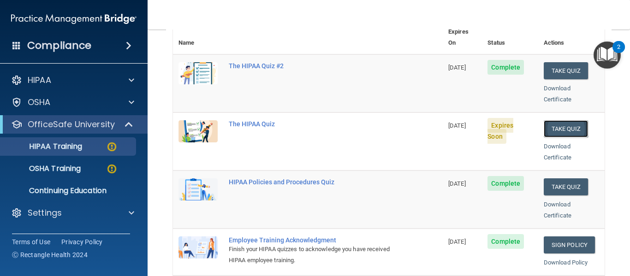
click at [556, 120] on button "Take Quiz" at bounding box center [566, 128] width 44 height 17
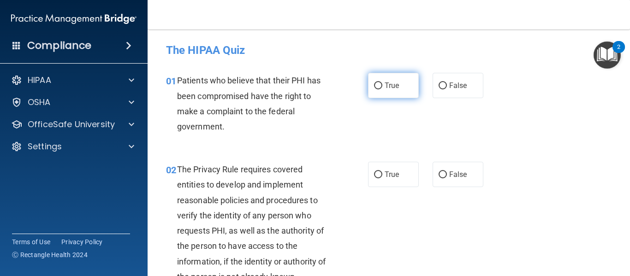
click at [377, 84] on input "True" at bounding box center [378, 86] width 8 height 7
radio input "true"
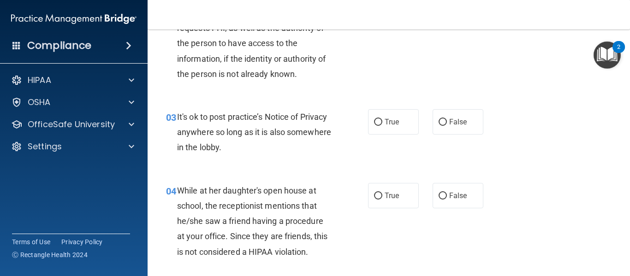
scroll to position [220, 0]
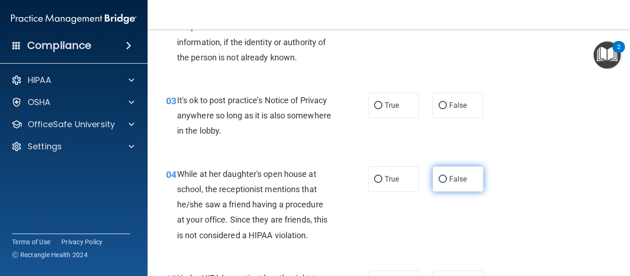
click at [439, 177] on input "False" at bounding box center [443, 179] width 8 height 7
radio input "true"
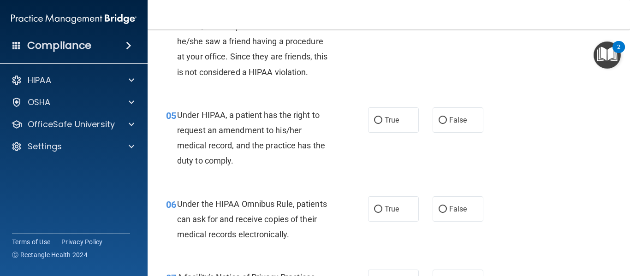
scroll to position [394, 0]
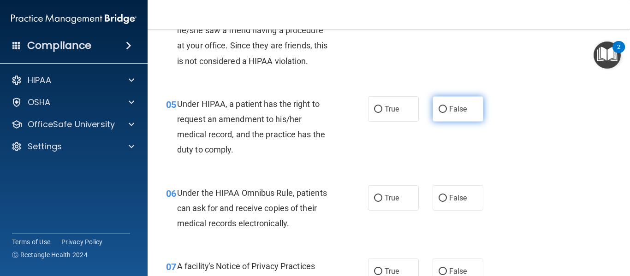
click at [439, 108] on input "False" at bounding box center [443, 109] width 8 height 7
radio input "true"
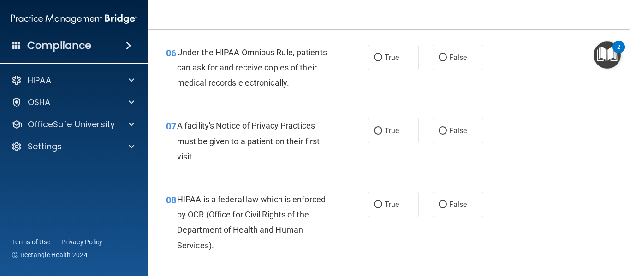
scroll to position [552, 0]
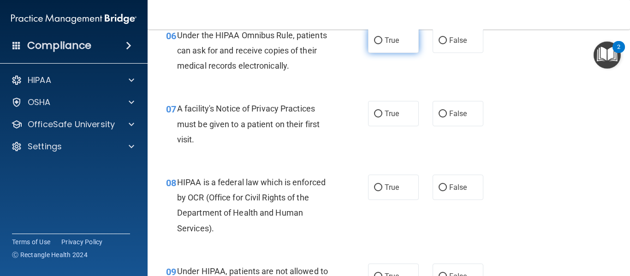
click at [377, 40] on input "True" at bounding box center [378, 40] width 8 height 7
radio input "true"
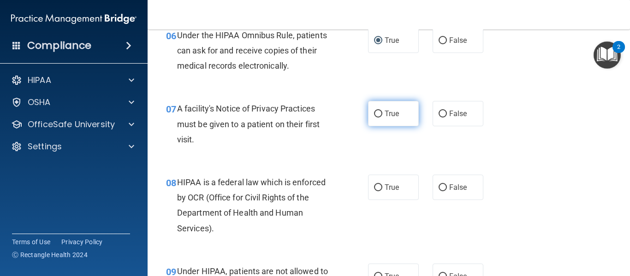
click at [376, 115] on input "True" at bounding box center [378, 114] width 8 height 7
radio input "true"
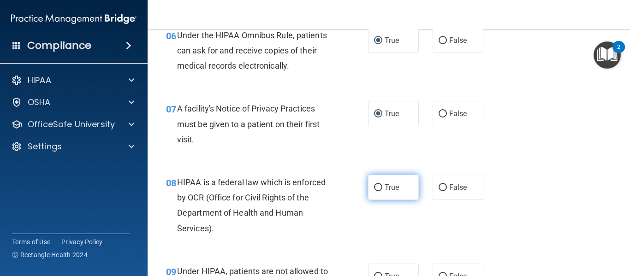
click at [375, 186] on input "True" at bounding box center [378, 188] width 8 height 7
radio input "true"
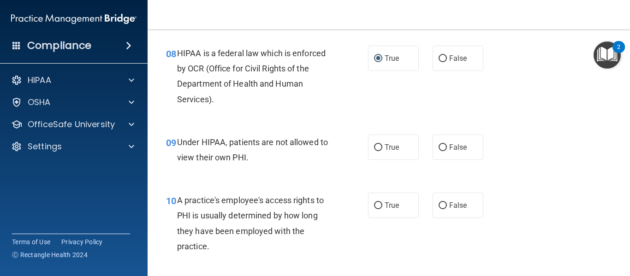
scroll to position [704, 0]
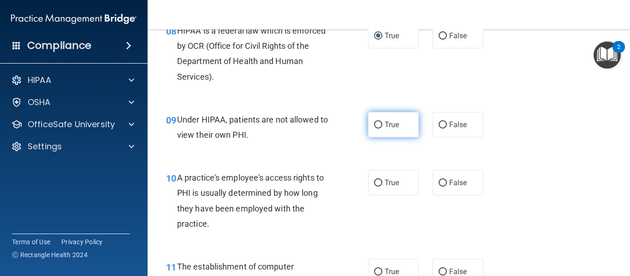
click at [374, 126] on input "True" at bounding box center [378, 125] width 8 height 7
radio input "true"
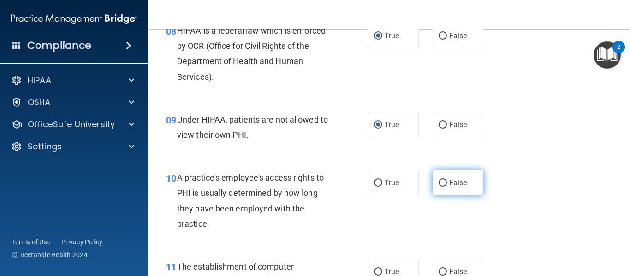
click at [439, 182] on input "False" at bounding box center [443, 183] width 8 height 7
radio input "true"
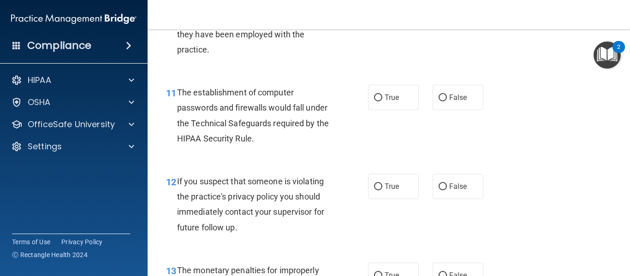
scroll to position [901, 0]
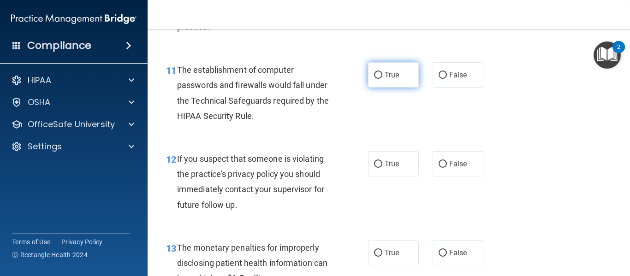
click at [375, 75] on input "True" at bounding box center [378, 75] width 8 height 7
radio input "true"
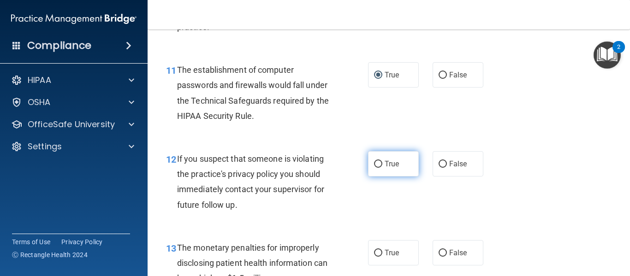
click at [375, 163] on input "True" at bounding box center [378, 164] width 8 height 7
radio input "true"
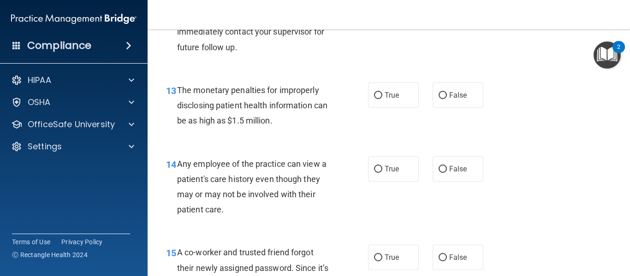
scroll to position [1075, 0]
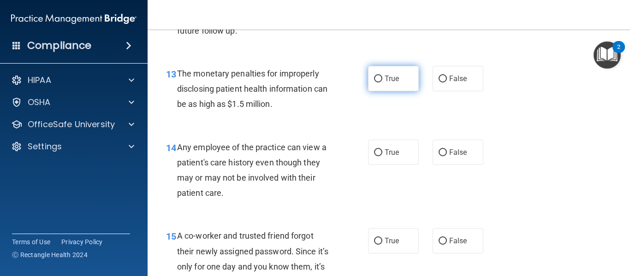
click at [377, 78] on input "True" at bounding box center [378, 79] width 8 height 7
radio input "true"
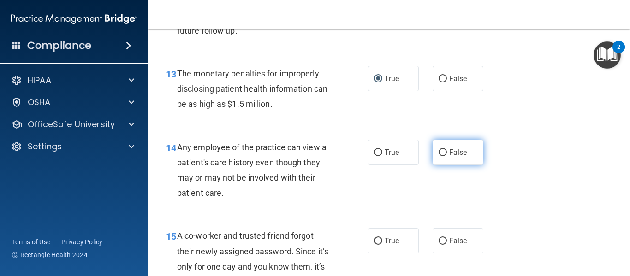
click at [439, 153] on input "False" at bounding box center [443, 153] width 8 height 7
radio input "true"
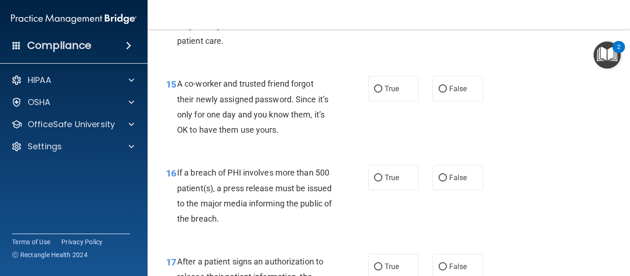
scroll to position [1233, 0]
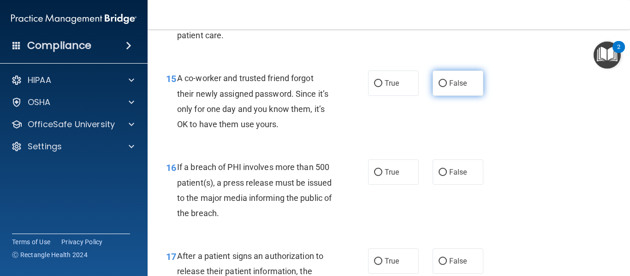
click at [439, 83] on input "False" at bounding box center [443, 83] width 8 height 7
radio input "true"
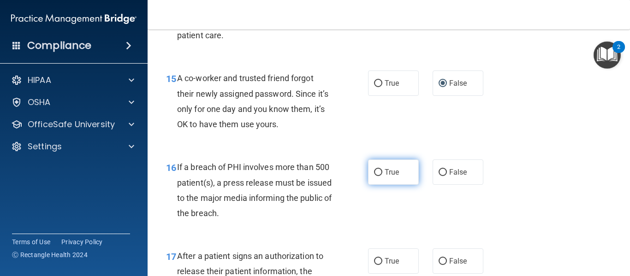
click at [376, 172] on input "True" at bounding box center [378, 172] width 8 height 7
radio input "true"
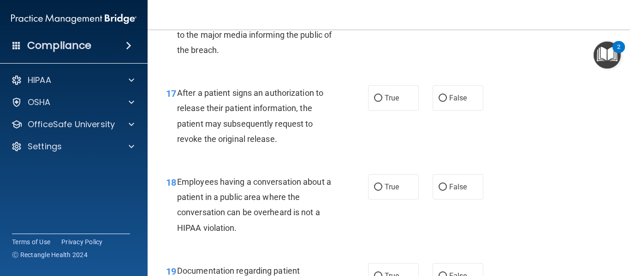
scroll to position [1402, 0]
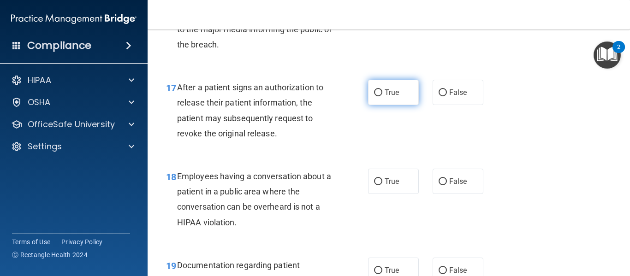
click at [376, 91] on input "True" at bounding box center [378, 93] width 8 height 7
radio input "true"
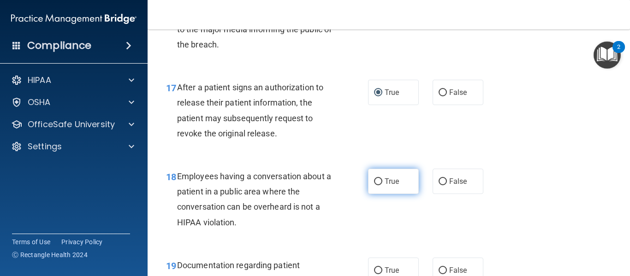
click at [376, 181] on input "True" at bounding box center [378, 182] width 8 height 7
radio input "true"
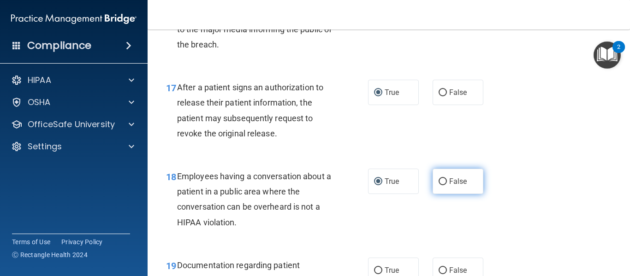
click at [439, 182] on input "False" at bounding box center [443, 182] width 8 height 7
radio input "true"
radio input "false"
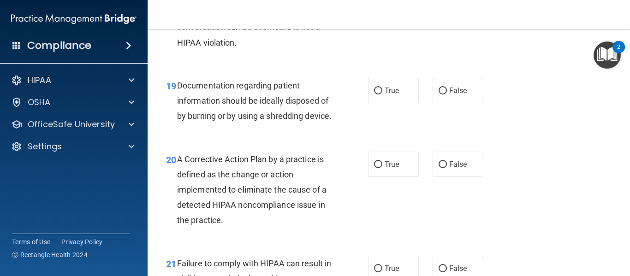
scroll to position [1587, 0]
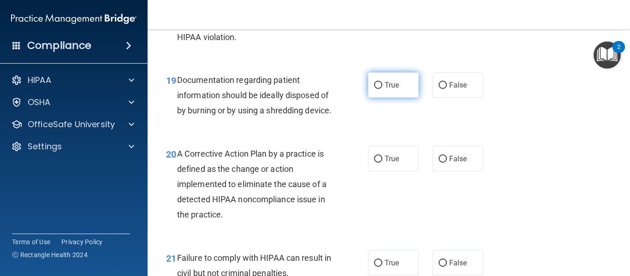
click at [375, 85] on input "True" at bounding box center [378, 85] width 8 height 7
radio input "true"
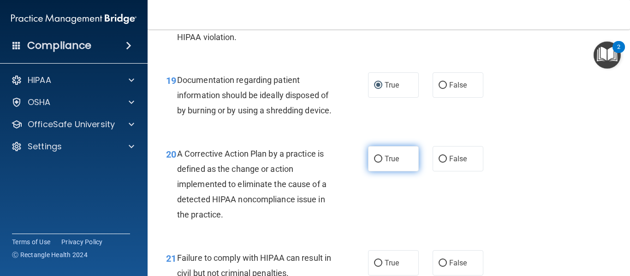
click at [375, 163] on input "True" at bounding box center [378, 159] width 8 height 7
radio input "true"
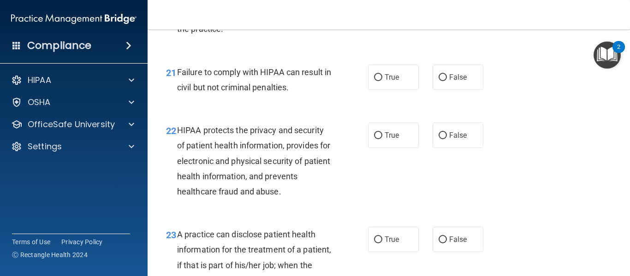
scroll to position [1785, 0]
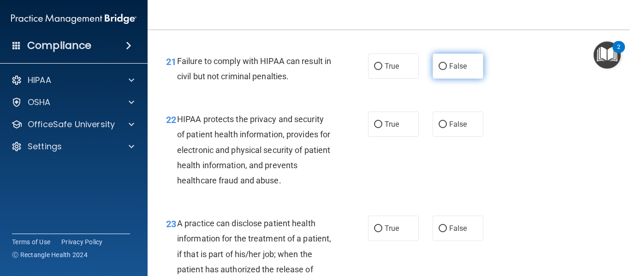
click at [439, 70] on input "False" at bounding box center [443, 66] width 8 height 7
radio input "true"
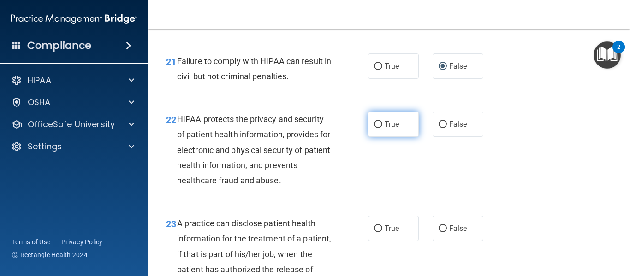
click at [376, 128] on input "True" at bounding box center [378, 124] width 8 height 7
radio input "true"
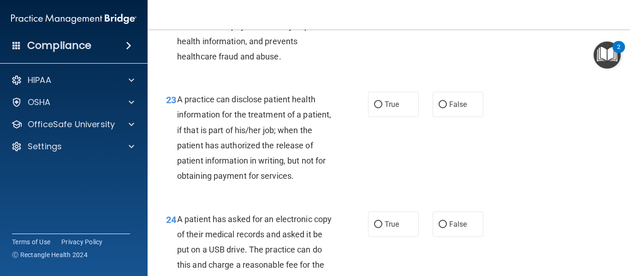
scroll to position [1931, 0]
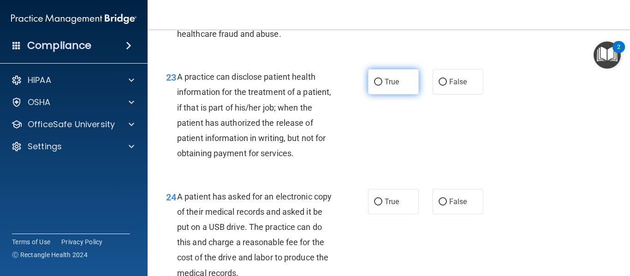
click at [374, 86] on input "True" at bounding box center [378, 82] width 8 height 7
radio input "true"
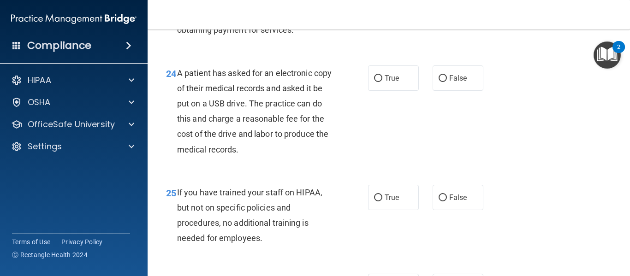
scroll to position [2061, 0]
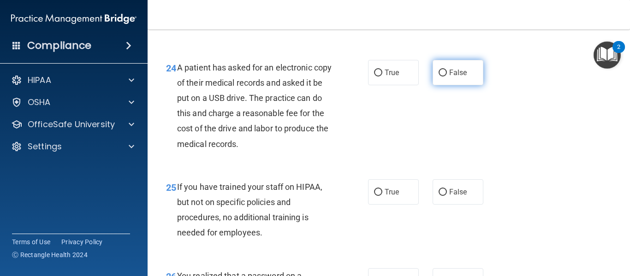
click at [439, 77] on input "False" at bounding box center [443, 73] width 8 height 7
radio input "true"
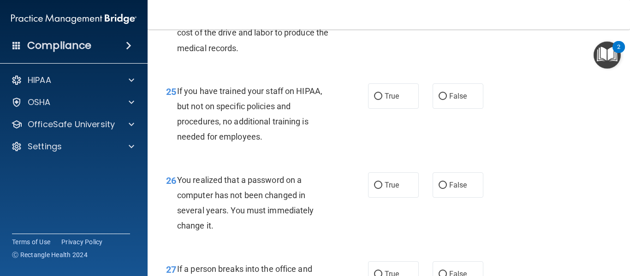
scroll to position [2196, 0]
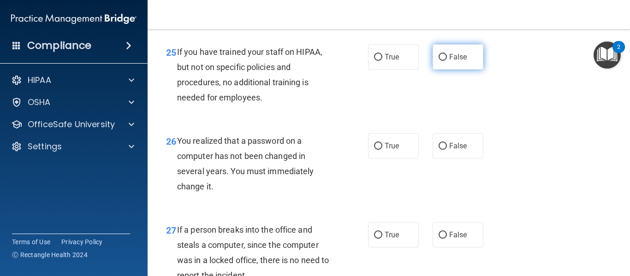
click at [440, 61] on input "False" at bounding box center [443, 57] width 8 height 7
radio input "true"
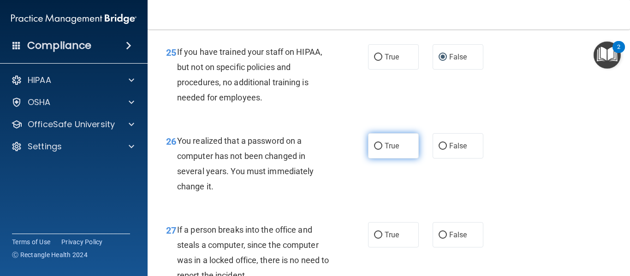
click at [377, 150] on input "True" at bounding box center [378, 146] width 8 height 7
radio input "true"
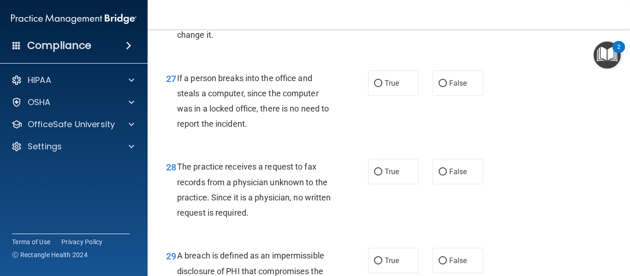
scroll to position [2354, 0]
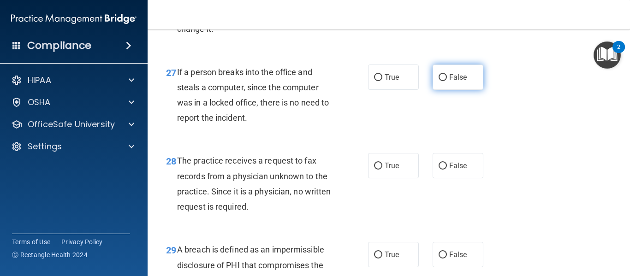
click at [441, 81] on input "False" at bounding box center [443, 77] width 8 height 7
radio input "true"
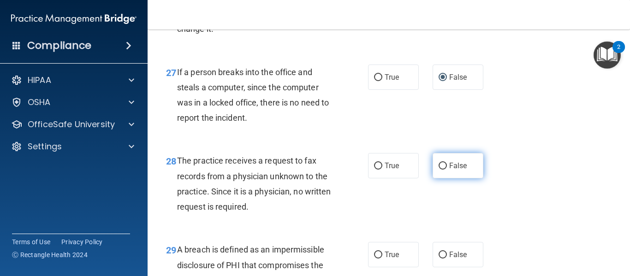
click at [440, 170] on input "False" at bounding box center [443, 166] width 8 height 7
radio input "true"
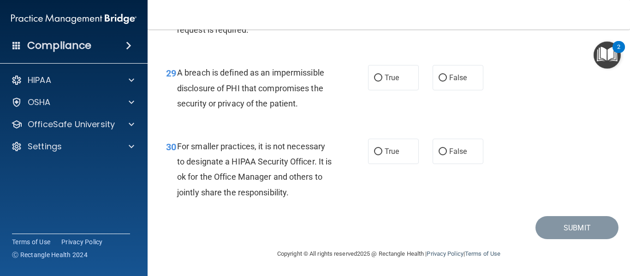
scroll to position [2522, 0]
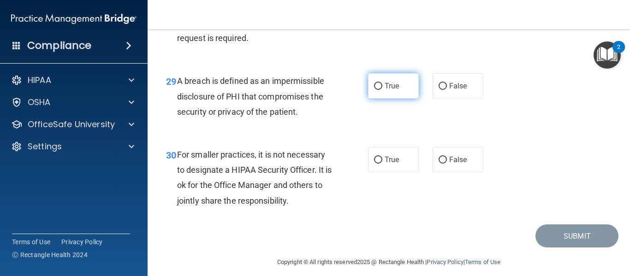
click at [378, 90] on input "True" at bounding box center [378, 86] width 8 height 7
radio input "true"
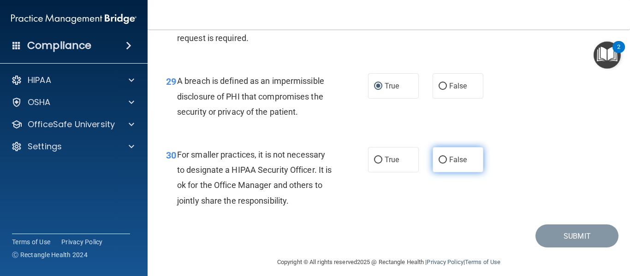
click at [439, 164] on input "False" at bounding box center [443, 160] width 8 height 7
radio input "true"
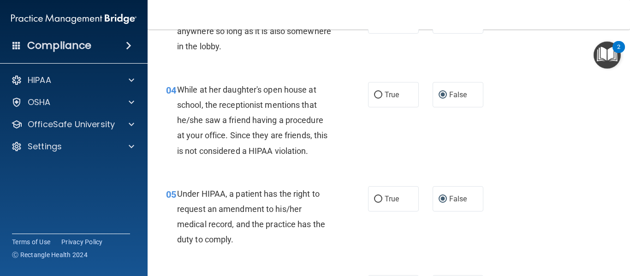
scroll to position [0, 0]
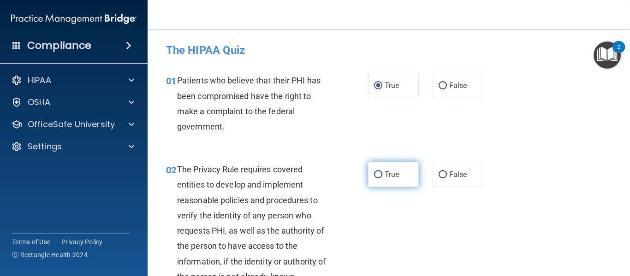
click at [377, 172] on input "True" at bounding box center [378, 175] width 8 height 7
radio input "true"
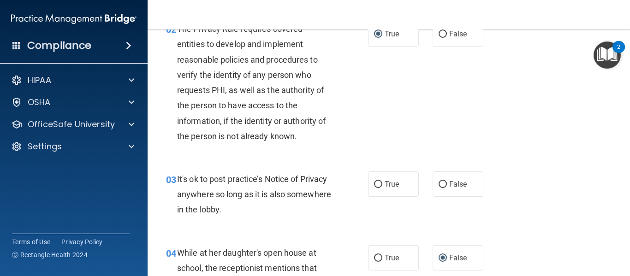
scroll to position [146, 0]
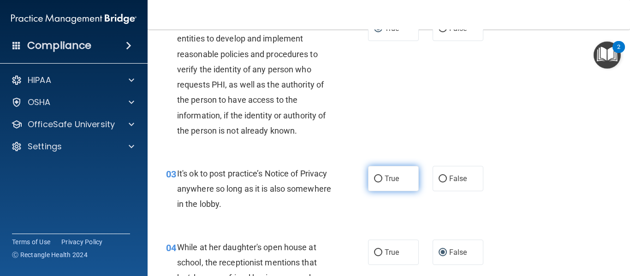
click at [376, 178] on input "True" at bounding box center [378, 179] width 8 height 7
radio input "true"
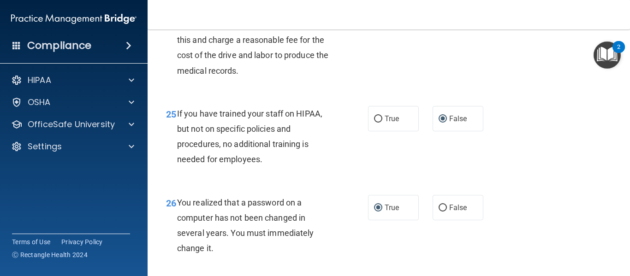
scroll to position [2562, 0]
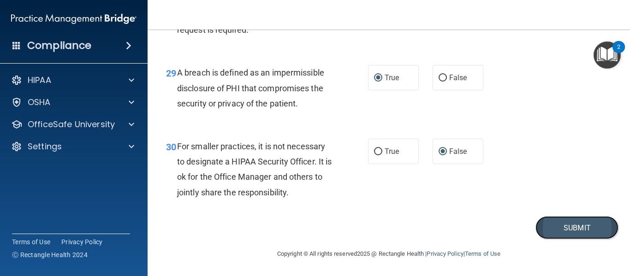
click at [565, 228] on button "Submit" at bounding box center [577, 228] width 83 height 24
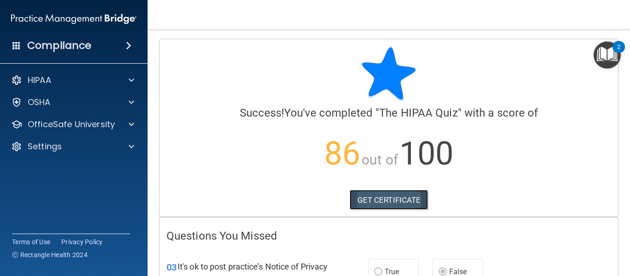
click at [384, 204] on link "GET CERTIFICATE" at bounding box center [389, 200] width 79 height 20
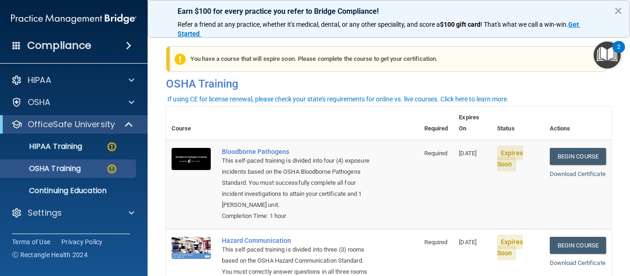
click at [620, 10] on button "×" at bounding box center [618, 10] width 9 height 15
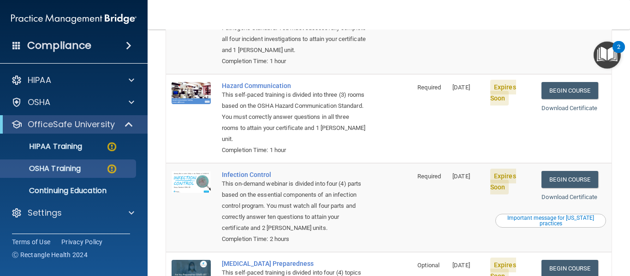
scroll to position [32, 0]
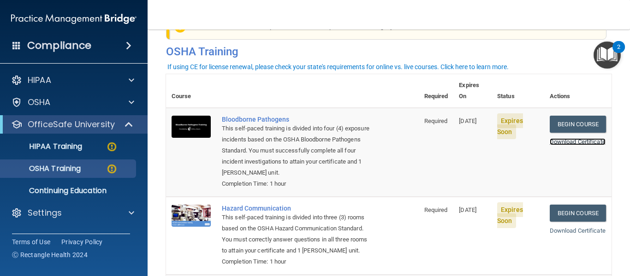
click at [551, 138] on link "Download Certificate" at bounding box center [578, 141] width 56 height 7
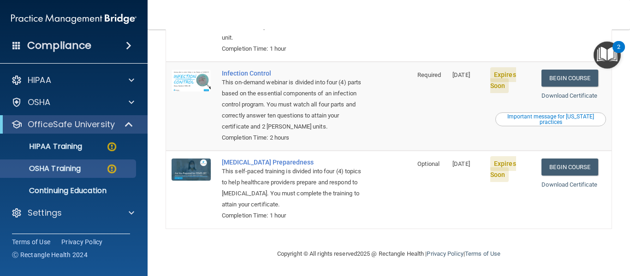
scroll to position [0, 0]
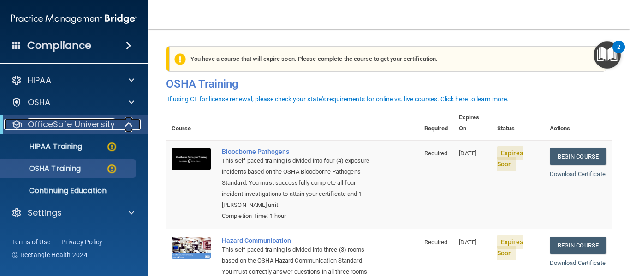
click at [49, 123] on p "OfficeSafe University" at bounding box center [71, 124] width 87 height 11
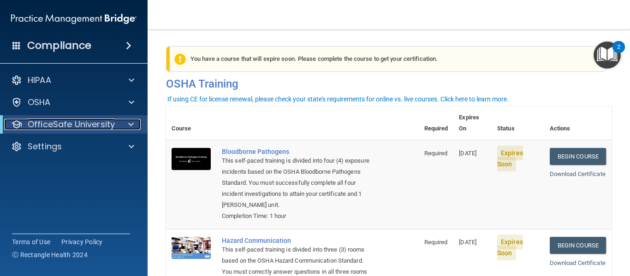
click at [49, 123] on p "OfficeSafe University" at bounding box center [71, 124] width 87 height 11
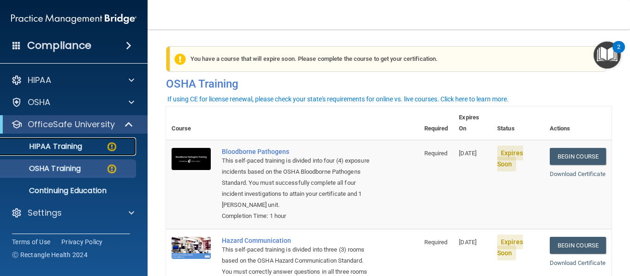
click at [50, 148] on p "HIPAA Training" at bounding box center [44, 146] width 76 height 9
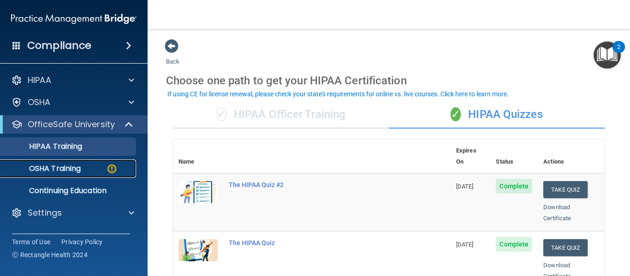
click at [48, 166] on p "OSHA Training" at bounding box center [43, 168] width 75 height 9
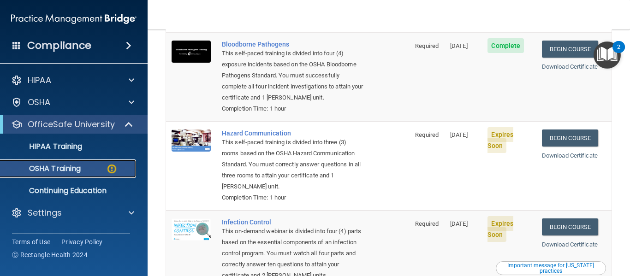
scroll to position [112, 0]
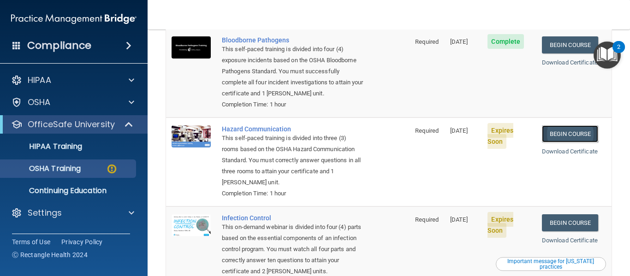
click at [562, 137] on link "Begin Course" at bounding box center [570, 134] width 56 height 17
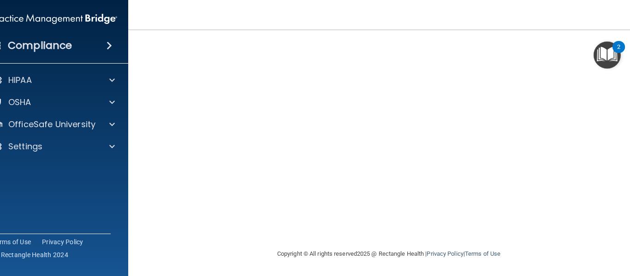
scroll to position [58, 0]
click at [487, 23] on nav "Toggle navigation [PERSON_NAME] [PERSON_NAME][EMAIL_ADDRESS][PERSON_NAME][DOMAI…" at bounding box center [388, 15] width 521 height 30
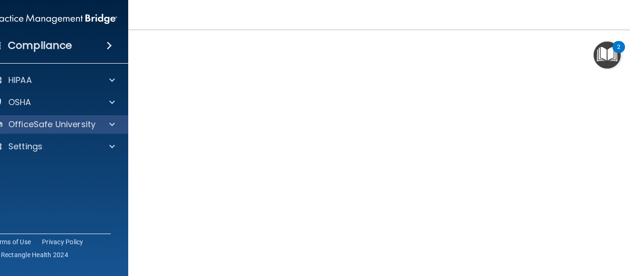
click at [53, 131] on div "OfficeSafe University" at bounding box center [55, 124] width 148 height 18
click at [54, 122] on p "OfficeSafe University" at bounding box center [51, 124] width 87 height 11
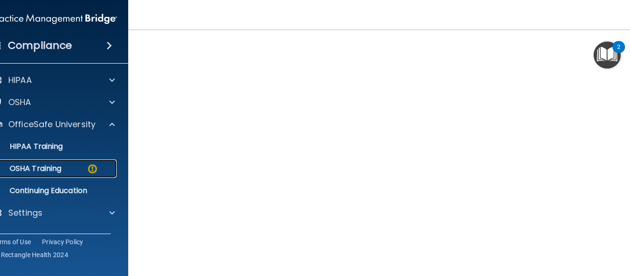
click at [37, 169] on p "OSHA Training" at bounding box center [24, 168] width 75 height 9
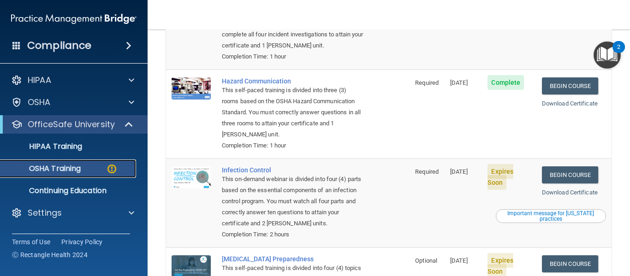
scroll to position [161, 0]
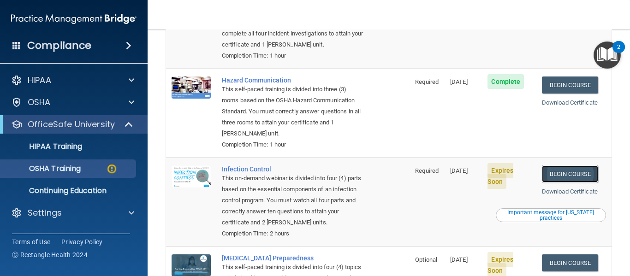
click at [559, 177] on link "Begin Course" at bounding box center [570, 174] width 56 height 17
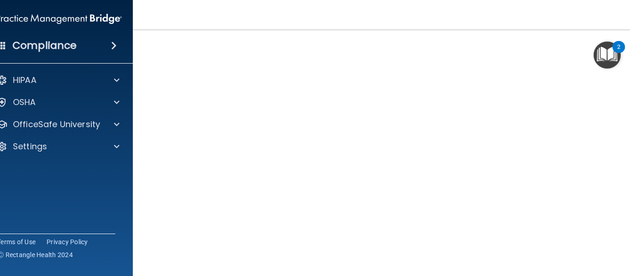
scroll to position [63, 0]
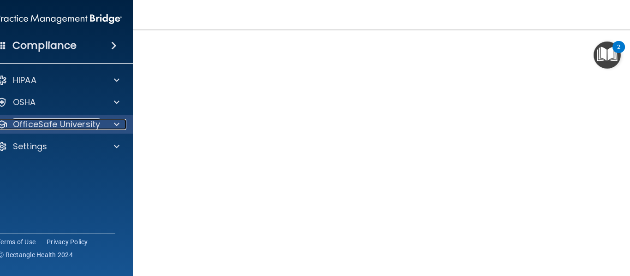
click at [72, 126] on p "OfficeSafe University" at bounding box center [56, 124] width 87 height 11
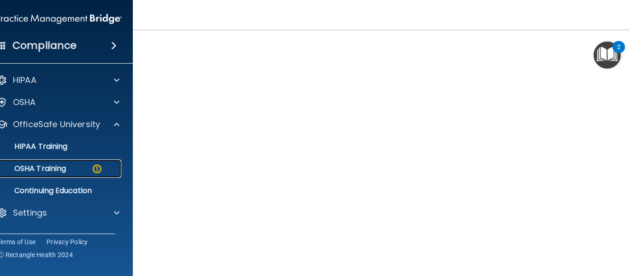
click at [45, 167] on p "OSHA Training" at bounding box center [28, 168] width 75 height 9
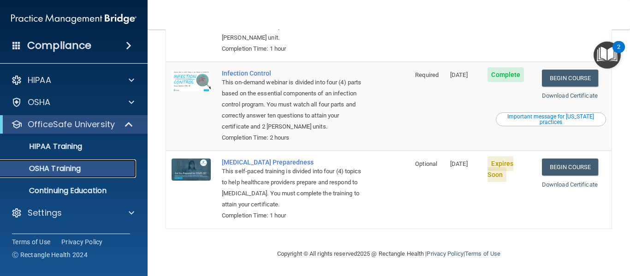
scroll to position [233, 0]
click at [557, 167] on link "Begin Course" at bounding box center [570, 167] width 56 height 17
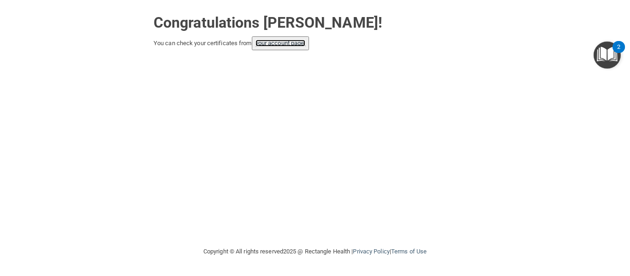
click at [297, 42] on link "your account page!" at bounding box center [281, 43] width 50 height 7
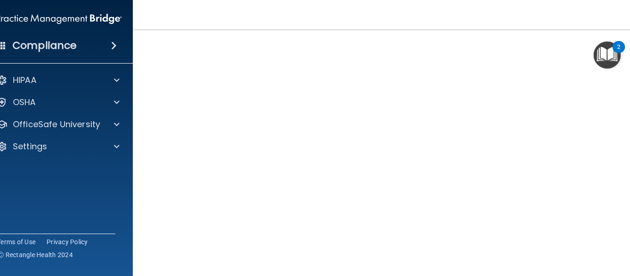
scroll to position [47, 0]
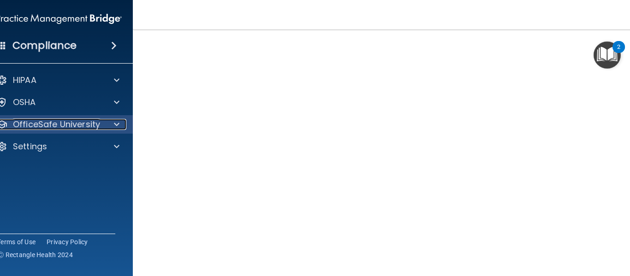
click at [43, 125] on p "OfficeSafe University" at bounding box center [56, 124] width 87 height 11
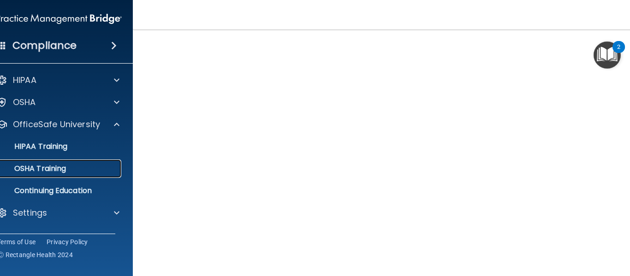
click at [34, 165] on p "OSHA Training" at bounding box center [28, 168] width 75 height 9
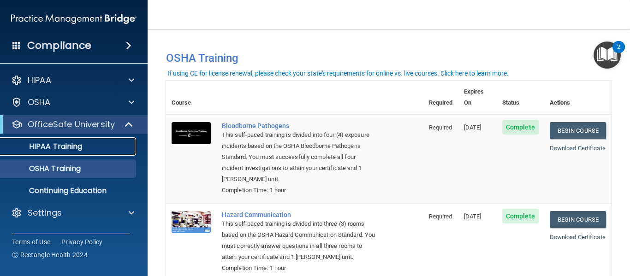
click at [61, 142] on p "HIPAA Training" at bounding box center [44, 146] width 76 height 9
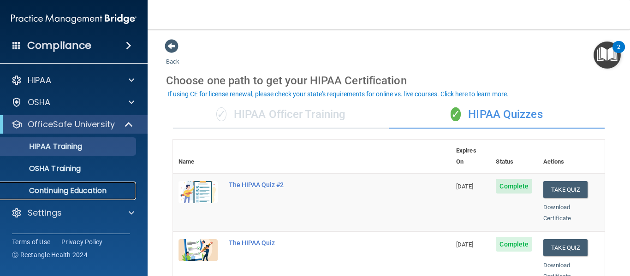
click at [74, 197] on link "Continuing Education" at bounding box center [63, 191] width 145 height 18
